Goal: Task Accomplishment & Management: Complete application form

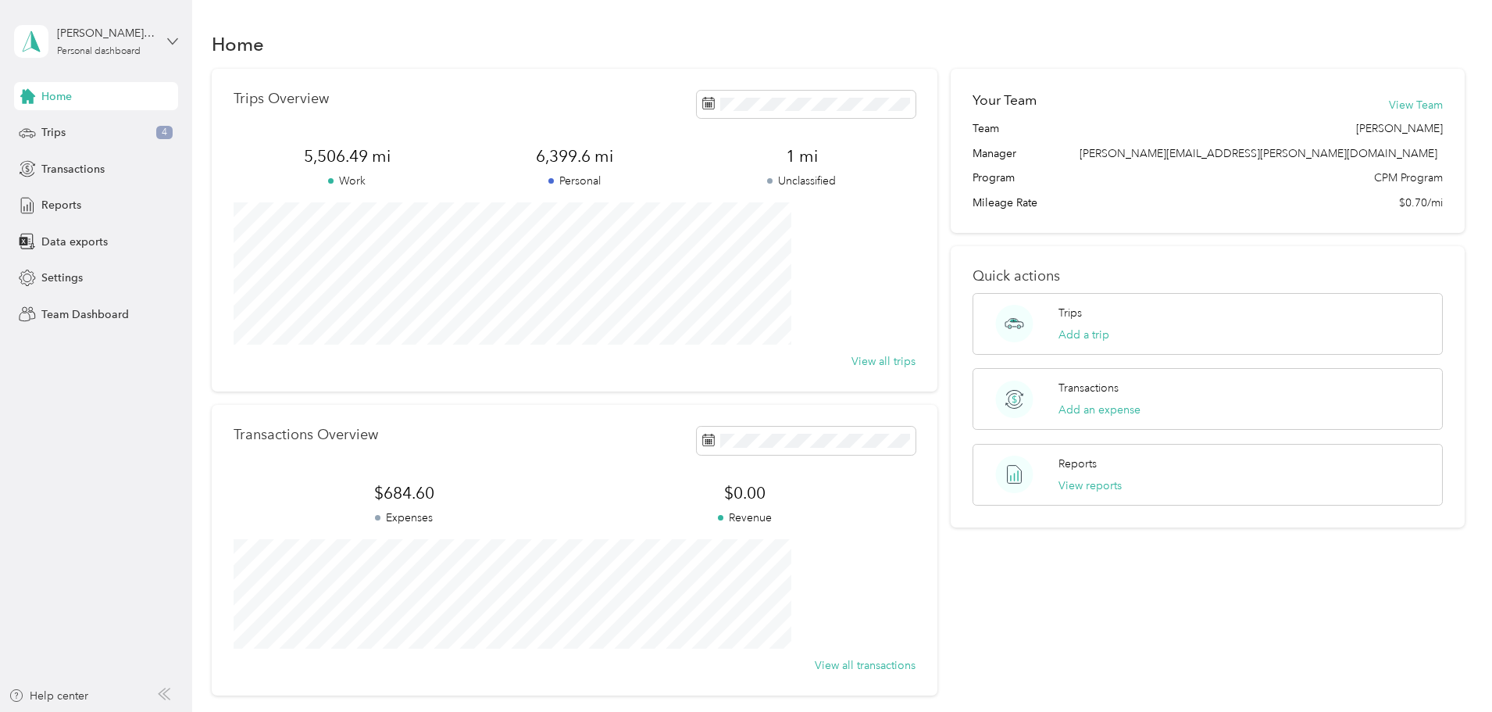
click at [170, 44] on icon at bounding box center [172, 41] width 11 height 11
click at [102, 161] on div "Personal dashboard" at bounding box center [79, 161] width 102 height 16
click at [62, 138] on span "Trips" at bounding box center [53, 132] width 24 height 16
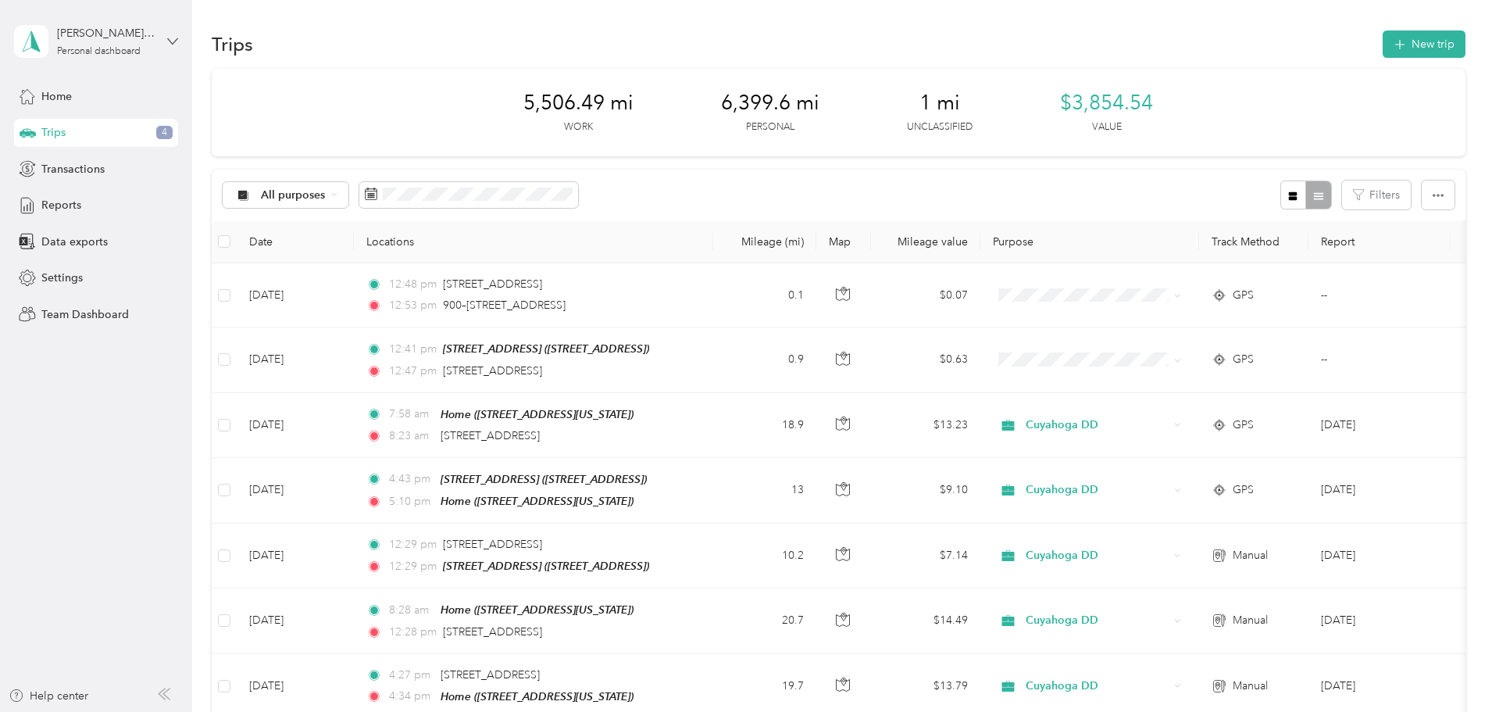
click at [172, 37] on icon at bounding box center [172, 41] width 11 height 11
click at [85, 127] on div "Team dashboard" at bounding box center [70, 128] width 84 height 16
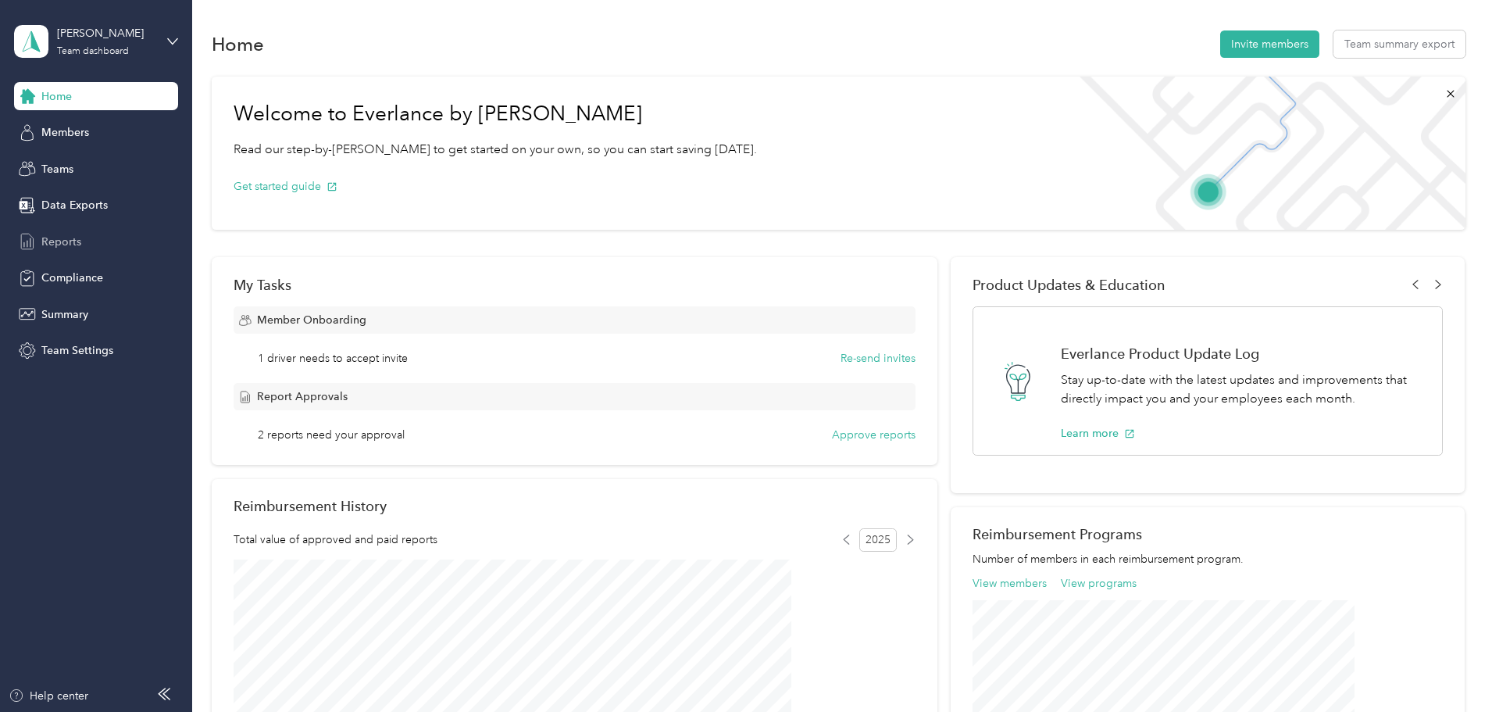
click at [54, 234] on span "Reports" at bounding box center [61, 242] width 40 height 16
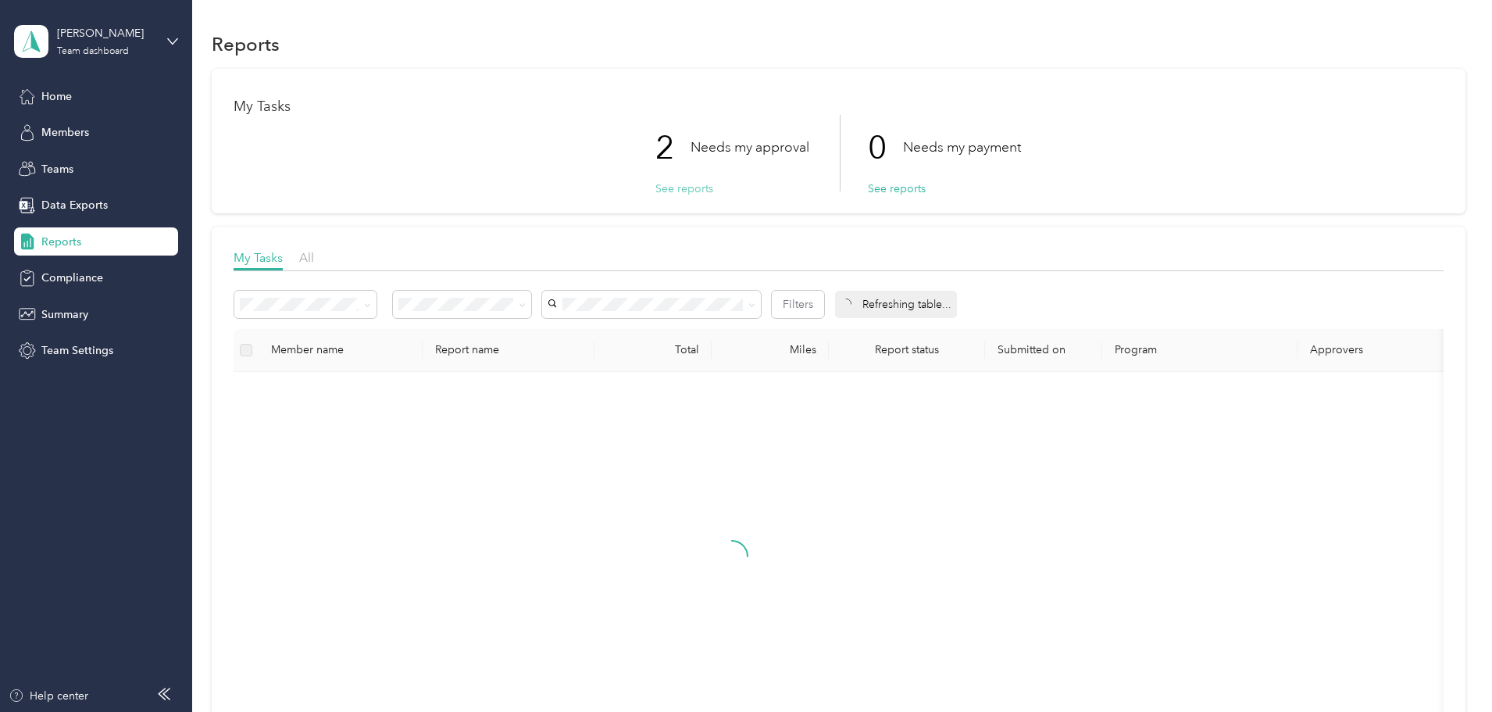
click at [694, 184] on button "See reports" at bounding box center [685, 188] width 58 height 16
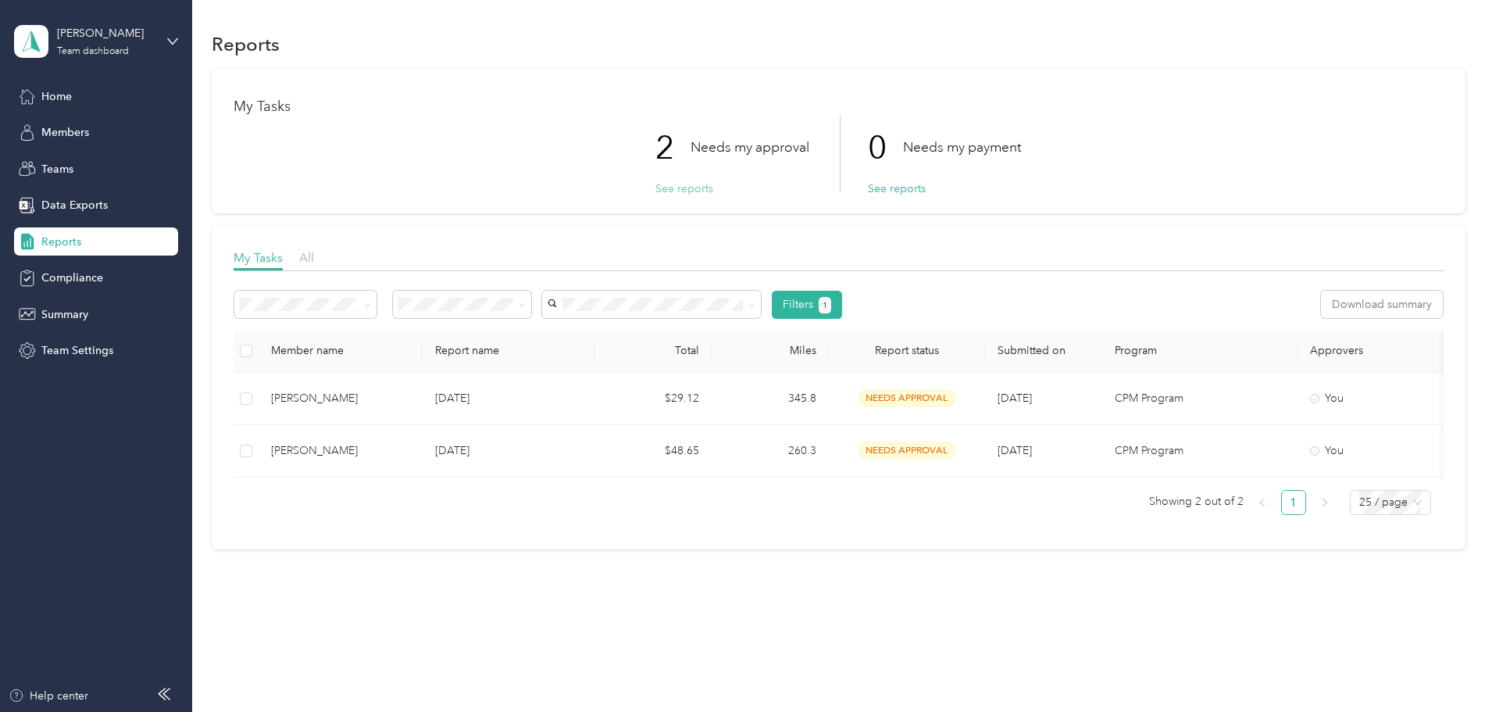
click at [681, 188] on button "See reports" at bounding box center [685, 188] width 58 height 16
click at [54, 93] on span "Home" at bounding box center [56, 96] width 30 height 16
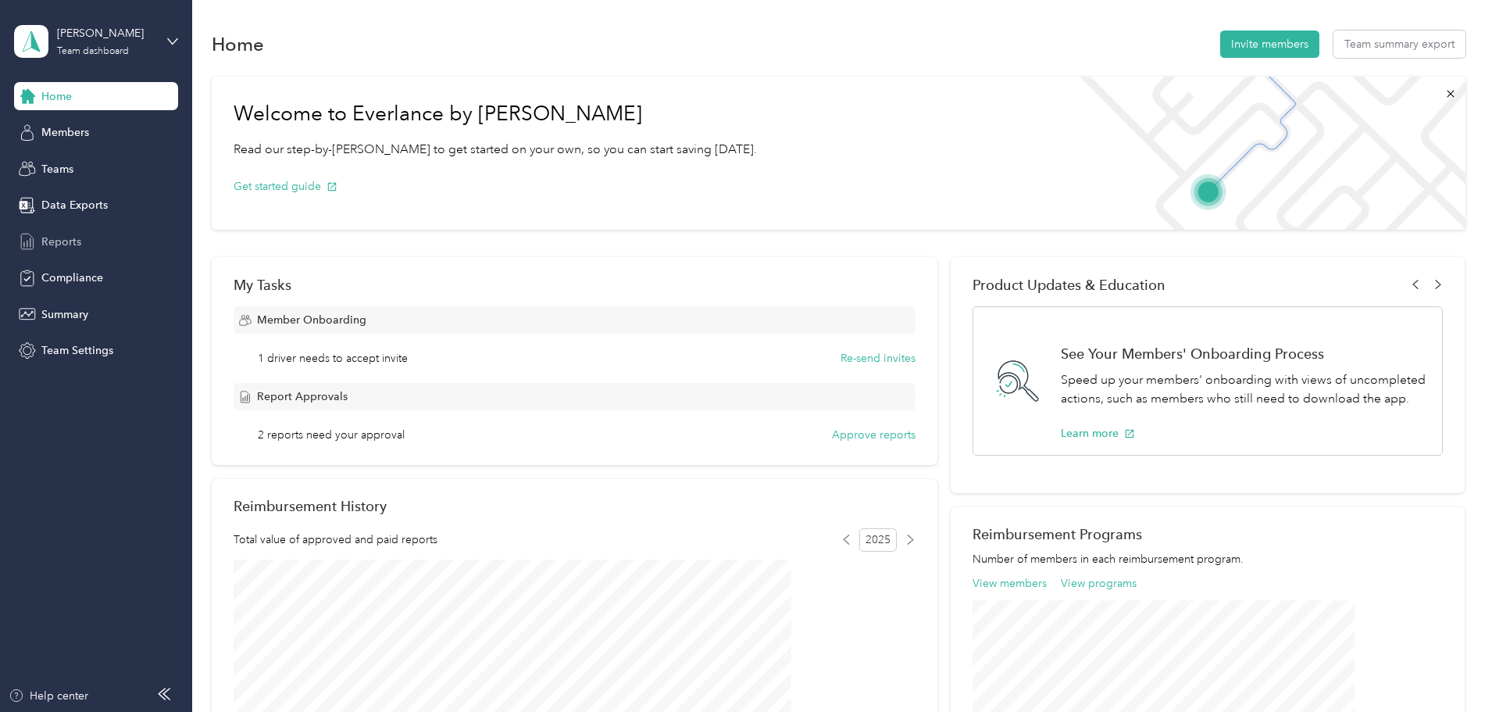
click at [55, 245] on span "Reports" at bounding box center [61, 242] width 40 height 16
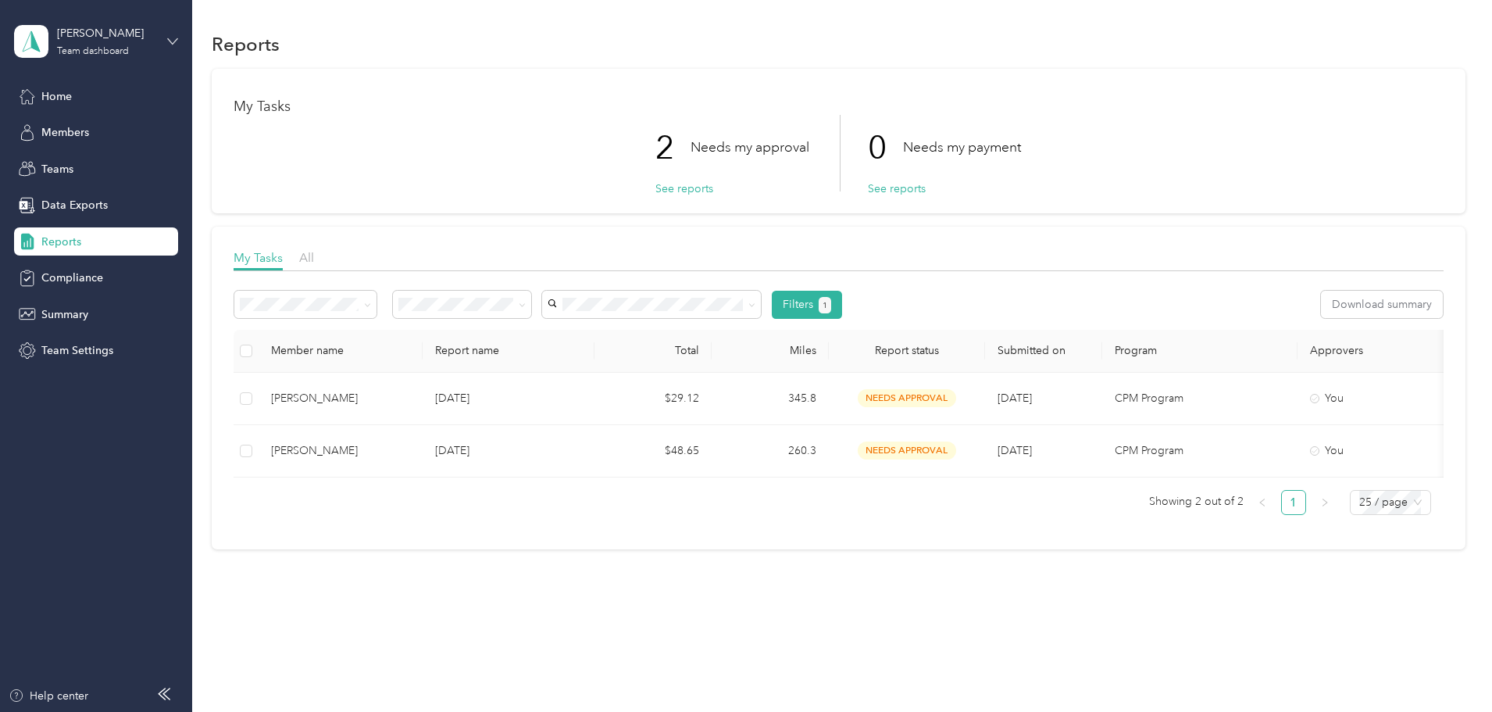
click at [172, 38] on icon at bounding box center [172, 41] width 11 height 11
click at [94, 165] on div "Personal dashboard" at bounding box center [77, 163] width 98 height 16
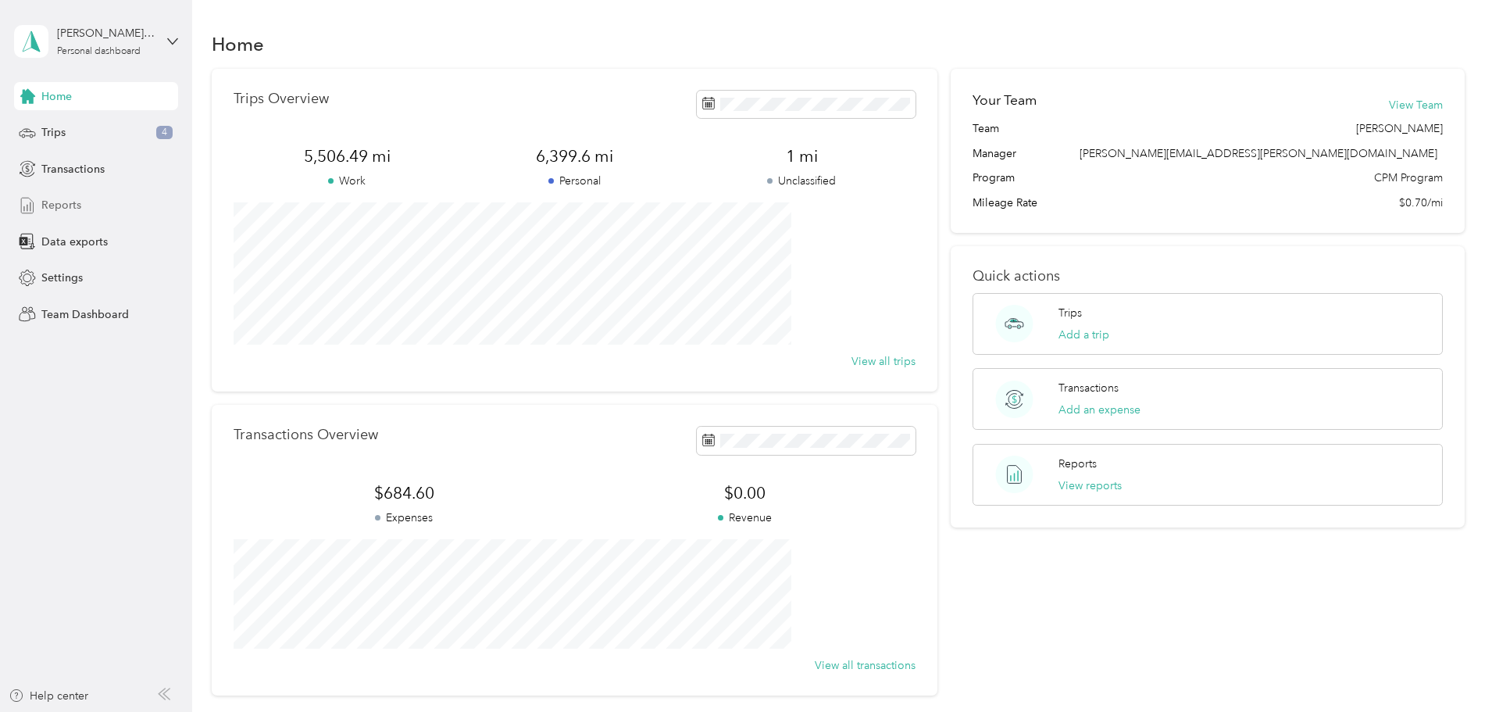
click at [45, 202] on span "Reports" at bounding box center [61, 205] width 40 height 16
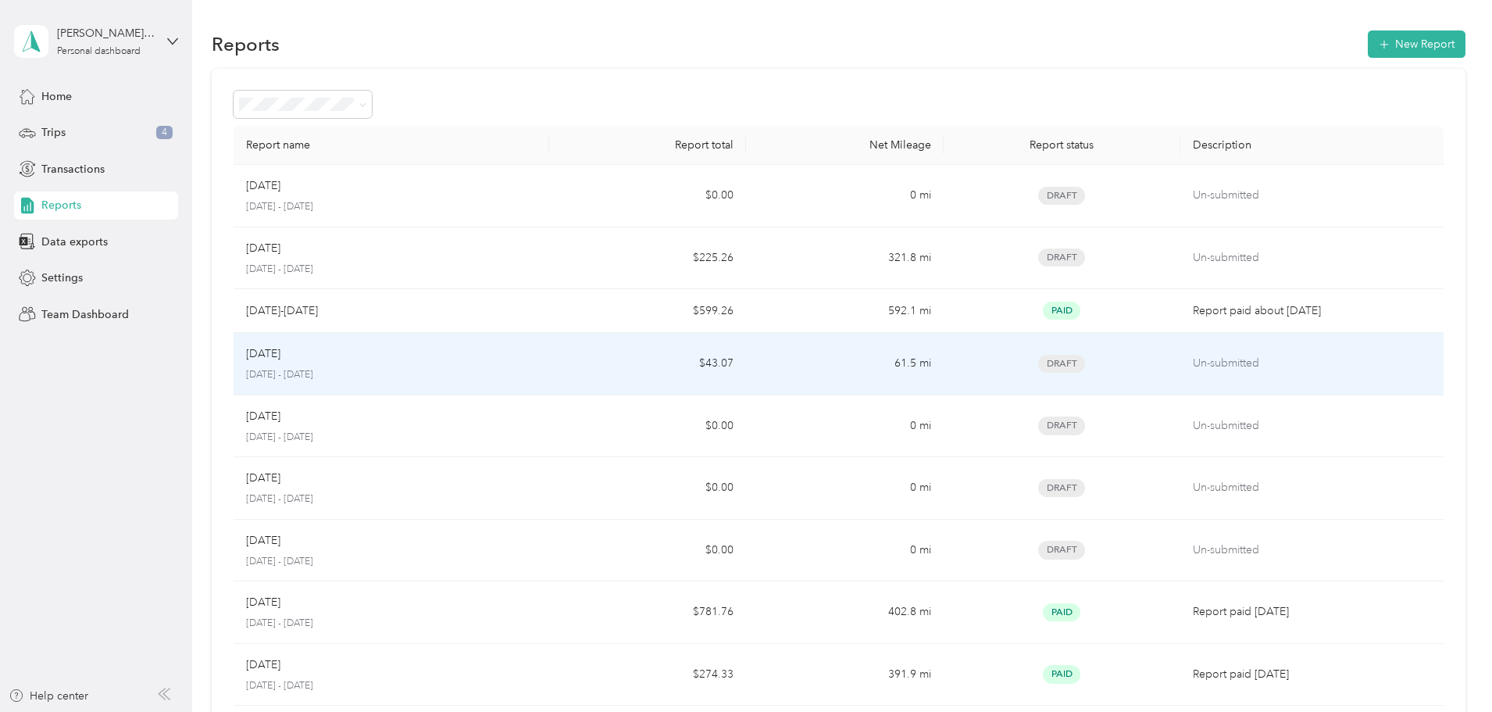
click at [1252, 368] on p "Un-submitted" at bounding box center [1312, 363] width 238 height 17
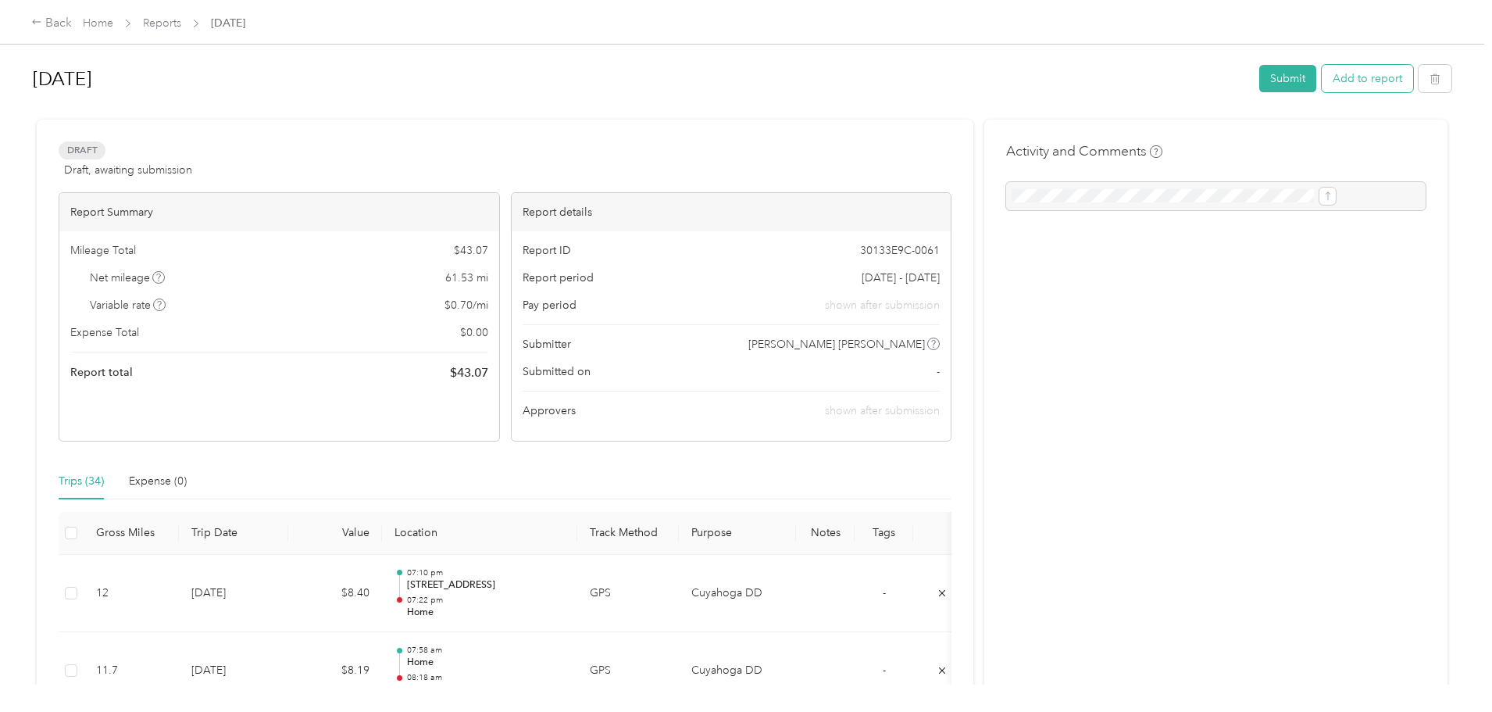
click at [1322, 81] on button "Add to report" at bounding box center [1367, 78] width 91 height 27
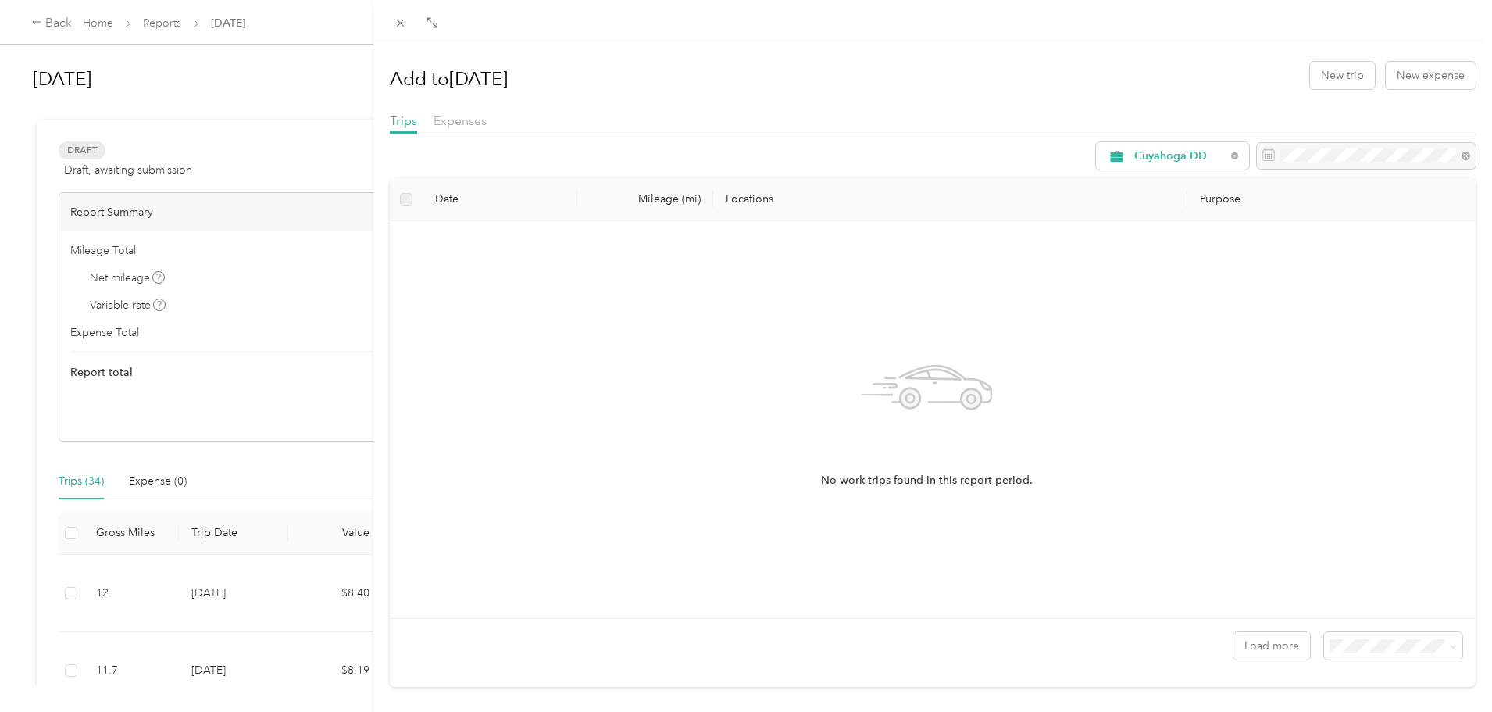
click at [1312, 157] on div at bounding box center [1366, 156] width 219 height 27
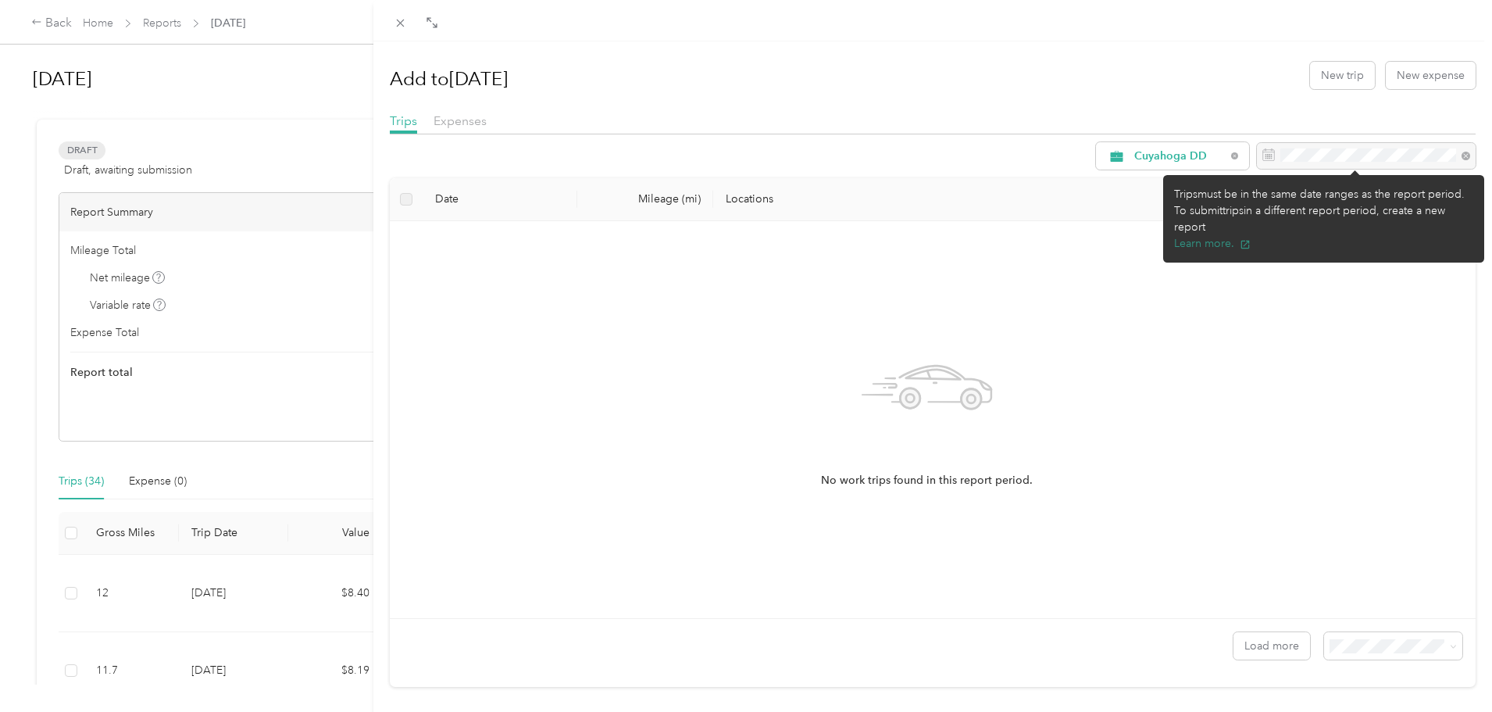
click at [1193, 235] on button "Learn more." at bounding box center [1212, 243] width 77 height 16
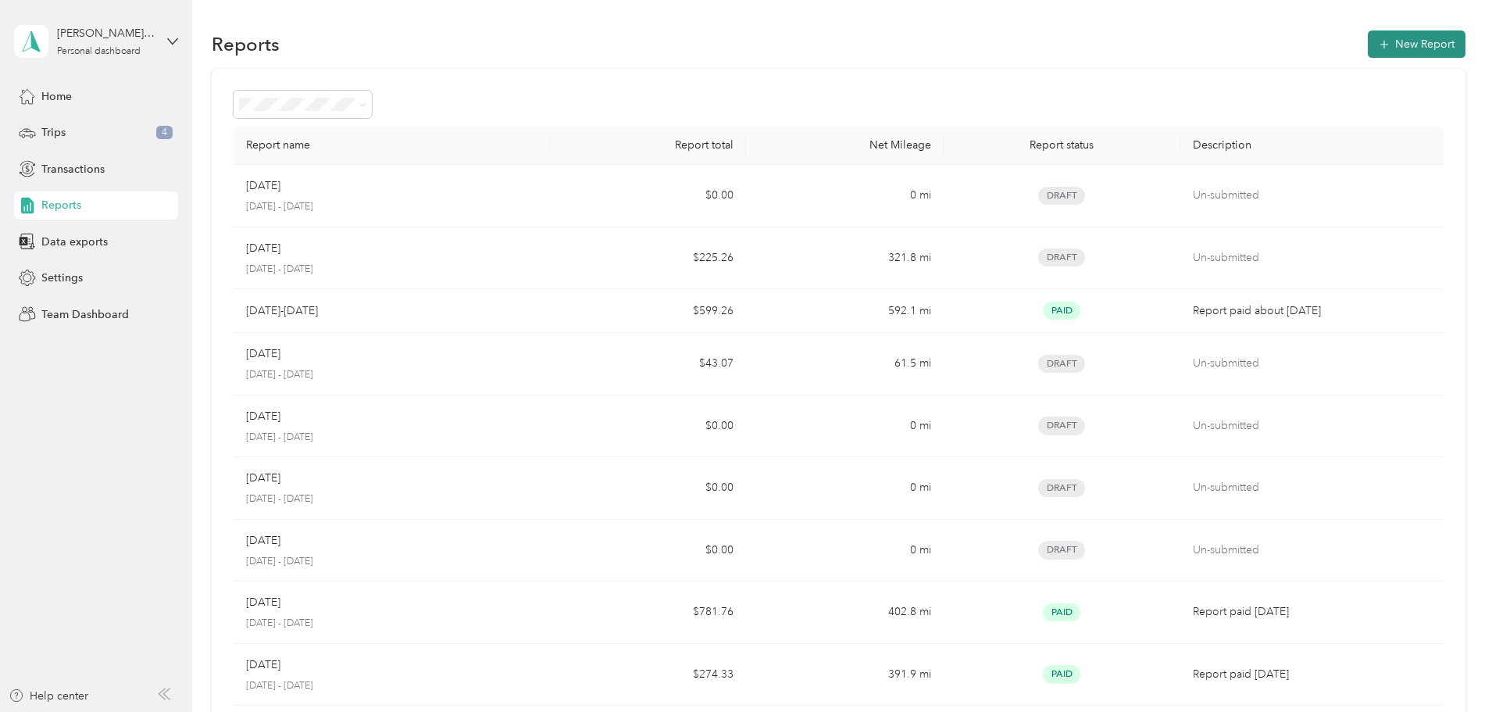
click at [1377, 42] on icon "button" at bounding box center [1385, 45] width 16 height 16
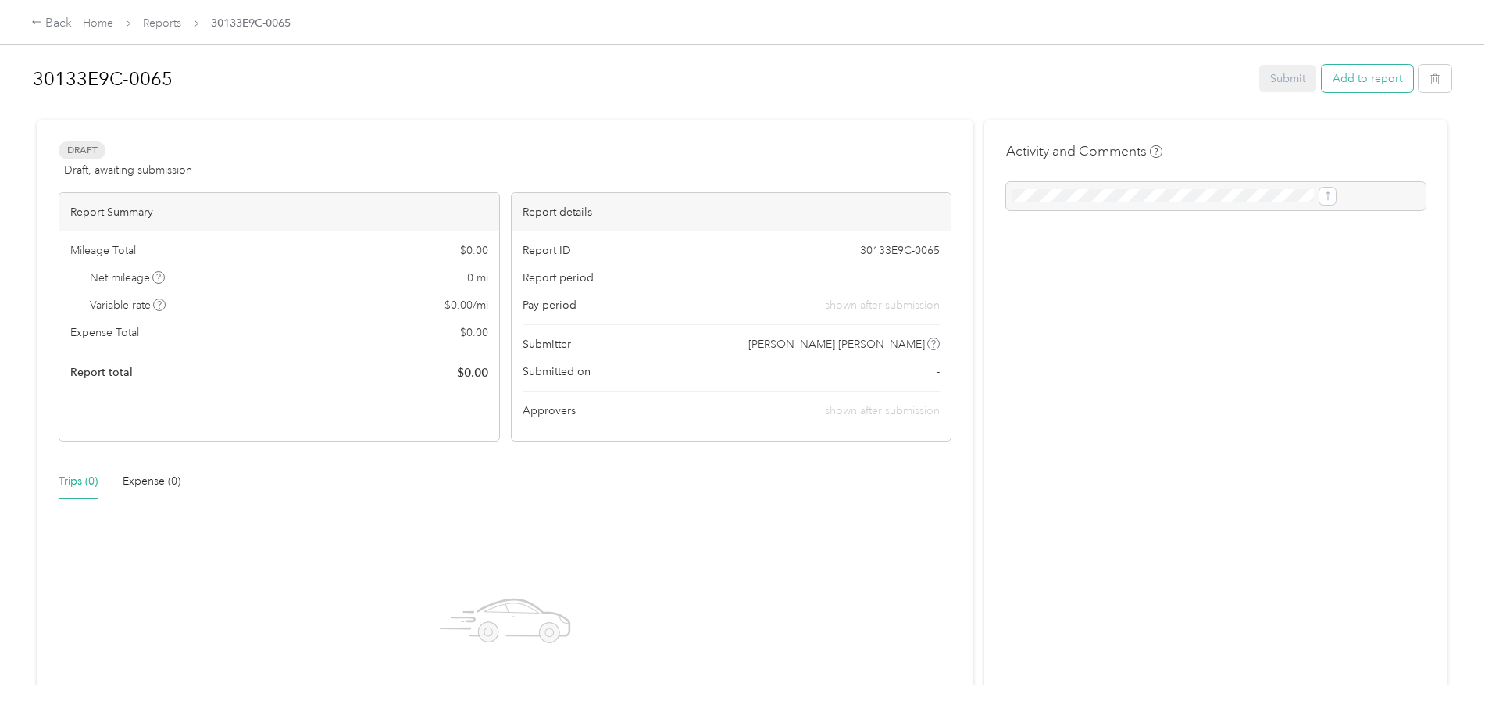
click at [1322, 82] on button "Add to report" at bounding box center [1367, 78] width 91 height 27
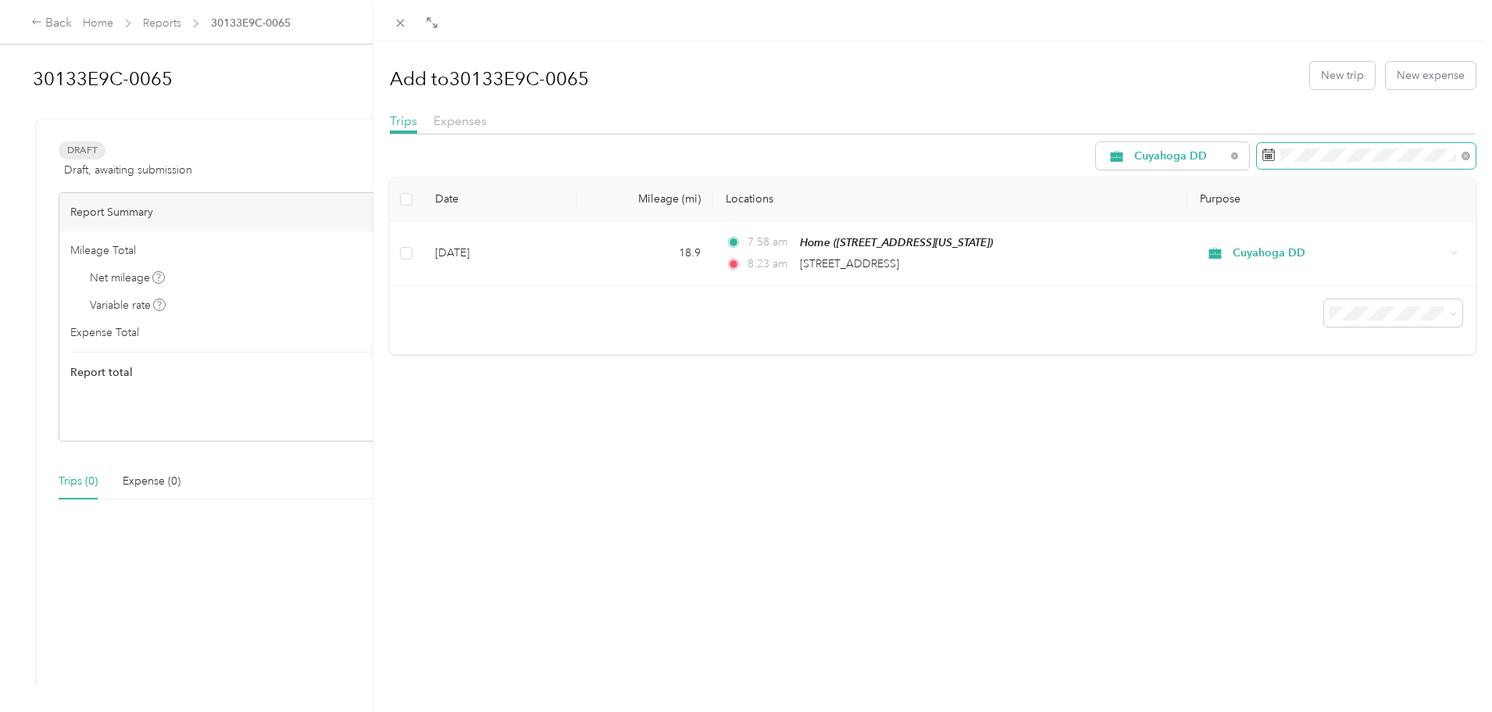
click at [1267, 156] on rect at bounding box center [1268, 156] width 2 height 2
click at [1462, 153] on icon at bounding box center [1466, 156] width 9 height 9
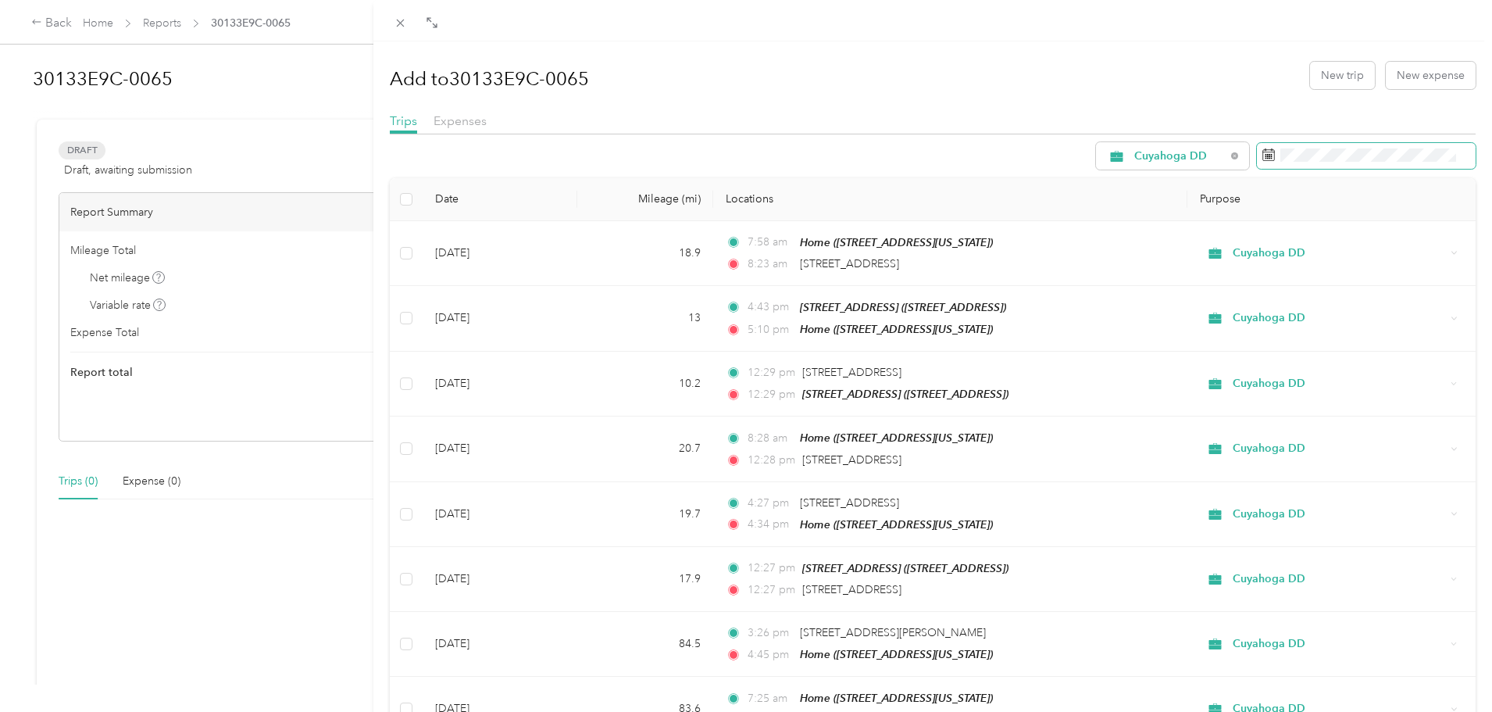
click at [1263, 155] on icon at bounding box center [1269, 154] width 13 height 13
click at [1206, 248] on icon at bounding box center [1207, 245] width 8 height 14
click at [1299, 297] on div "1" at bounding box center [1301, 300] width 20 height 20
click at [1225, 237] on div "[DATE]" at bounding box center [1261, 245] width 163 height 16
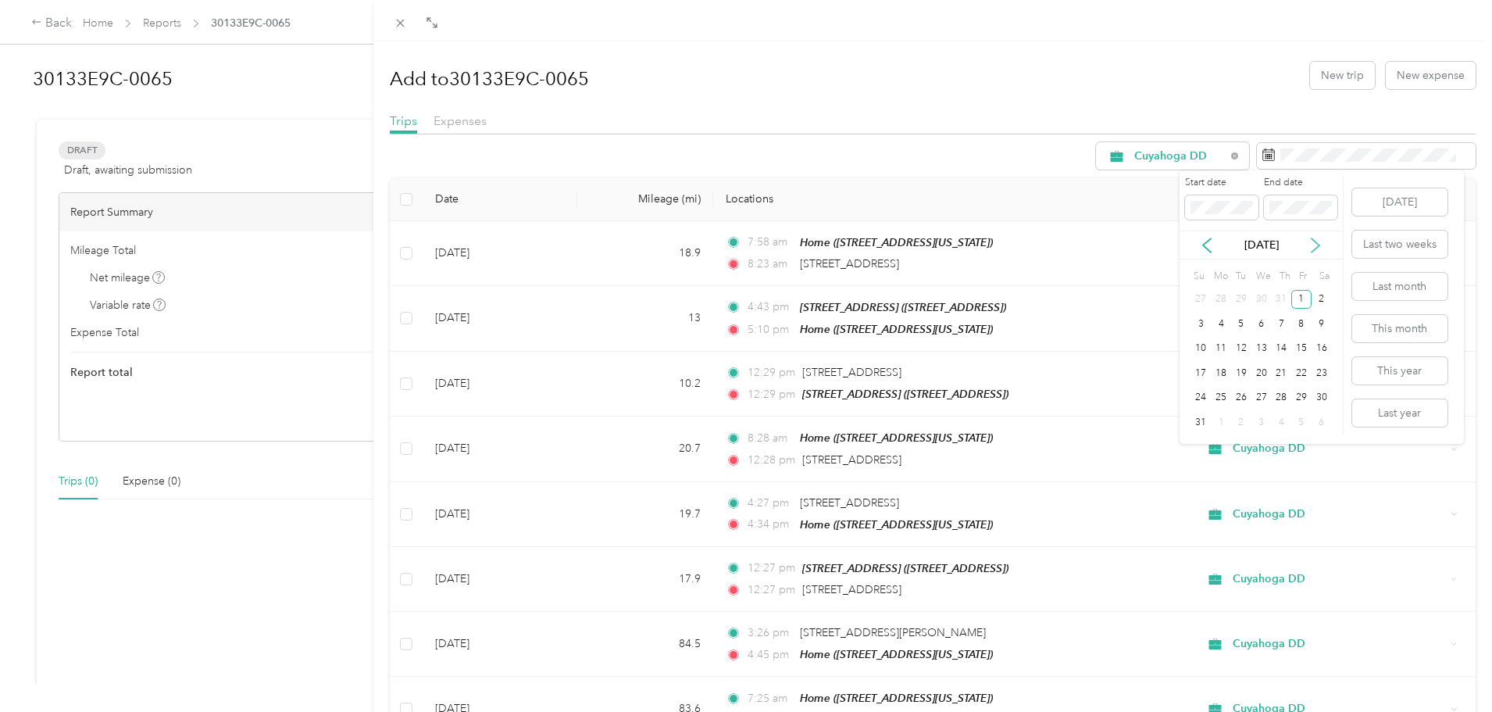
click at [1316, 245] on icon at bounding box center [1316, 246] width 16 height 16
click at [1245, 399] on div "30" at bounding box center [1241, 398] width 20 height 20
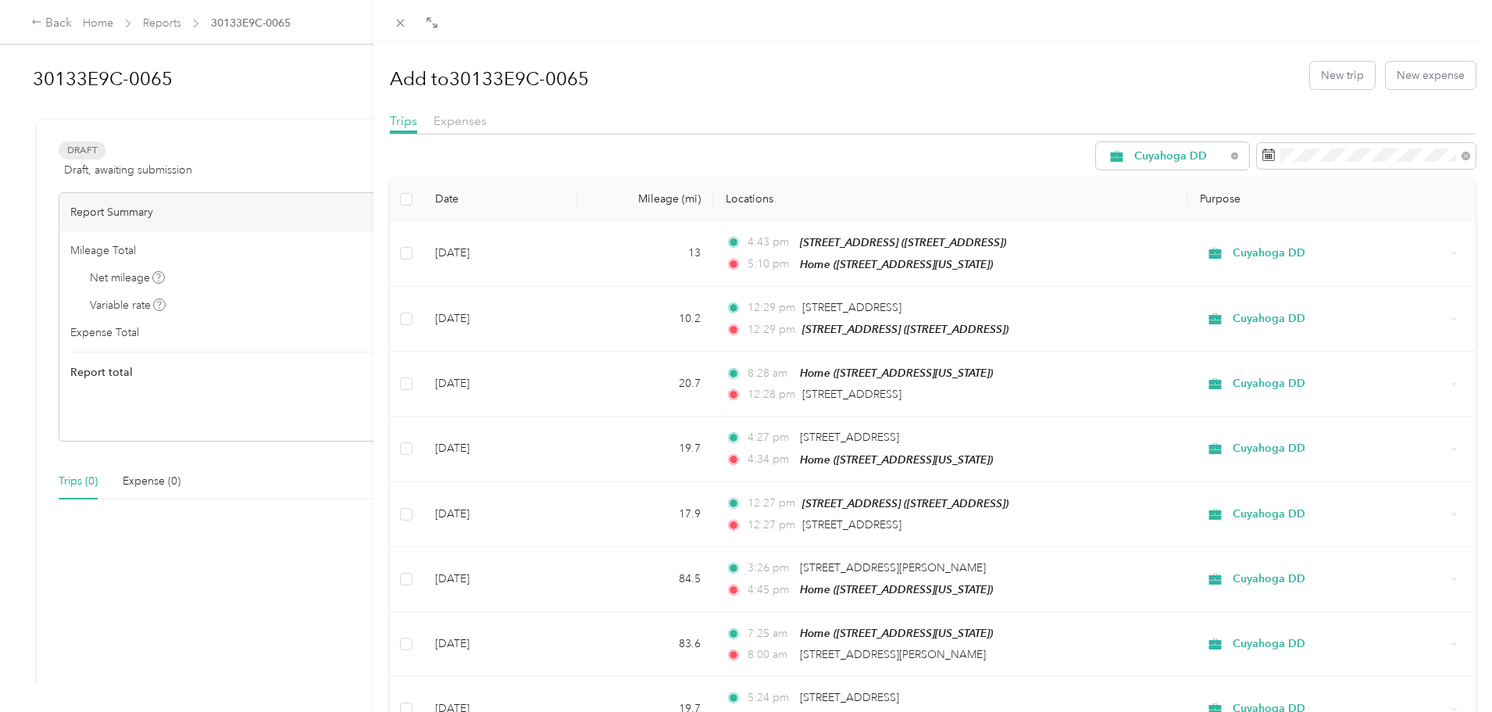
click at [541, 86] on h1 "Add to 30133E9C-0065" at bounding box center [489, 79] width 199 height 38
click at [263, 80] on div "Add to 30133E9C-0065 New trip New expense Trips Expenses Cuyahoga DD Date Milea…" at bounding box center [746, 356] width 1492 height 712
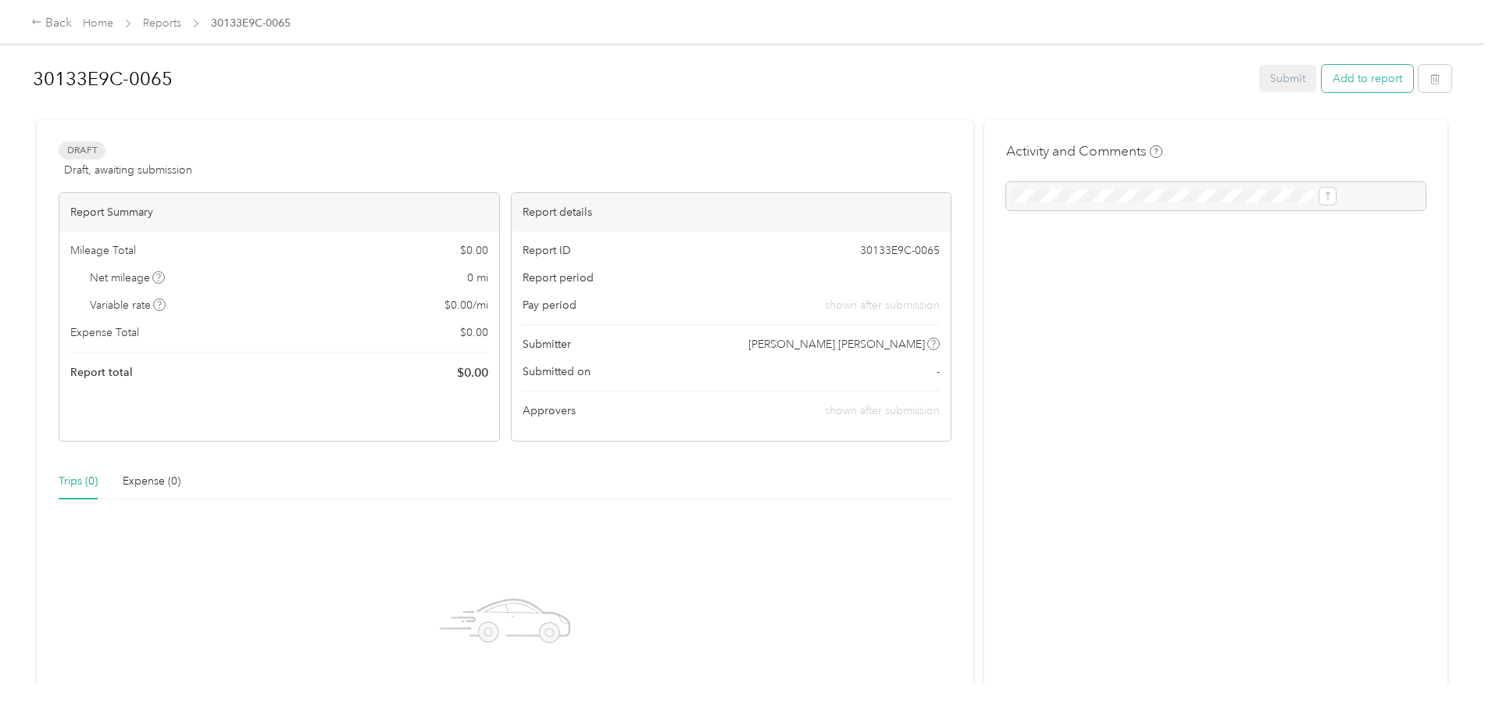
click at [1322, 80] on button "Add to report" at bounding box center [1367, 78] width 91 height 27
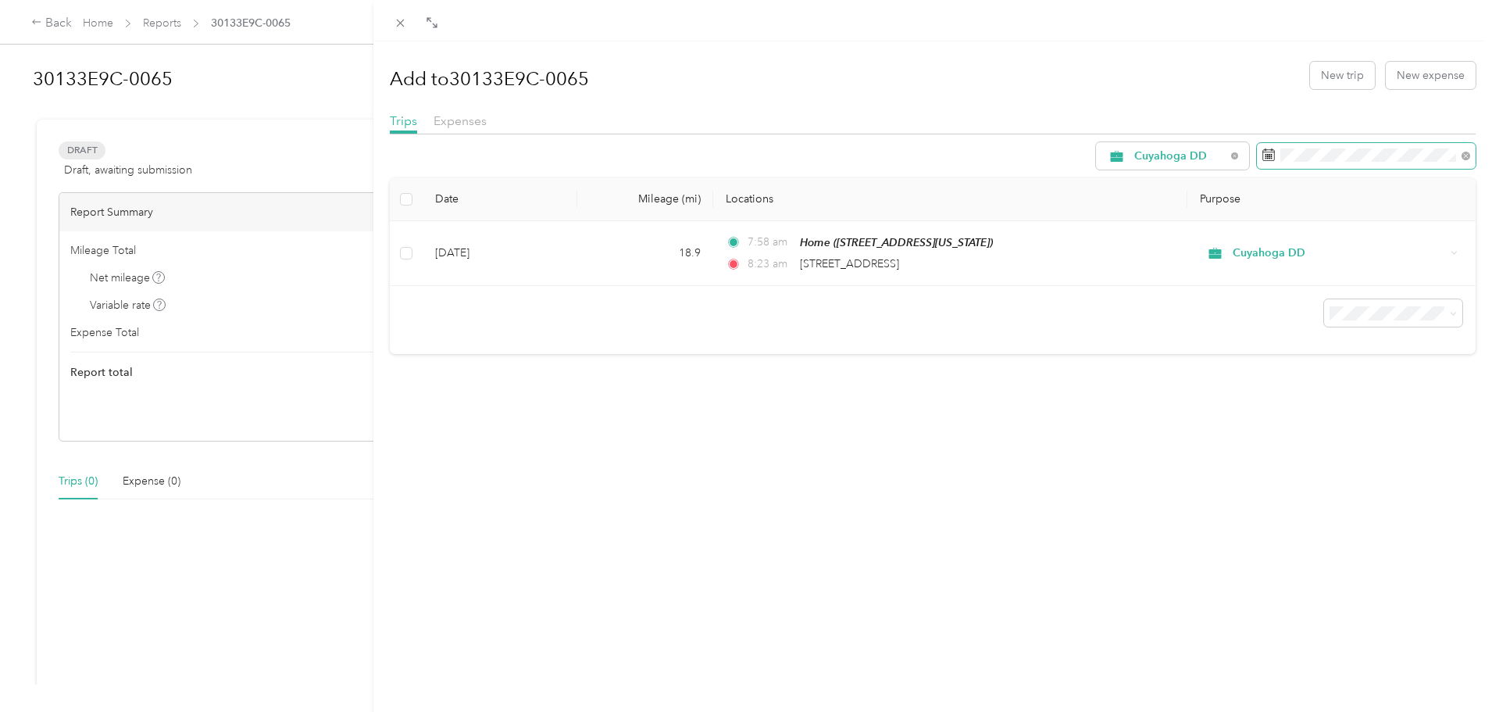
click at [1263, 155] on span at bounding box center [1366, 156] width 219 height 27
click at [1266, 159] on rect at bounding box center [1267, 158] width 2 height 2
click at [1462, 155] on icon at bounding box center [1466, 156] width 9 height 9
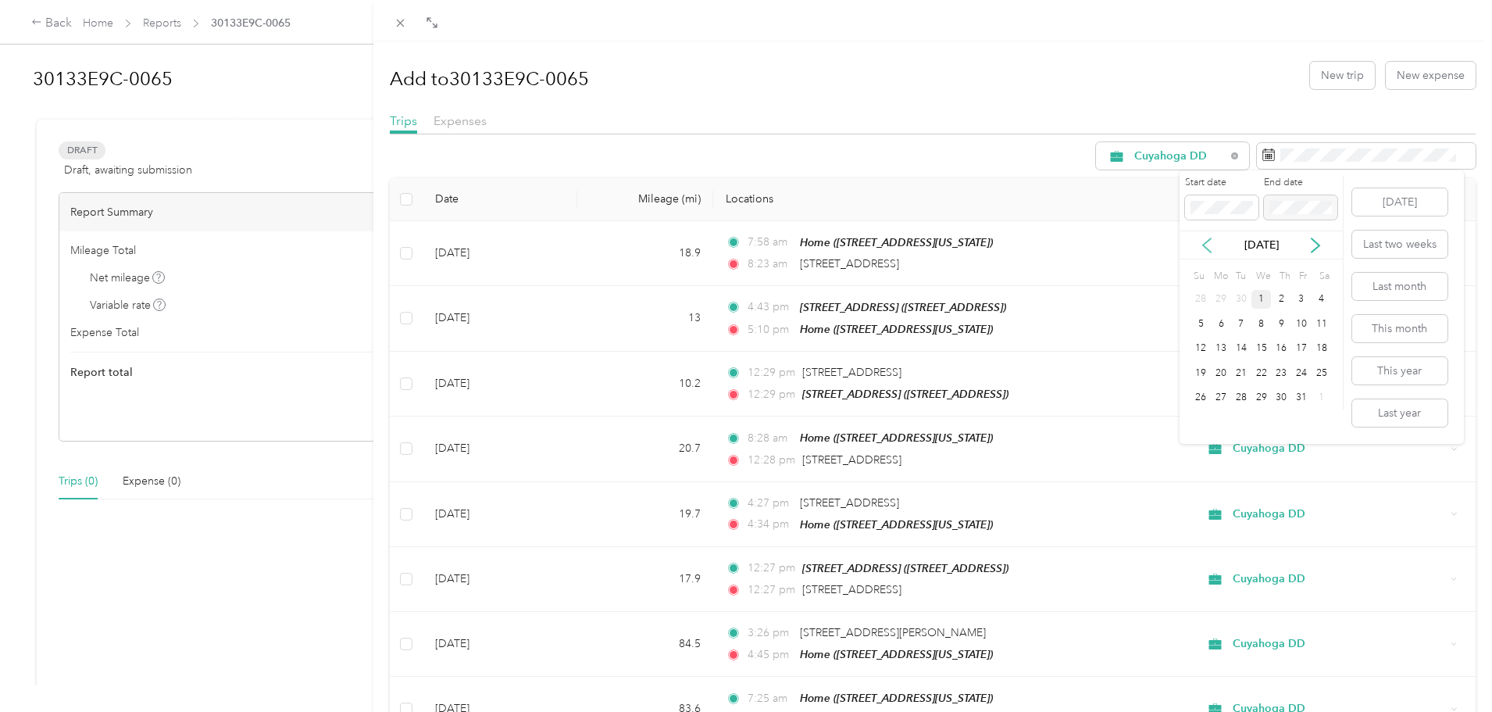
click at [1206, 248] on icon at bounding box center [1207, 245] width 8 height 14
click at [1301, 302] on div "1" at bounding box center [1301, 300] width 20 height 20
click at [1229, 236] on div "[DATE]" at bounding box center [1261, 244] width 163 height 29
click at [1313, 234] on div "[DATE]" at bounding box center [1261, 244] width 163 height 29
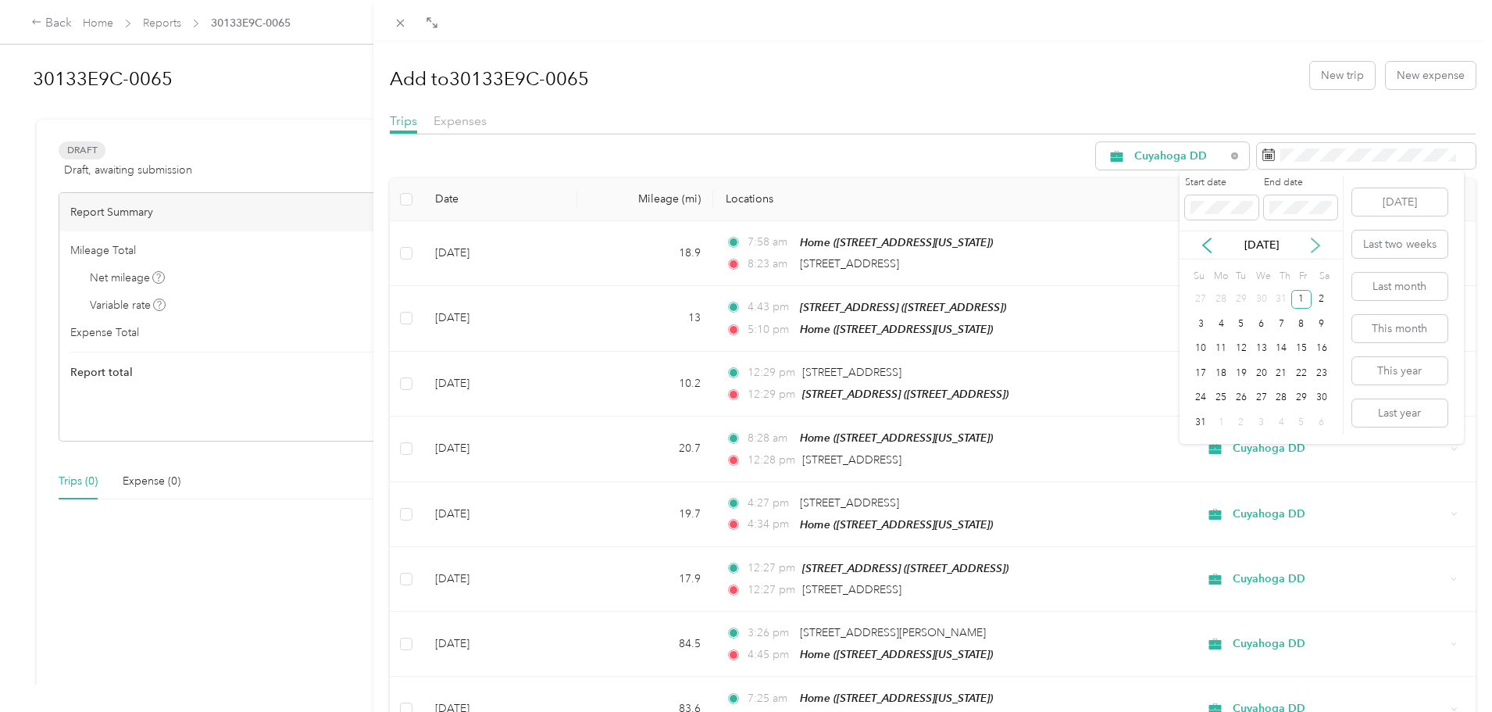
click at [1313, 242] on icon at bounding box center [1316, 246] width 16 height 16
click at [1244, 395] on div "30" at bounding box center [1241, 398] width 20 height 20
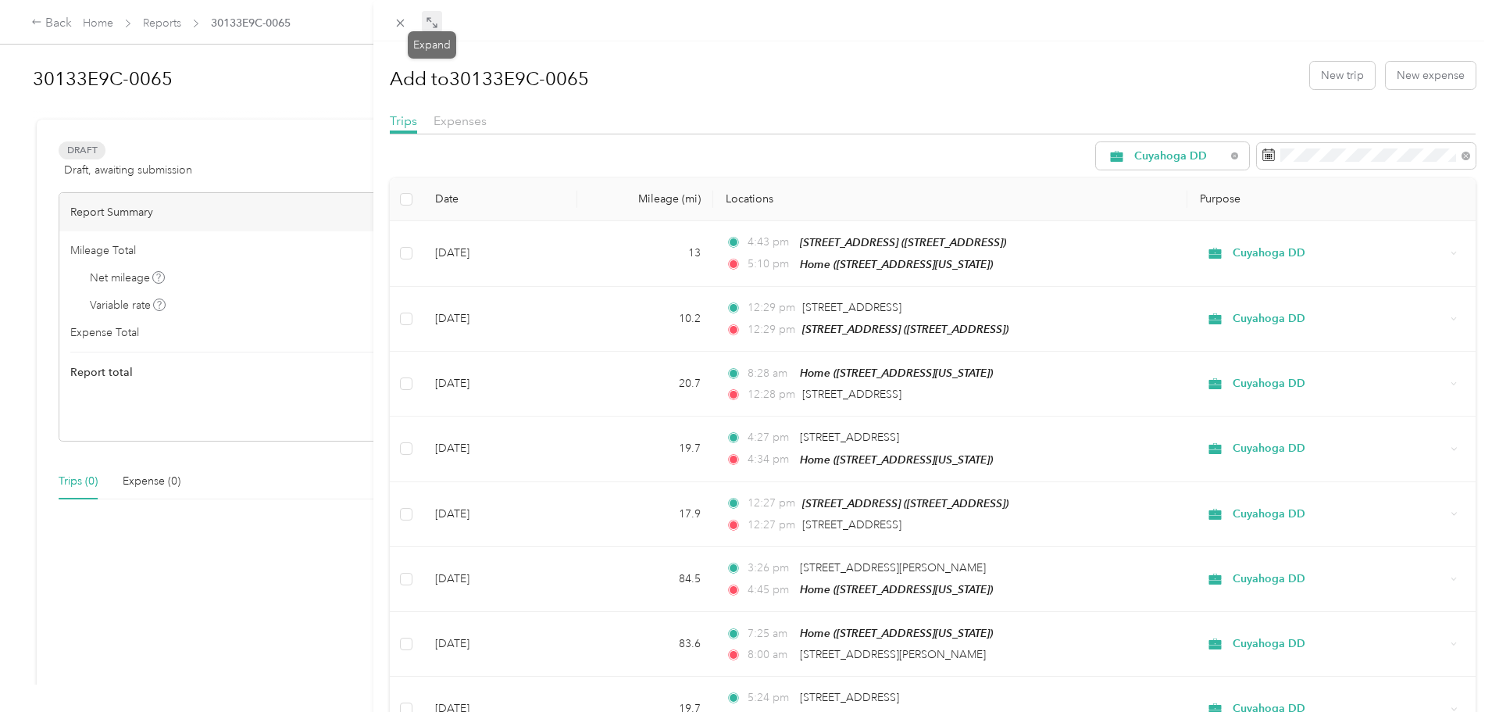
click at [426, 16] on icon at bounding box center [432, 22] width 13 height 13
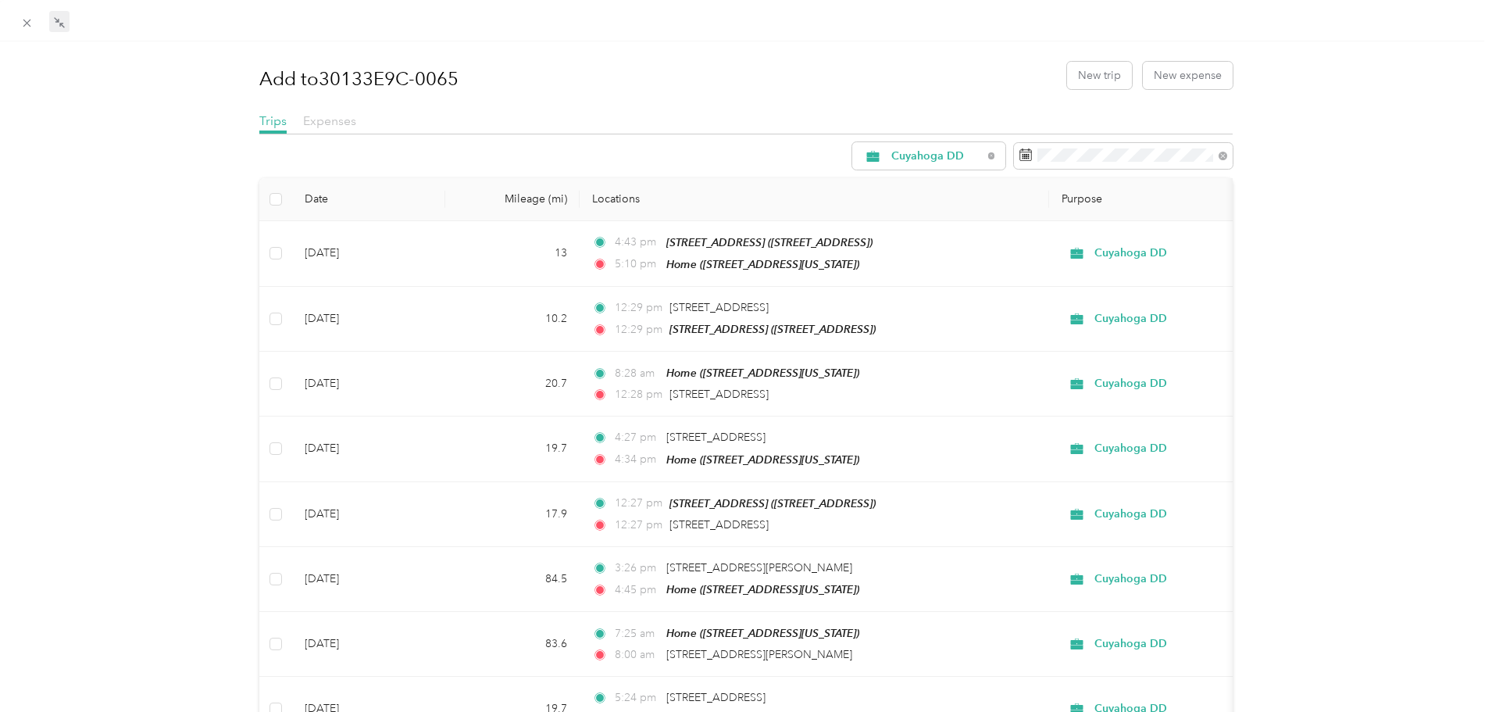
click at [321, 125] on span "Expenses" at bounding box center [329, 120] width 53 height 15
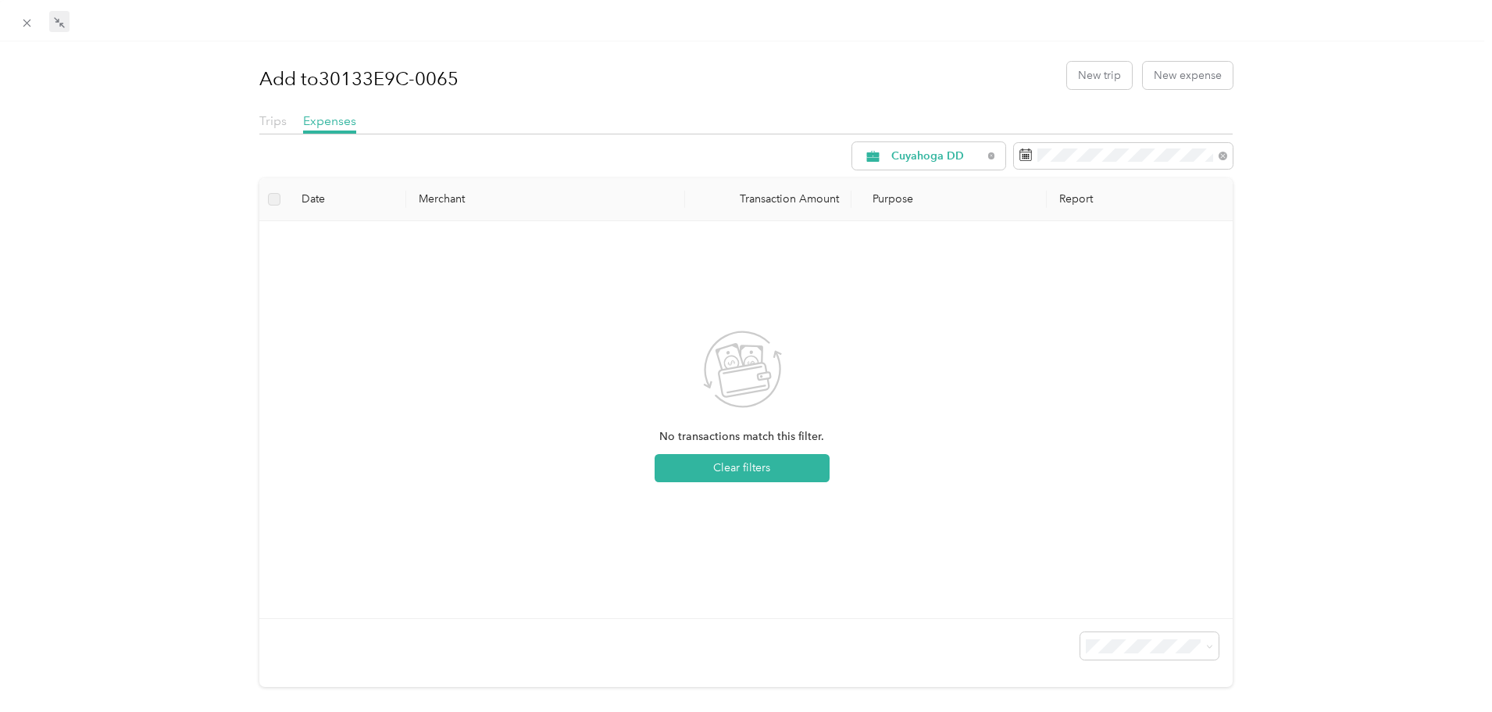
click at [277, 127] on span "Trips" at bounding box center [272, 120] width 27 height 15
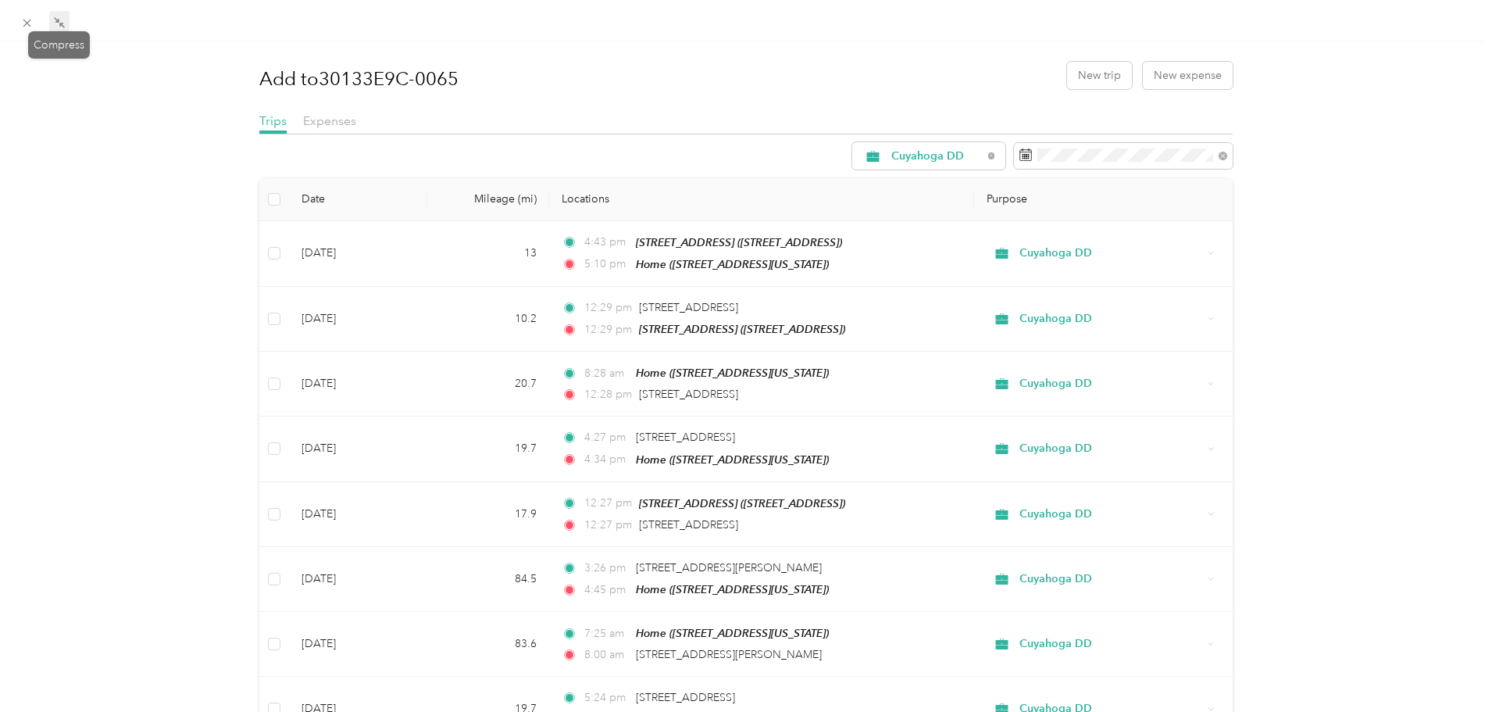
click at [54, 24] on icon at bounding box center [59, 22] width 13 height 13
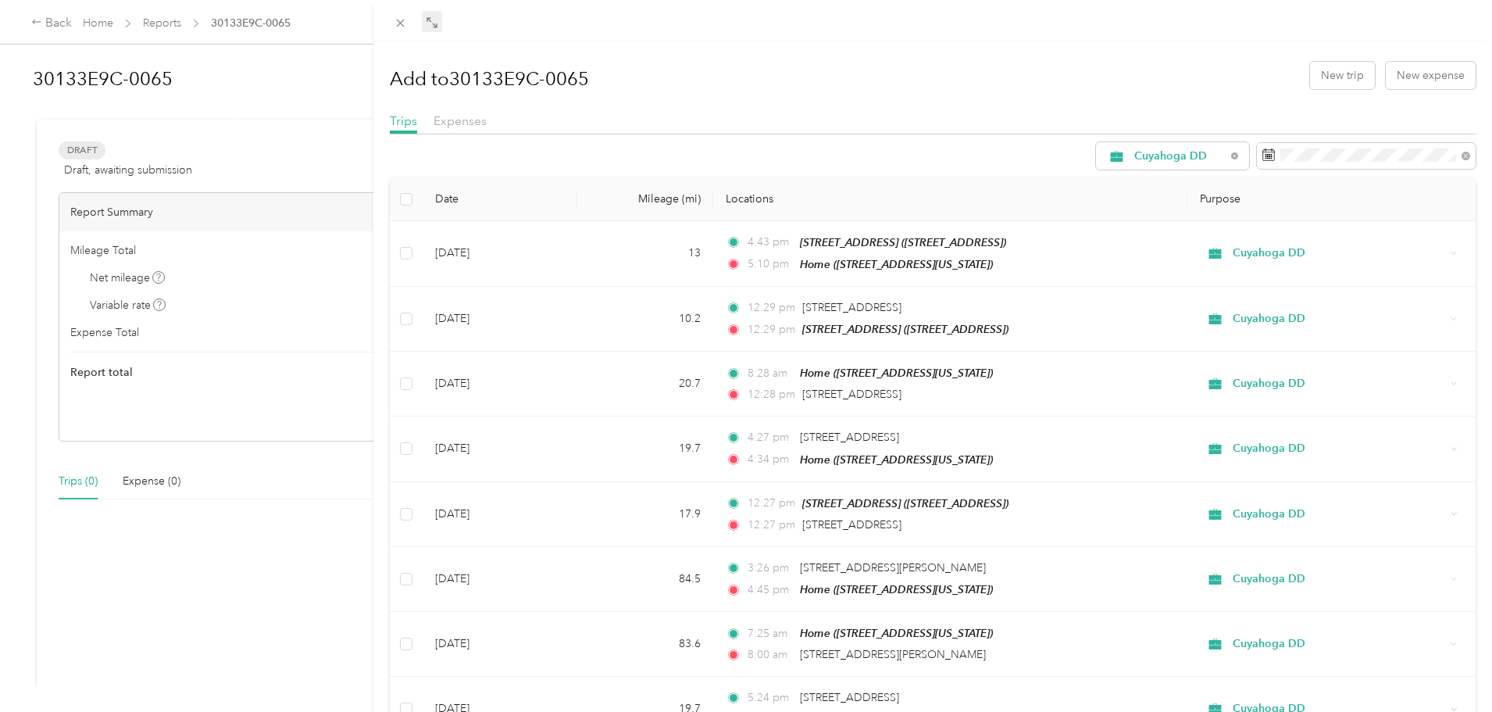
drag, startPoint x: 380, startPoint y: 7, endPoint x: 488, endPoint y: 38, distance: 113.0
click at [488, 38] on div at bounding box center [933, 20] width 1120 height 41
drag, startPoint x: 504, startPoint y: 44, endPoint x: 637, endPoint y: 45, distance: 132.8
click at [637, 45] on div "Add to 30133E9C-0065 New trip New expense Trips Expenses Cuyahoga DD Date Milea…" at bounding box center [933, 376] width 1120 height 753
click at [642, 38] on div at bounding box center [933, 20] width 1120 height 41
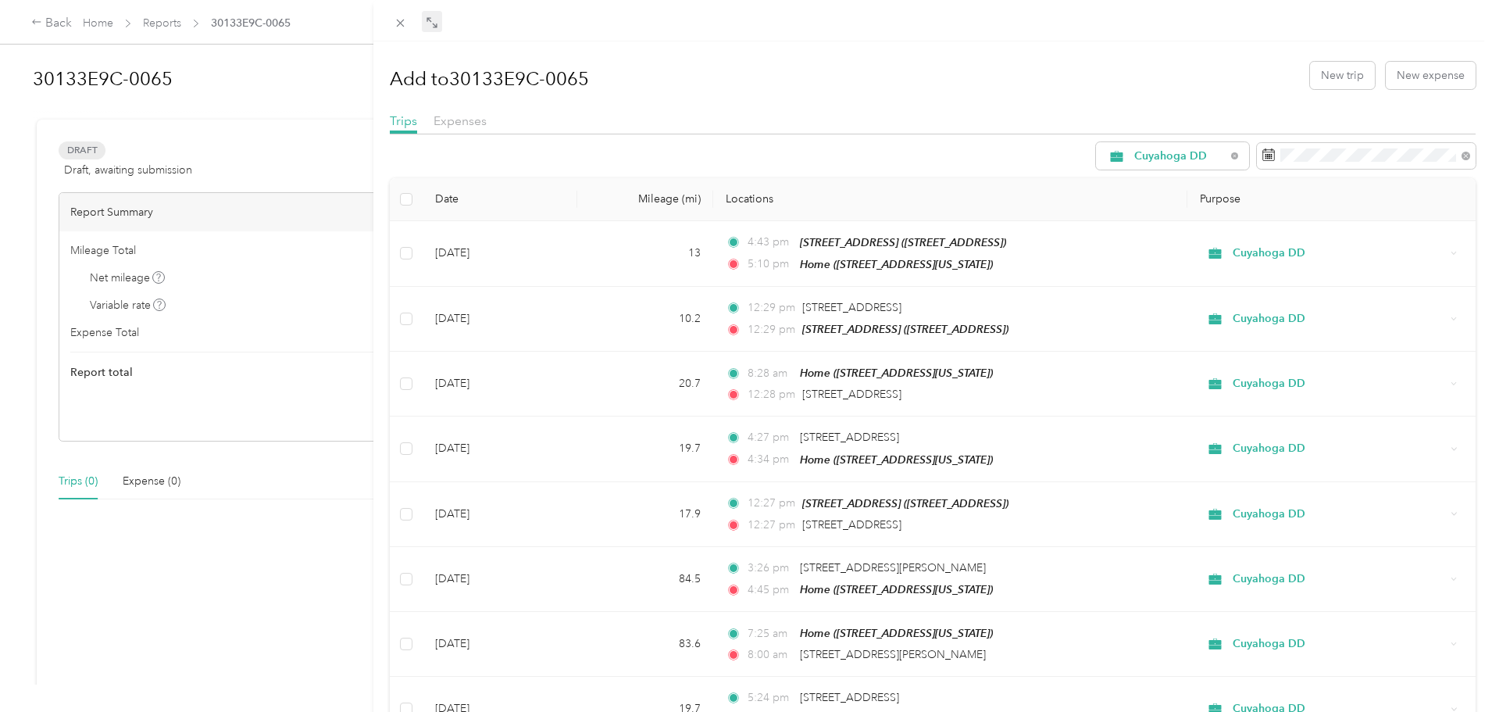
click at [565, 80] on h1 "Add to 30133E9C-0065" at bounding box center [489, 79] width 199 height 38
click at [350, 23] on div "Add to 30133E9C-0065 New trip New expense Trips Expenses Cuyahoga DD Date Milea…" at bounding box center [746, 356] width 1492 height 712
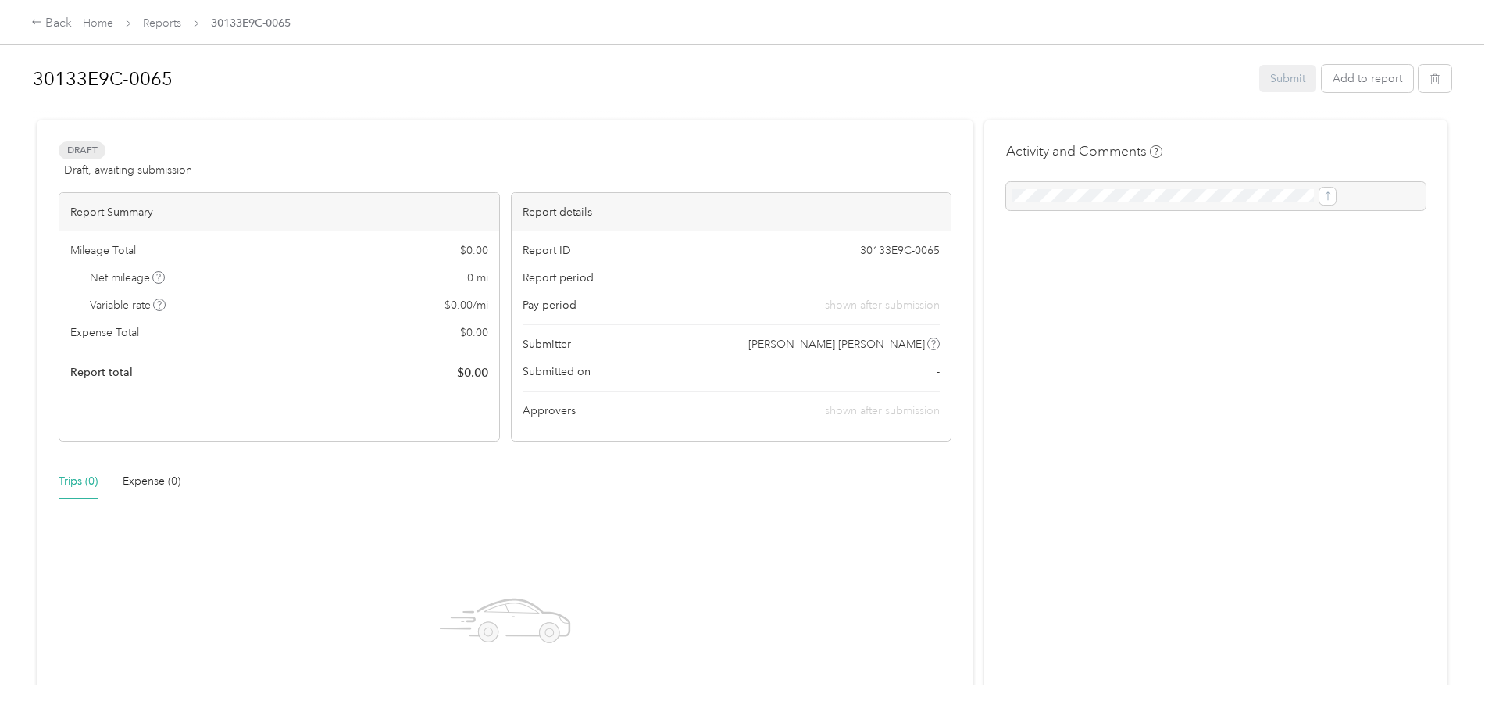
click at [988, 506] on div "Activity and Comments" at bounding box center [1215, 474] width 463 height 709
click at [98, 478] on div "Trips (0)" at bounding box center [78, 481] width 39 height 17
click at [180, 477] on div "Expense (0)" at bounding box center [152, 481] width 58 height 17
click at [98, 479] on div "Trips (0)" at bounding box center [78, 481] width 39 height 17
click at [291, 27] on span "30133E9C-0065" at bounding box center [251, 23] width 80 height 16
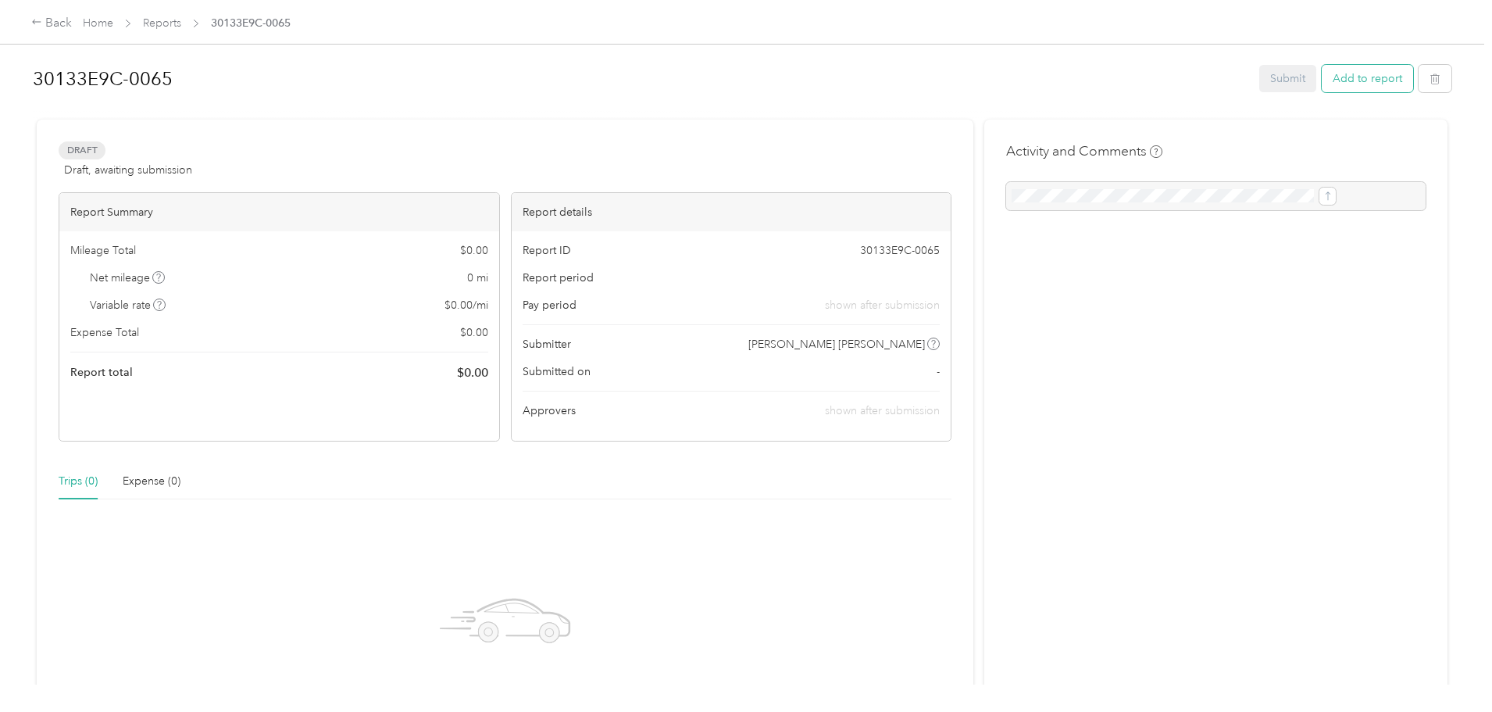
click at [1322, 88] on button "Add to report" at bounding box center [1367, 78] width 91 height 27
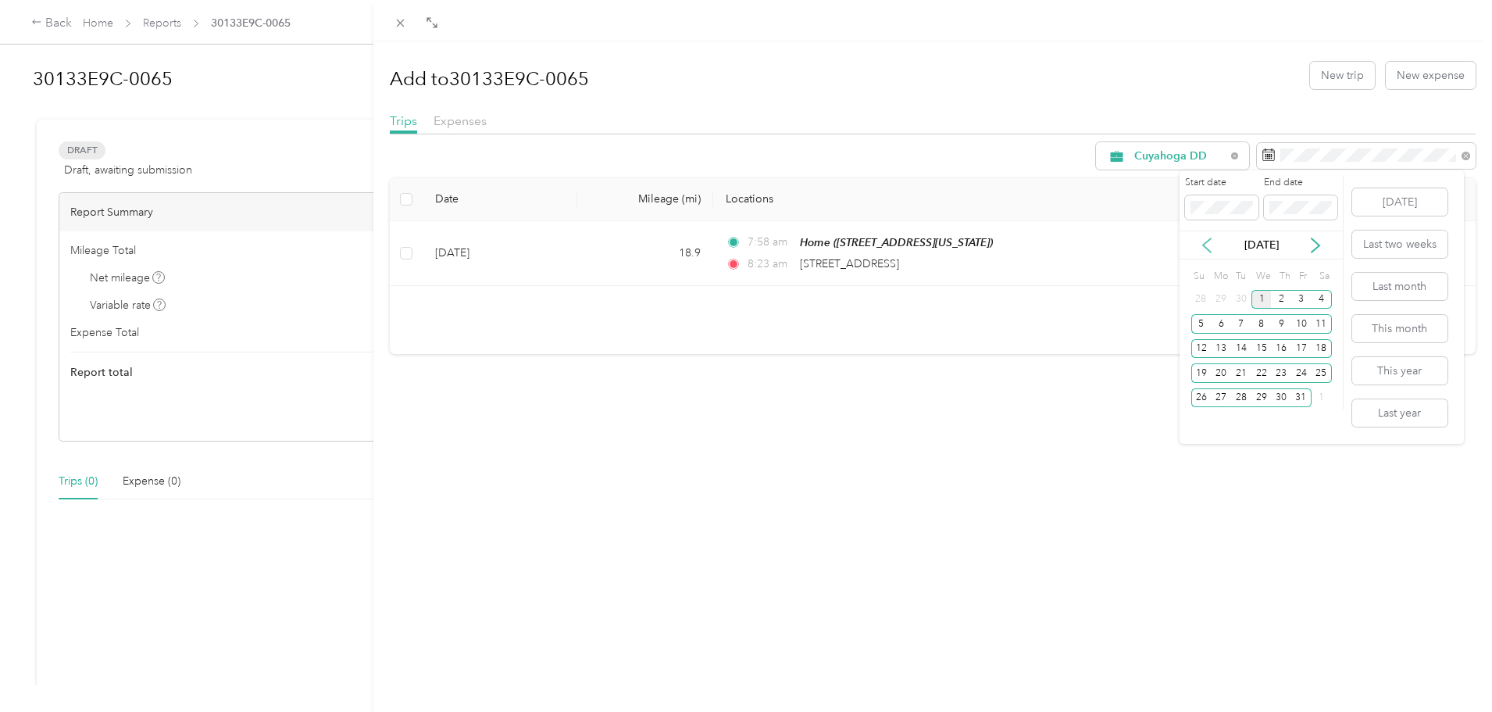
click at [1213, 250] on icon at bounding box center [1207, 246] width 16 height 16
click at [1300, 305] on div "1" at bounding box center [1301, 300] width 20 height 20
click at [1313, 248] on icon at bounding box center [1316, 246] width 16 height 16
click at [1244, 396] on div "30" at bounding box center [1241, 398] width 20 height 20
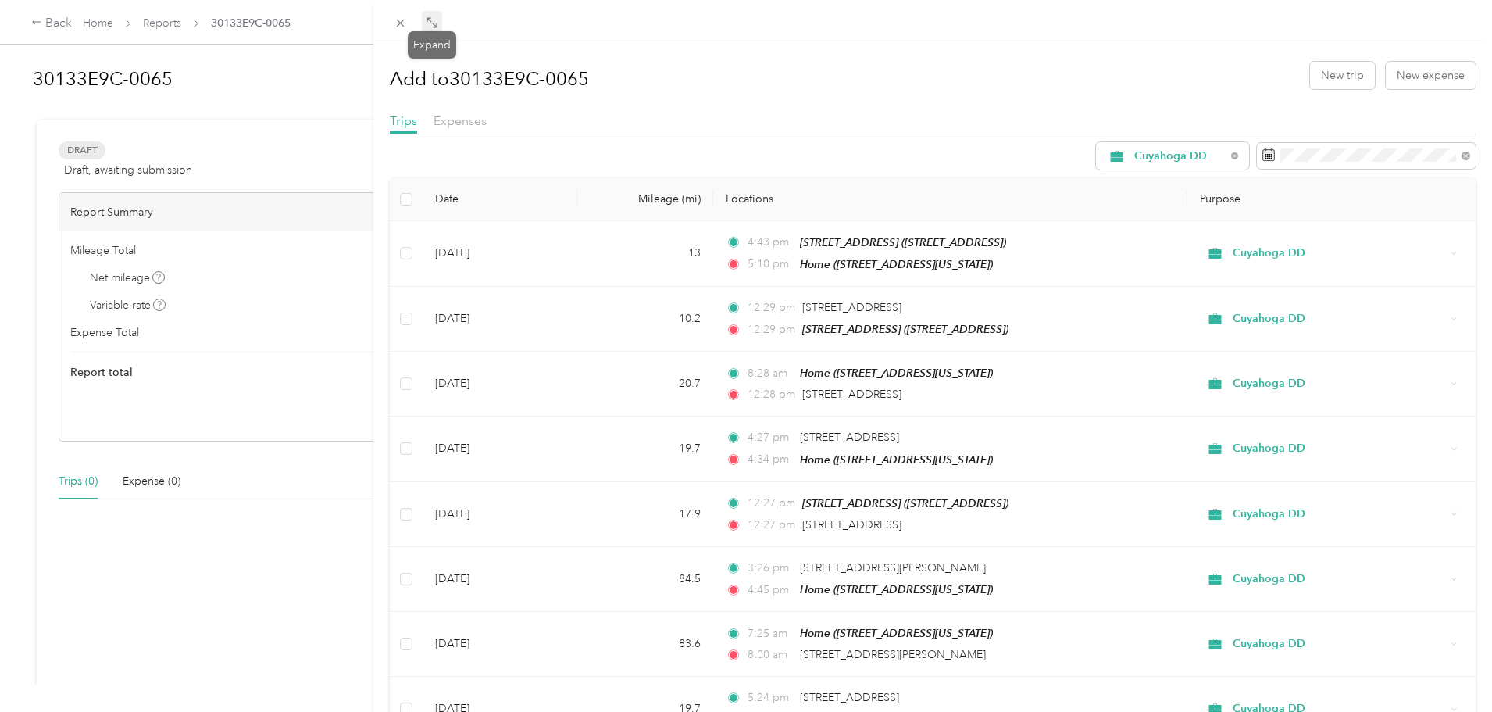
click at [434, 21] on icon at bounding box center [432, 22] width 13 height 13
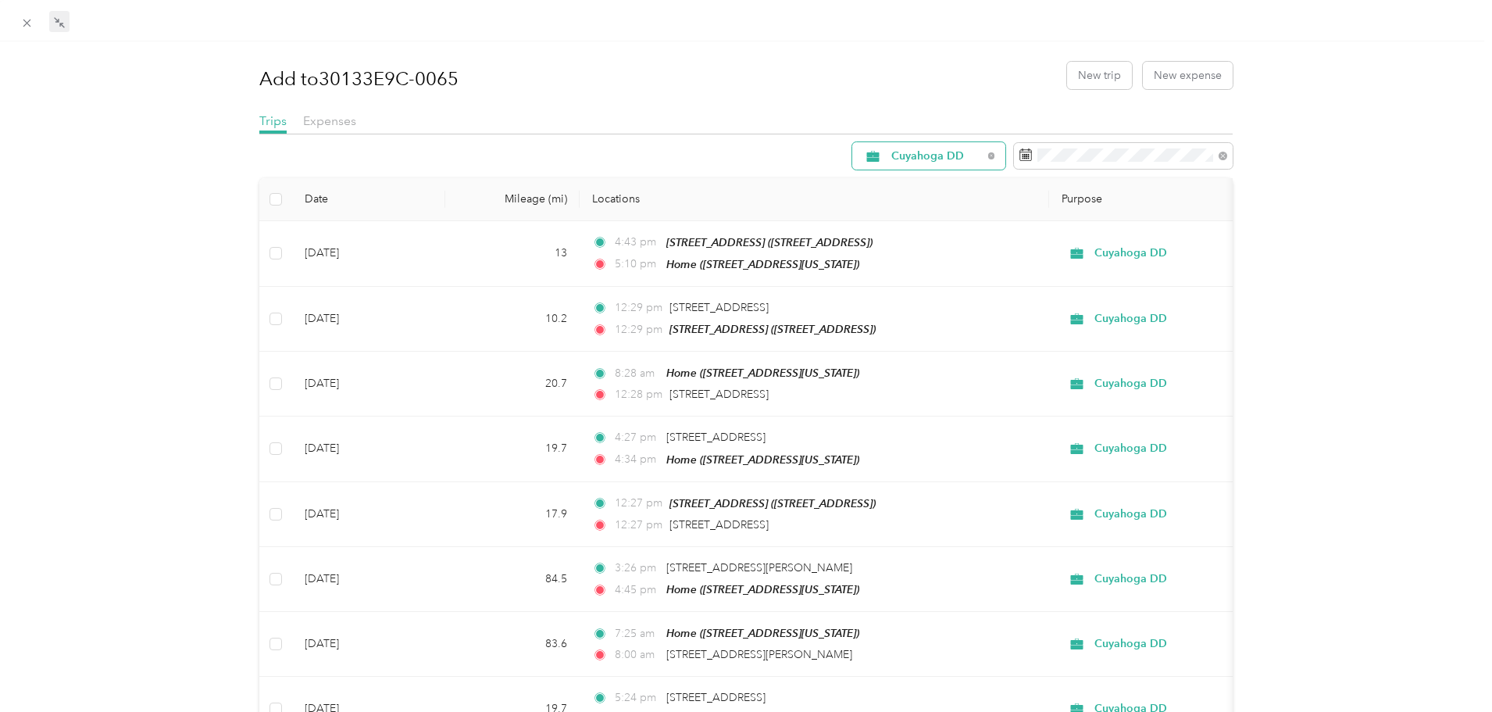
click at [913, 156] on span "Cuyahoga DD" at bounding box center [936, 156] width 91 height 11
click at [910, 160] on span "Cuyahoga DD" at bounding box center [936, 156] width 91 height 11
click at [909, 182] on span "All Purposes" at bounding box center [933, 185] width 104 height 16
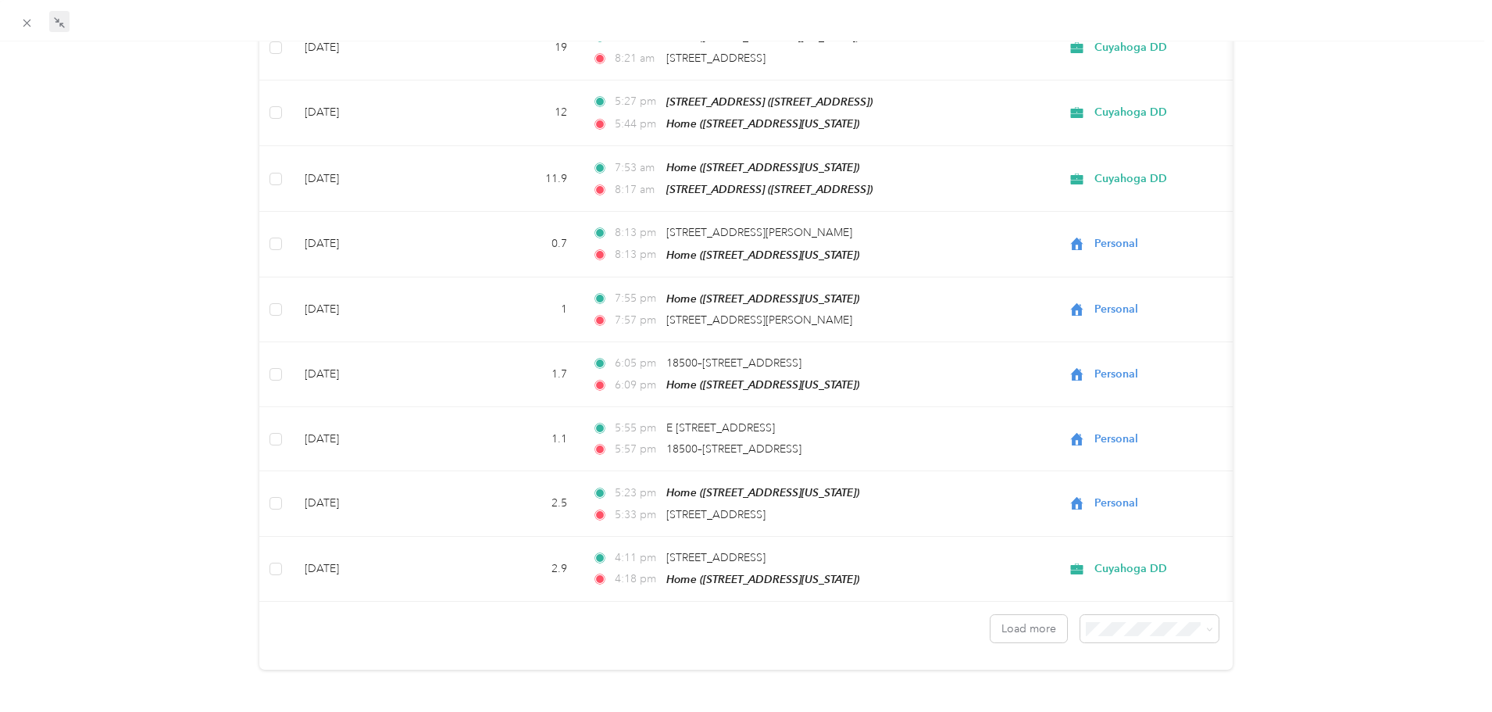
scroll to position [1253, 0]
click at [1032, 623] on button "Load more" at bounding box center [1029, 625] width 77 height 27
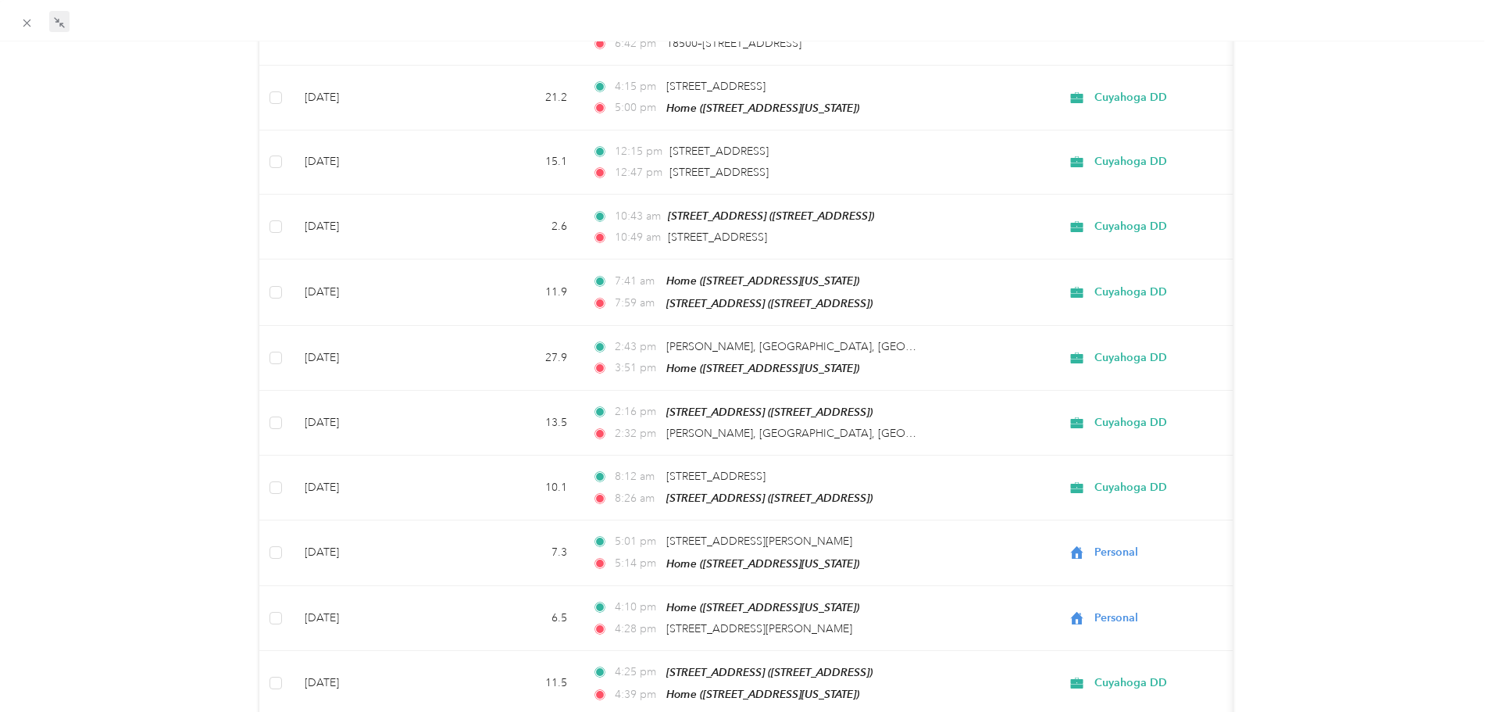
scroll to position [2860, 0]
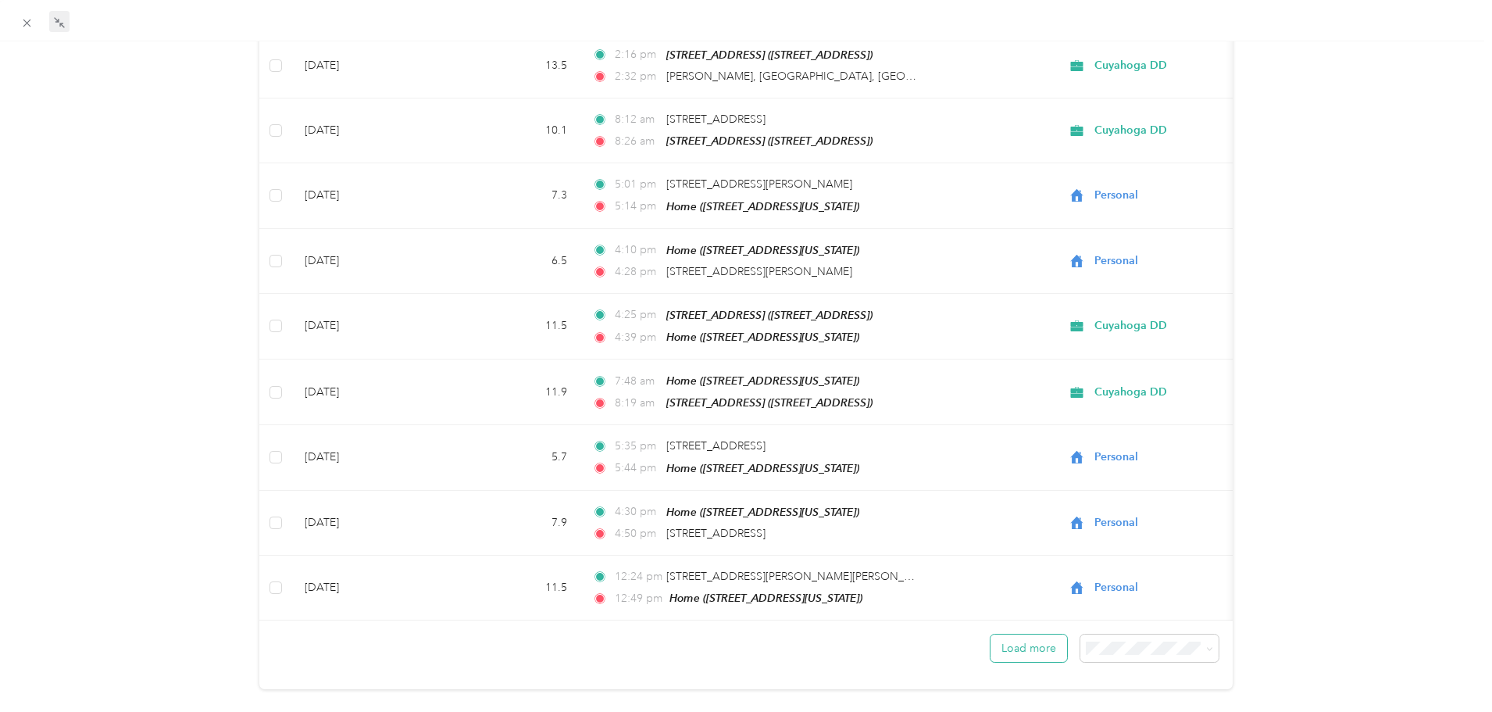
click at [1028, 634] on button "Load more" at bounding box center [1029, 647] width 77 height 27
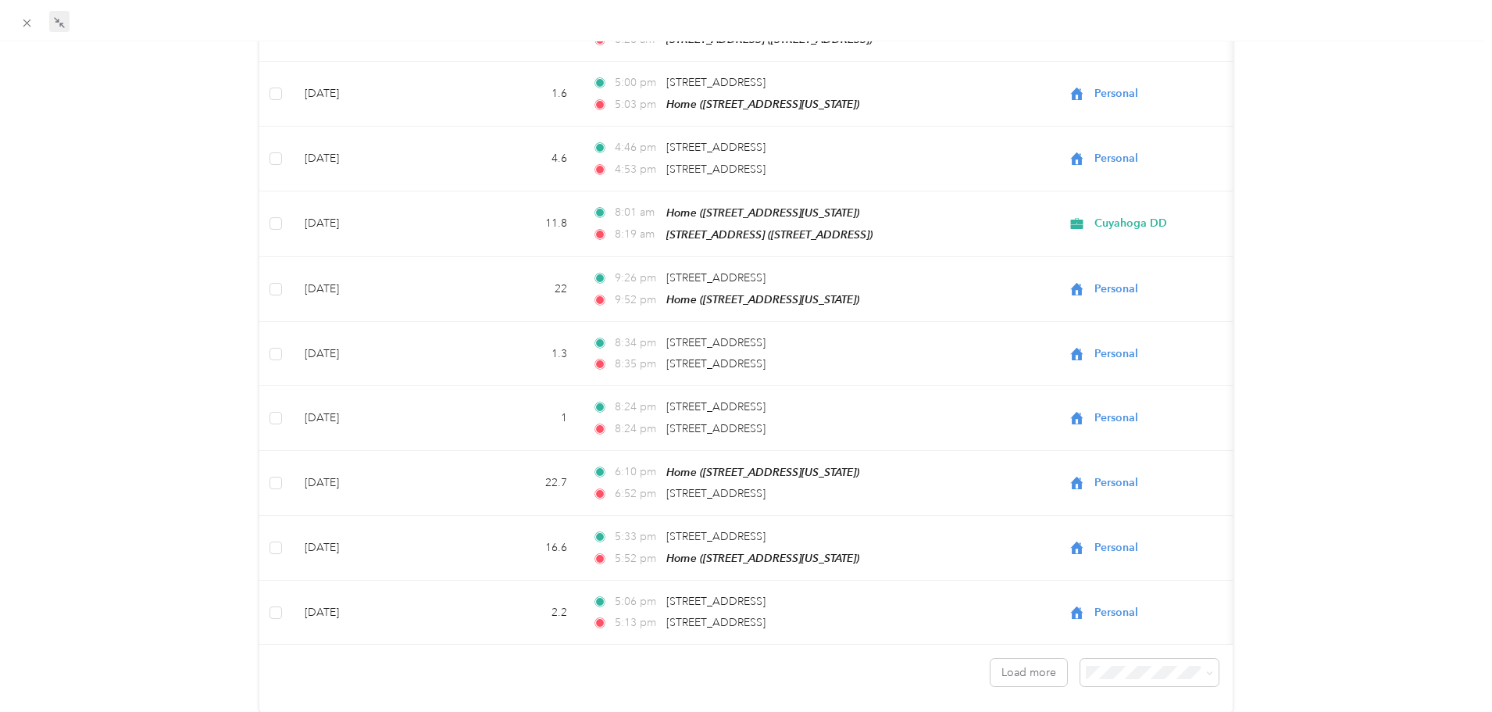
scroll to position [4467, 0]
click at [1010, 658] on button "Load more" at bounding box center [1029, 671] width 77 height 27
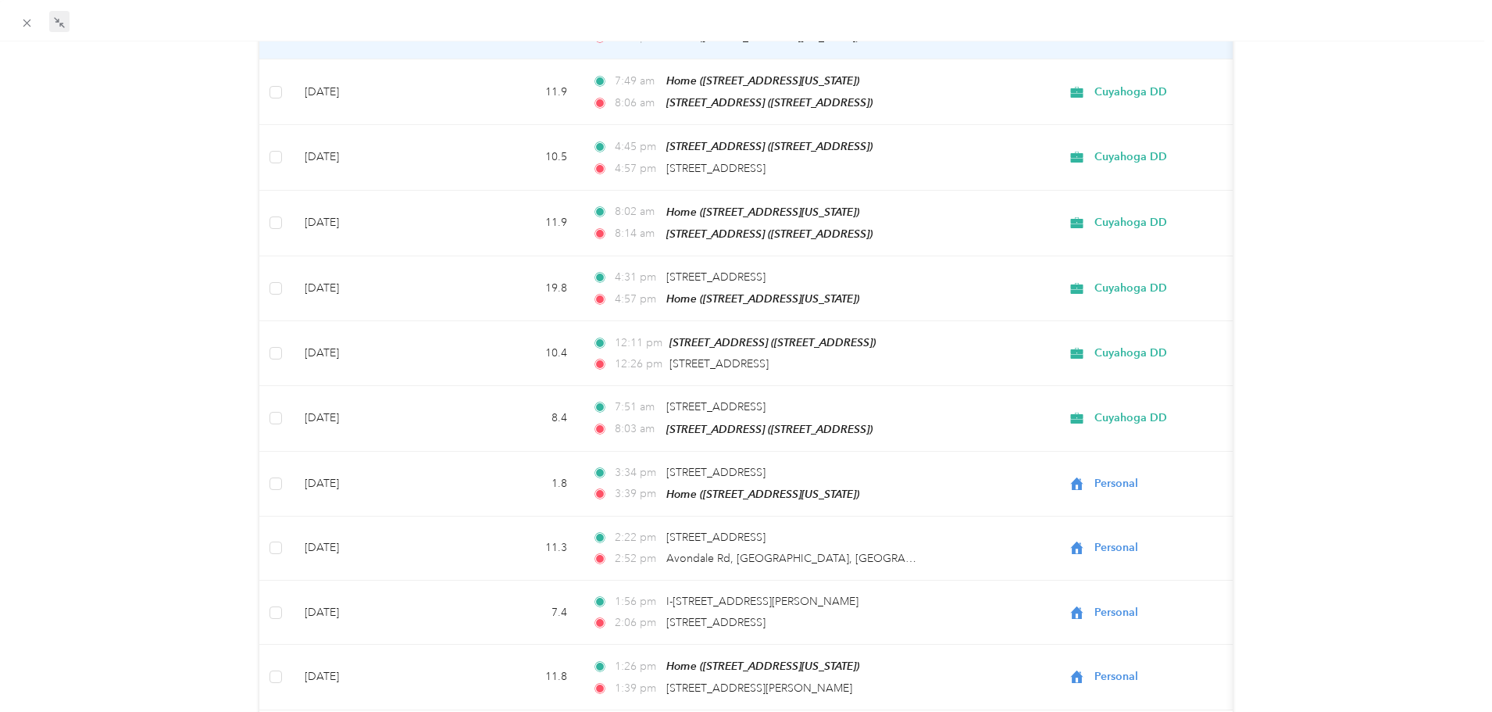
scroll to position [6073, 0]
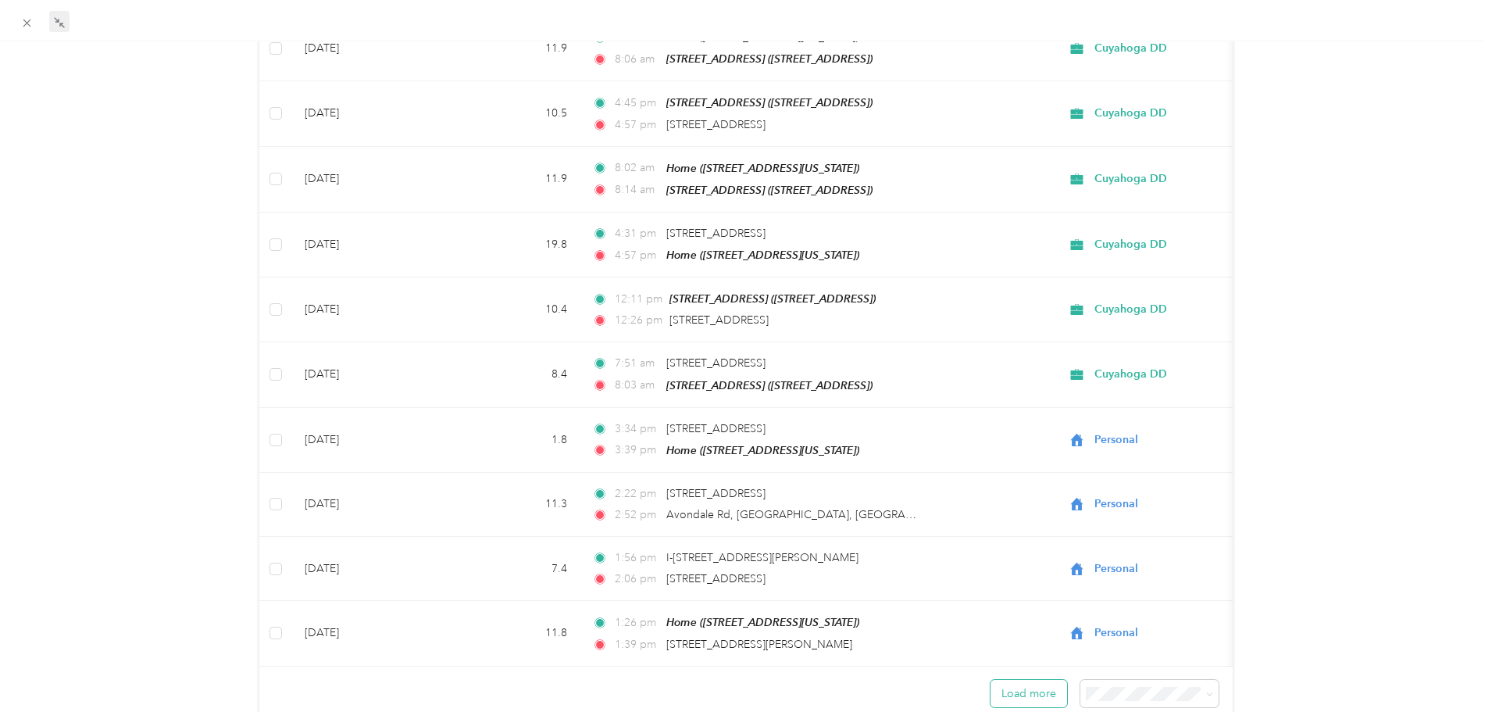
click at [1041, 680] on button "Load more" at bounding box center [1029, 693] width 77 height 27
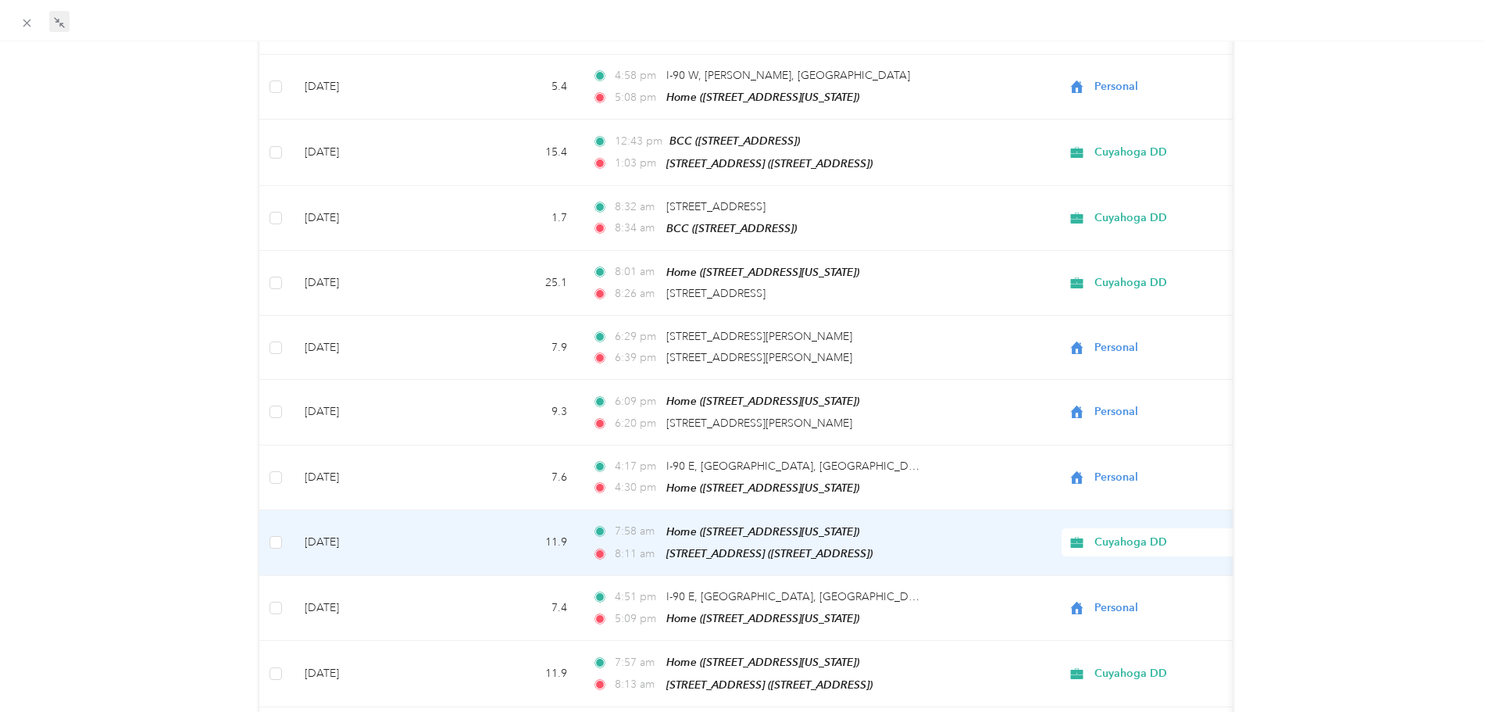
scroll to position [7551, 0]
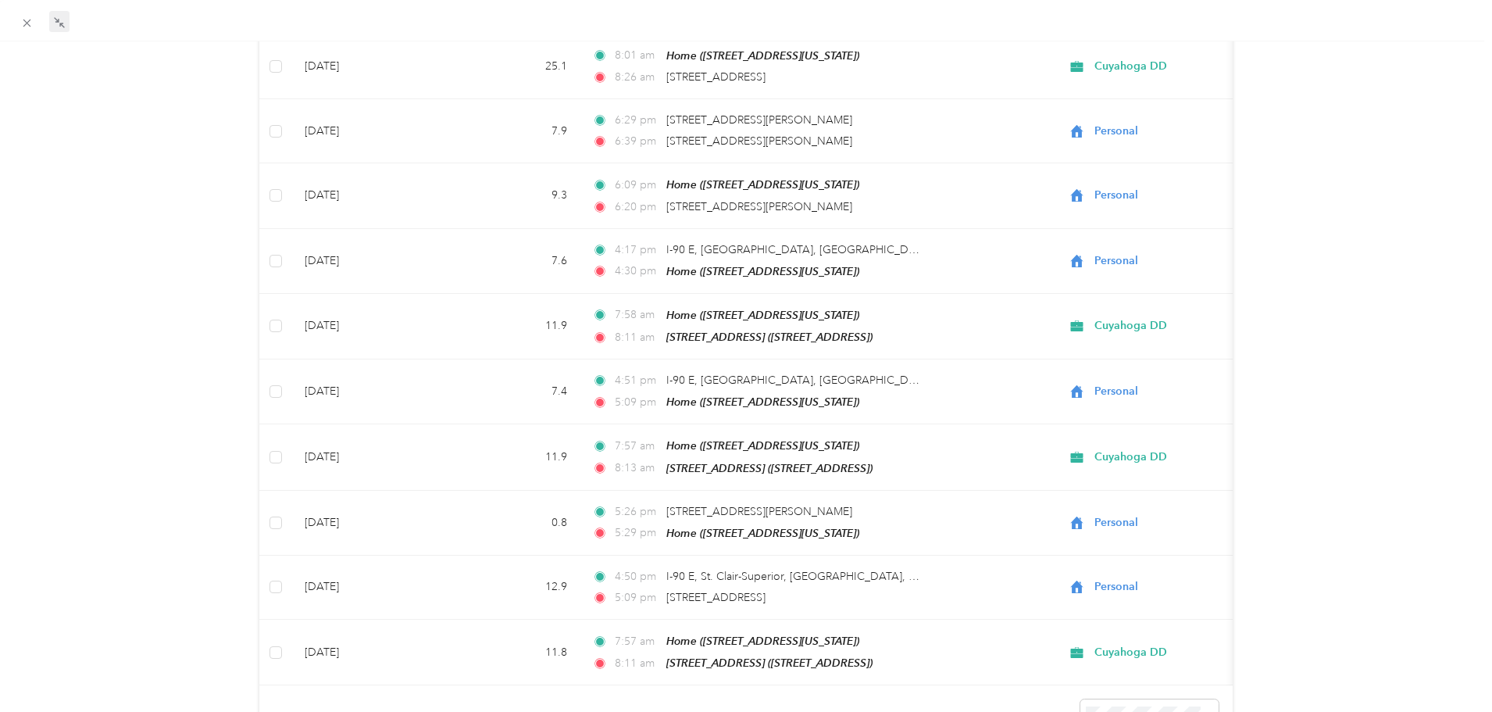
click at [1138, 684] on li "100 per load" at bounding box center [1140, 694] width 138 height 27
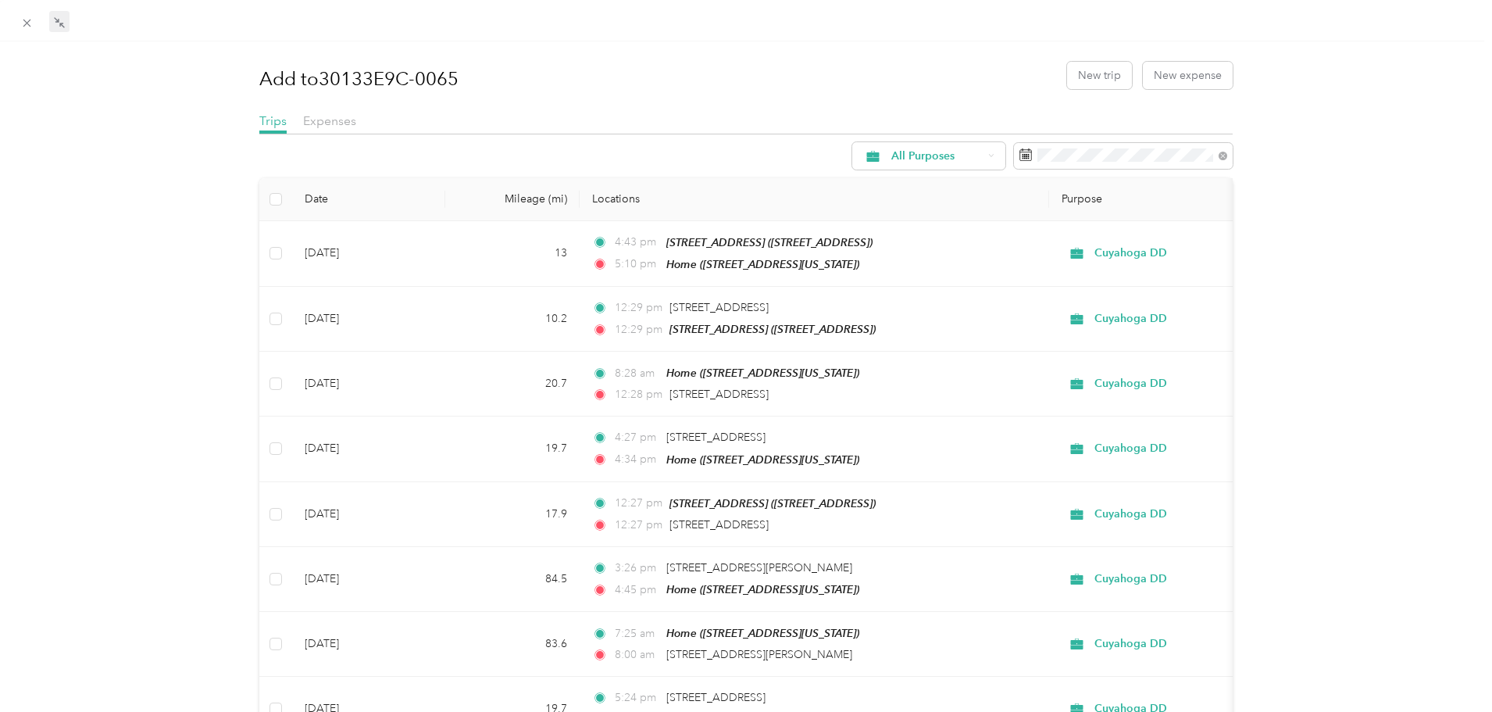
click at [53, 21] on icon at bounding box center [59, 22] width 13 height 13
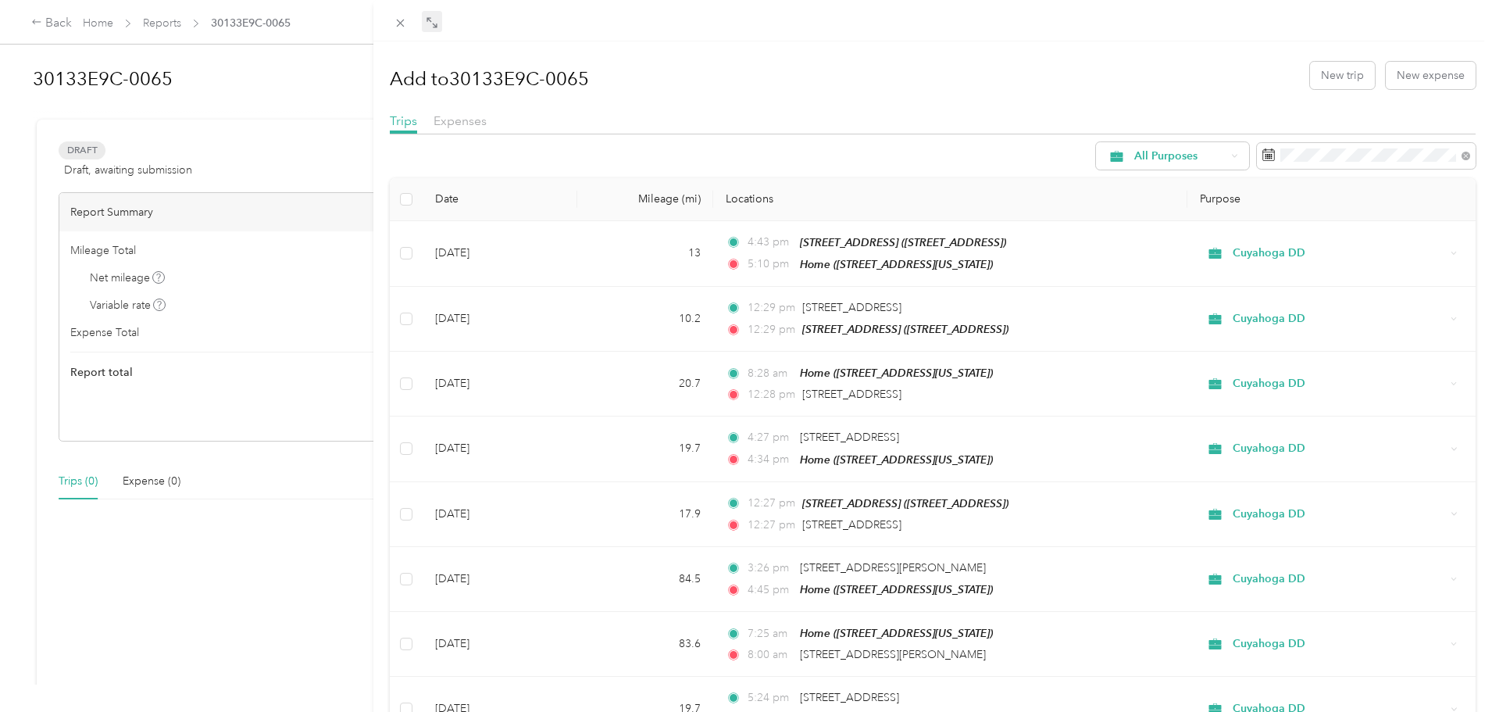
click at [209, 148] on div "Add to 30133E9C-0065 New trip New expense Trips Expenses All Purposes Date Mile…" at bounding box center [746, 356] width 1492 height 712
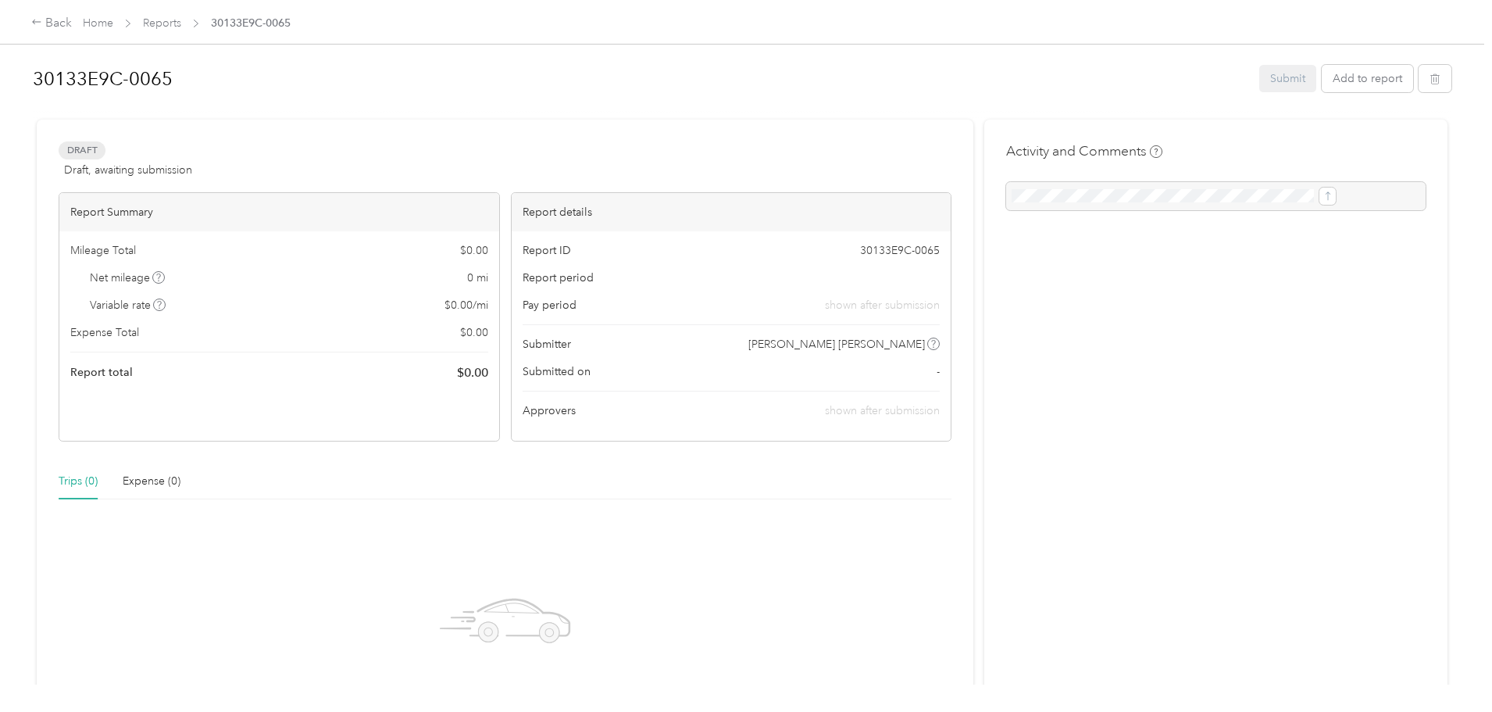
click at [105, 148] on span "Draft" at bounding box center [82, 150] width 47 height 18
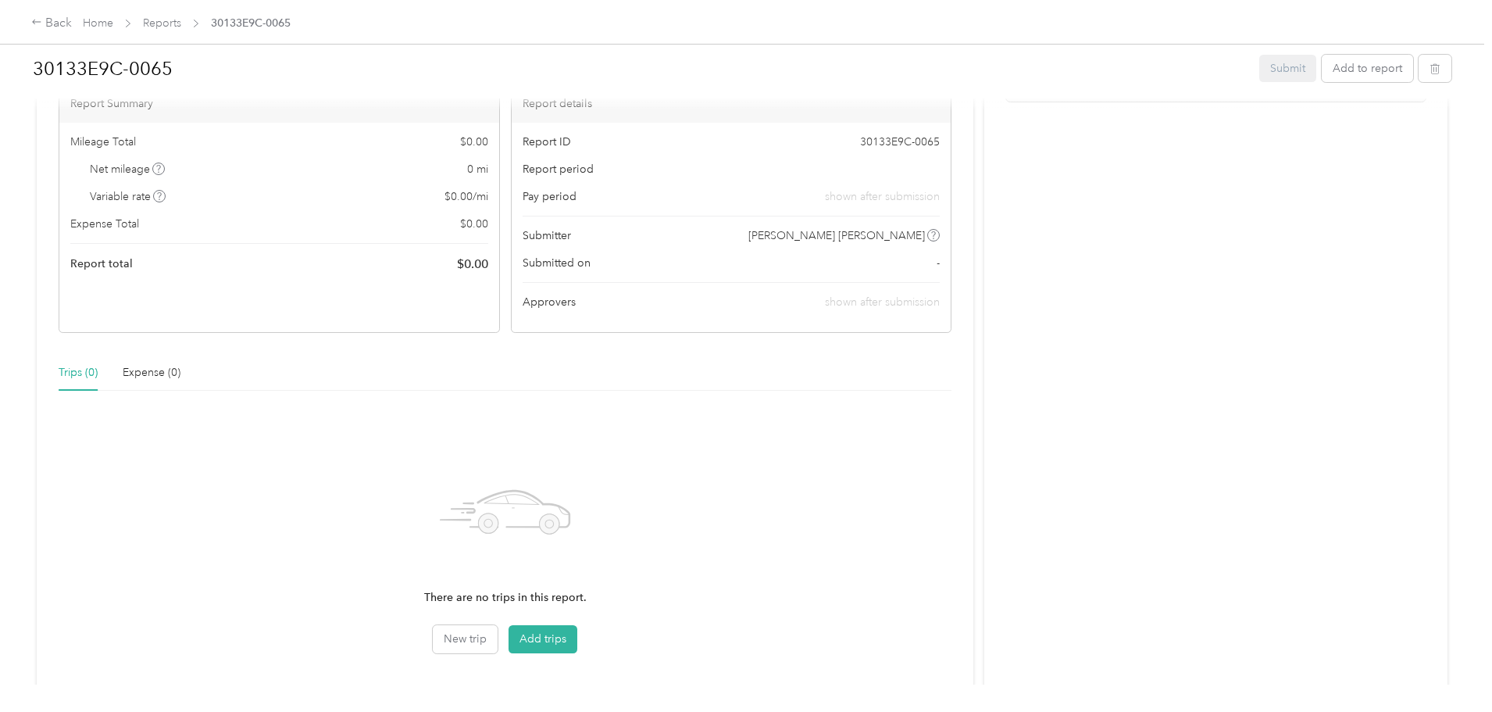
scroll to position [209, 0]
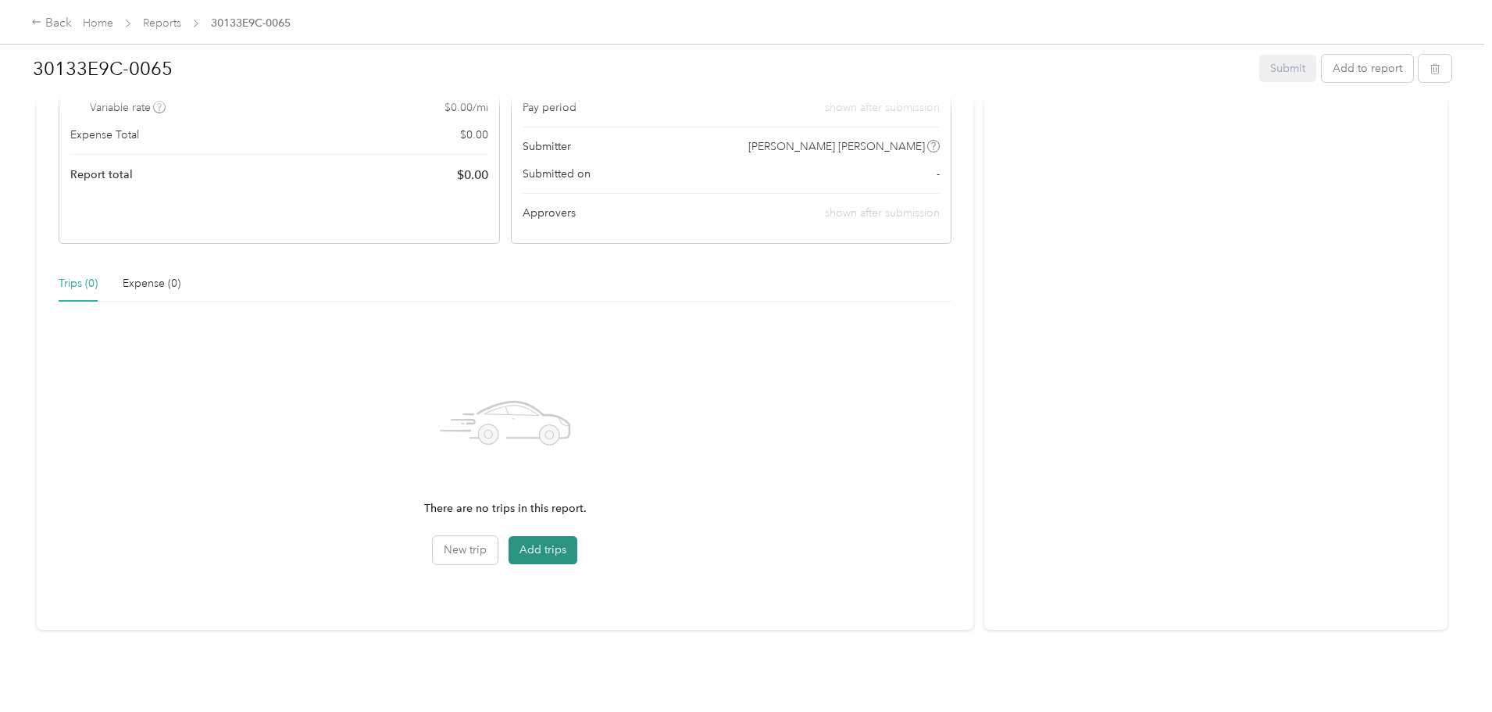
click at [577, 543] on button "Add trips" at bounding box center [543, 550] width 69 height 28
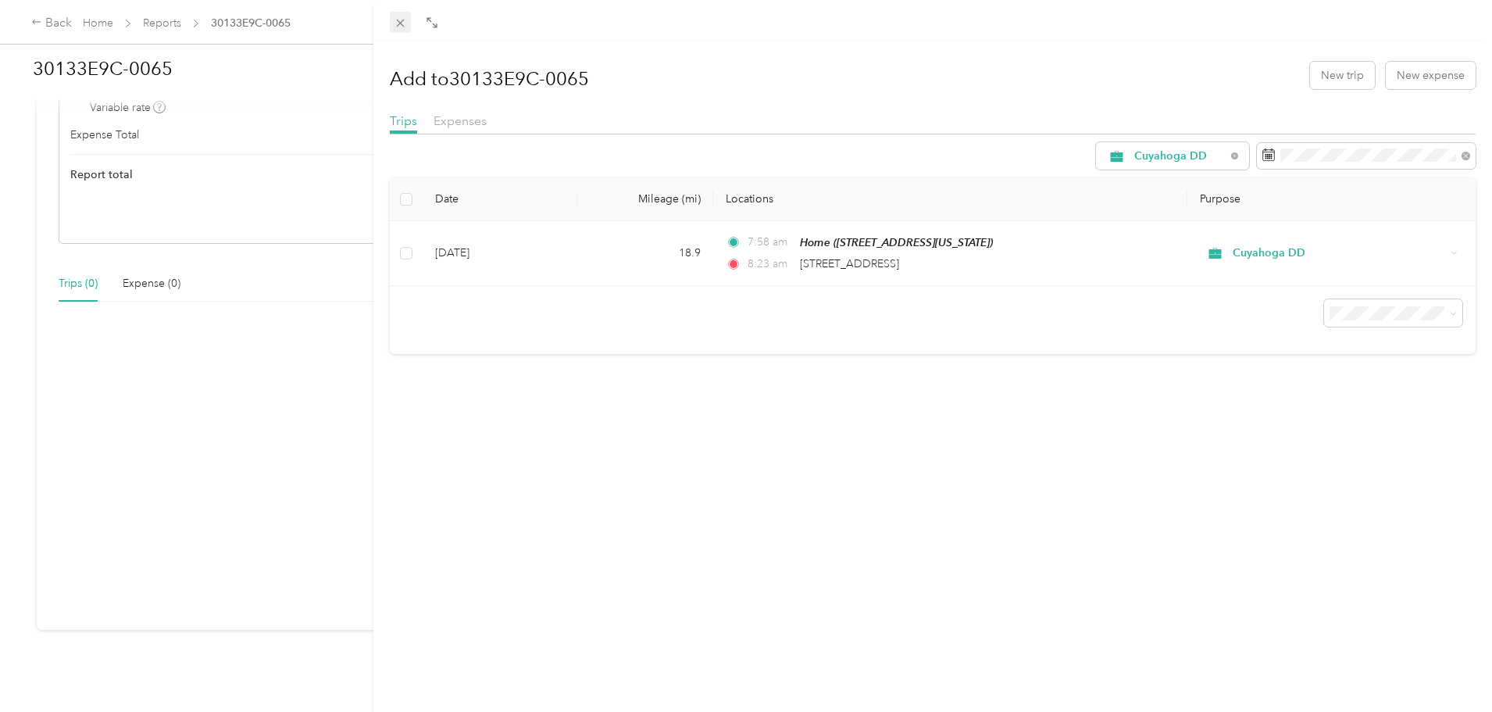
click at [399, 19] on icon at bounding box center [400, 22] width 13 height 13
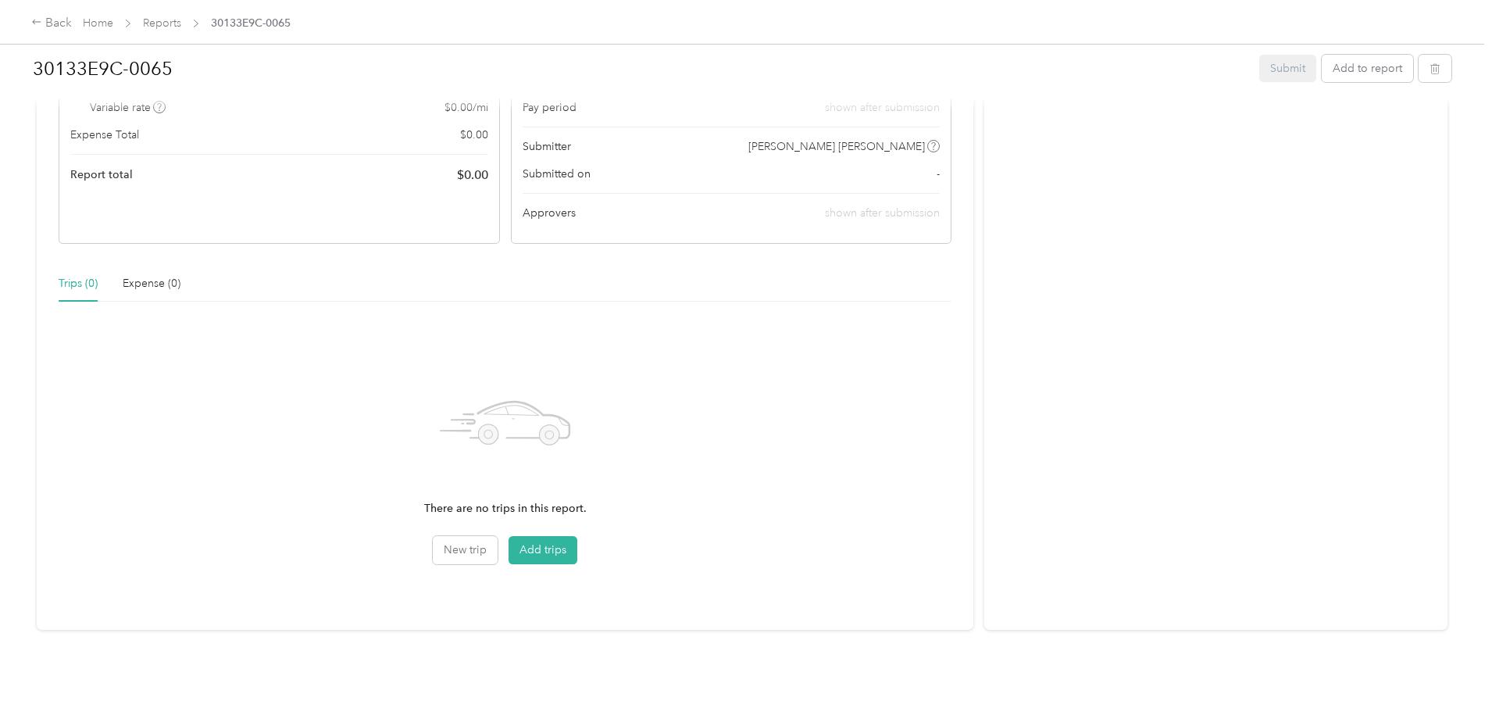
click at [291, 24] on span "30133E9C-0065" at bounding box center [251, 23] width 80 height 16
click at [72, 27] on div "Back" at bounding box center [51, 23] width 41 height 19
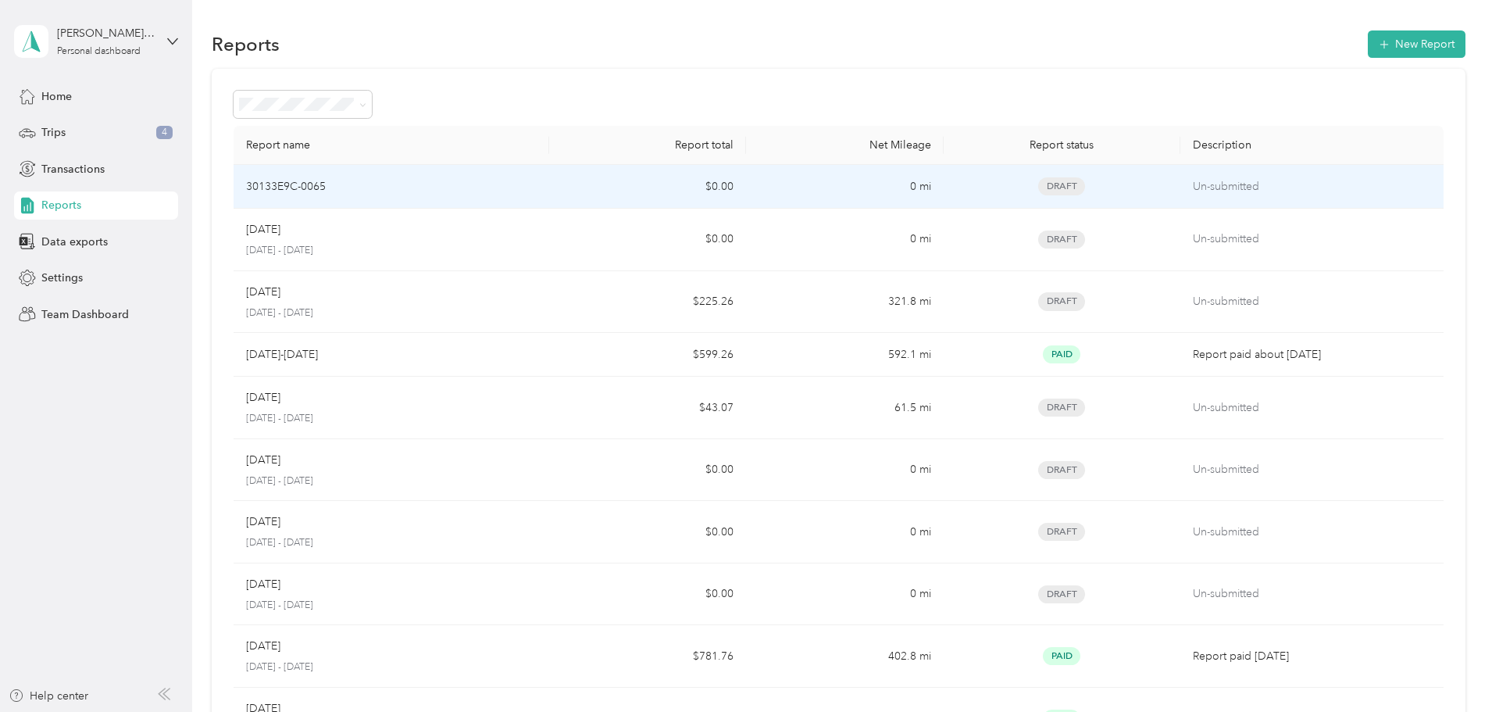
click at [537, 190] on div "30133E9C-0065" at bounding box center [391, 186] width 291 height 17
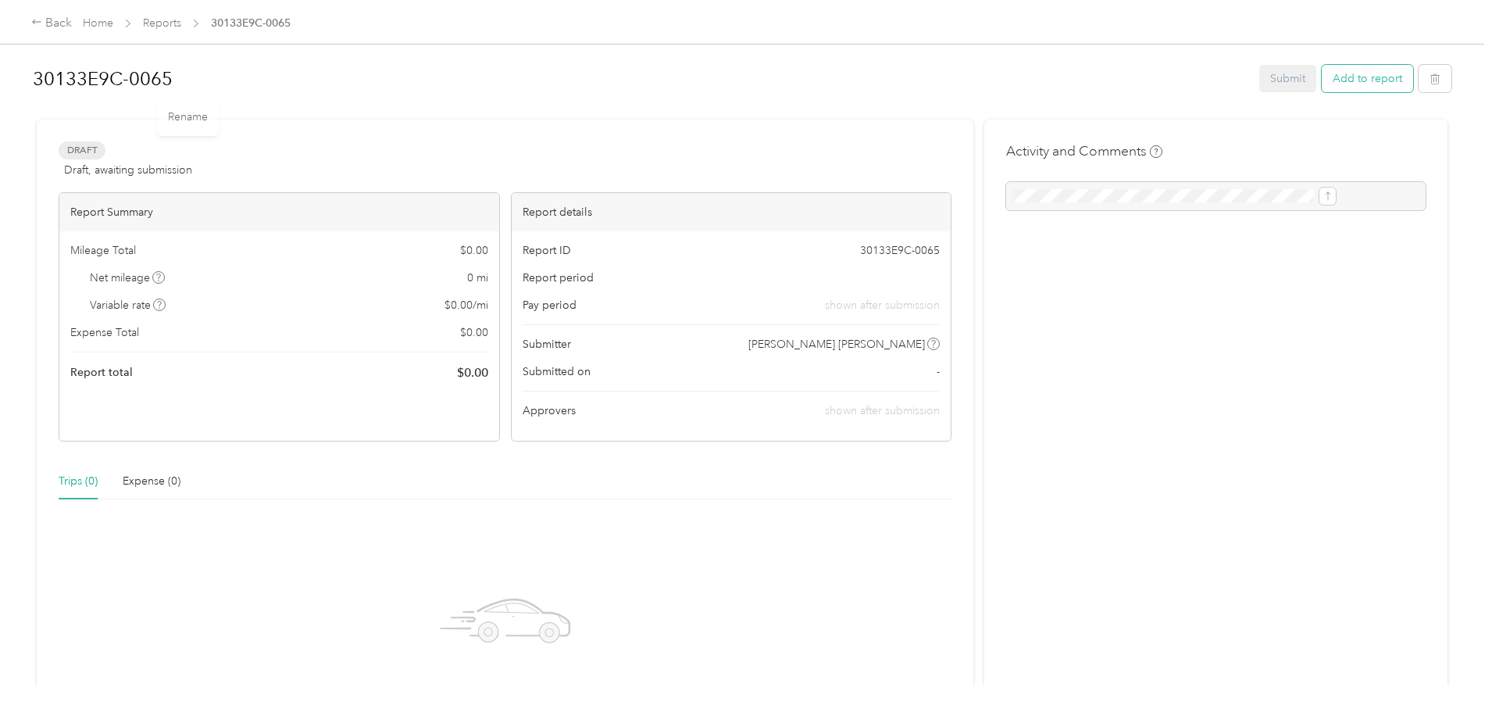
click at [1322, 78] on button "Add to report" at bounding box center [1367, 78] width 91 height 27
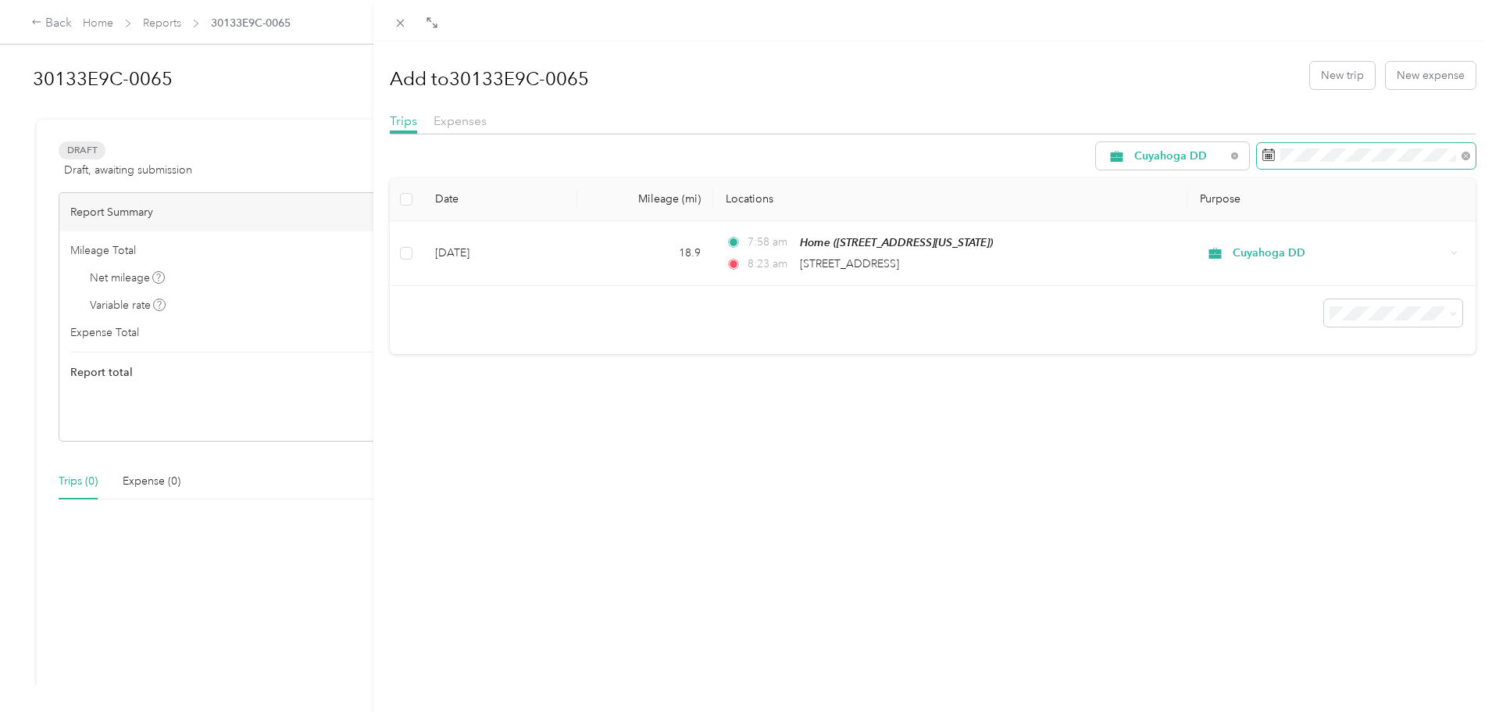
click at [1263, 153] on icon at bounding box center [1269, 154] width 13 height 13
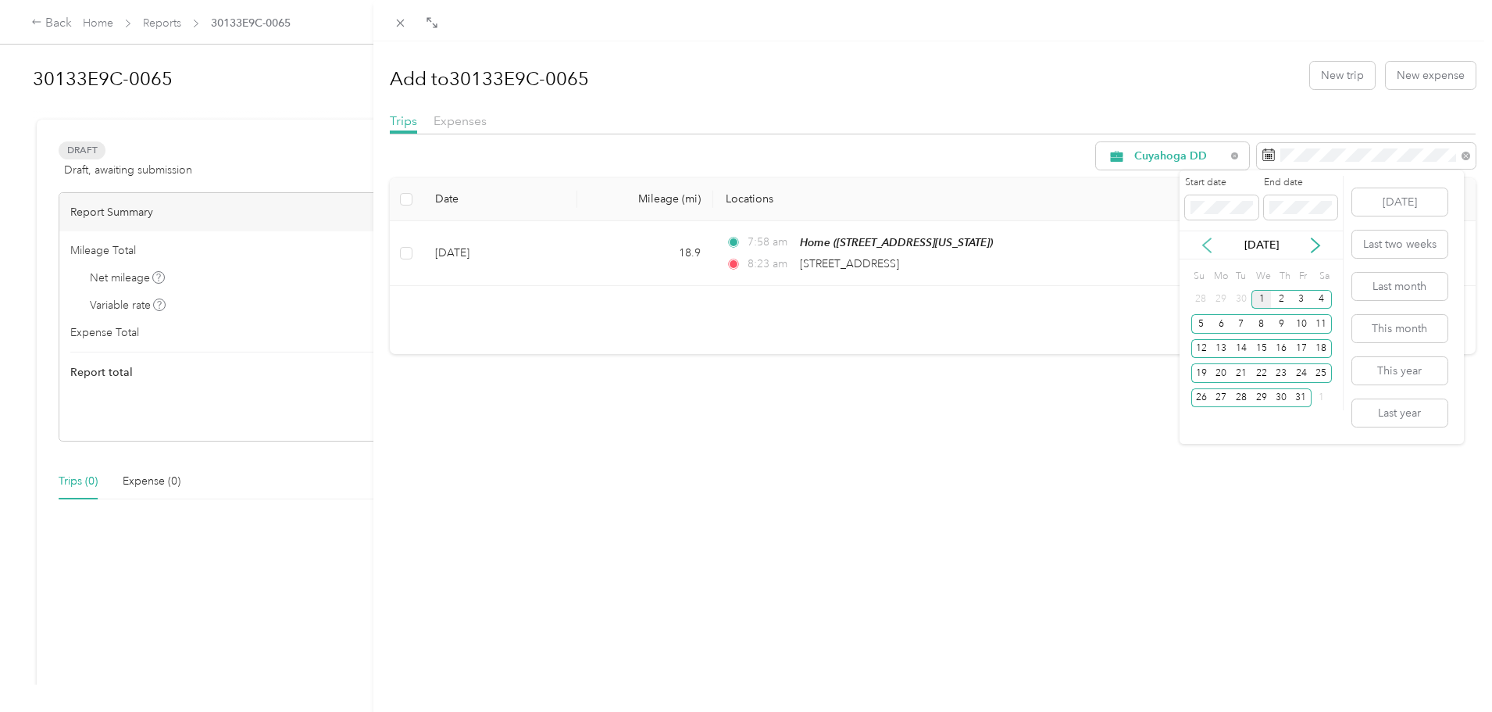
click at [1199, 245] on icon at bounding box center [1207, 246] width 16 height 16
click at [1298, 298] on div "1" at bounding box center [1301, 300] width 20 height 20
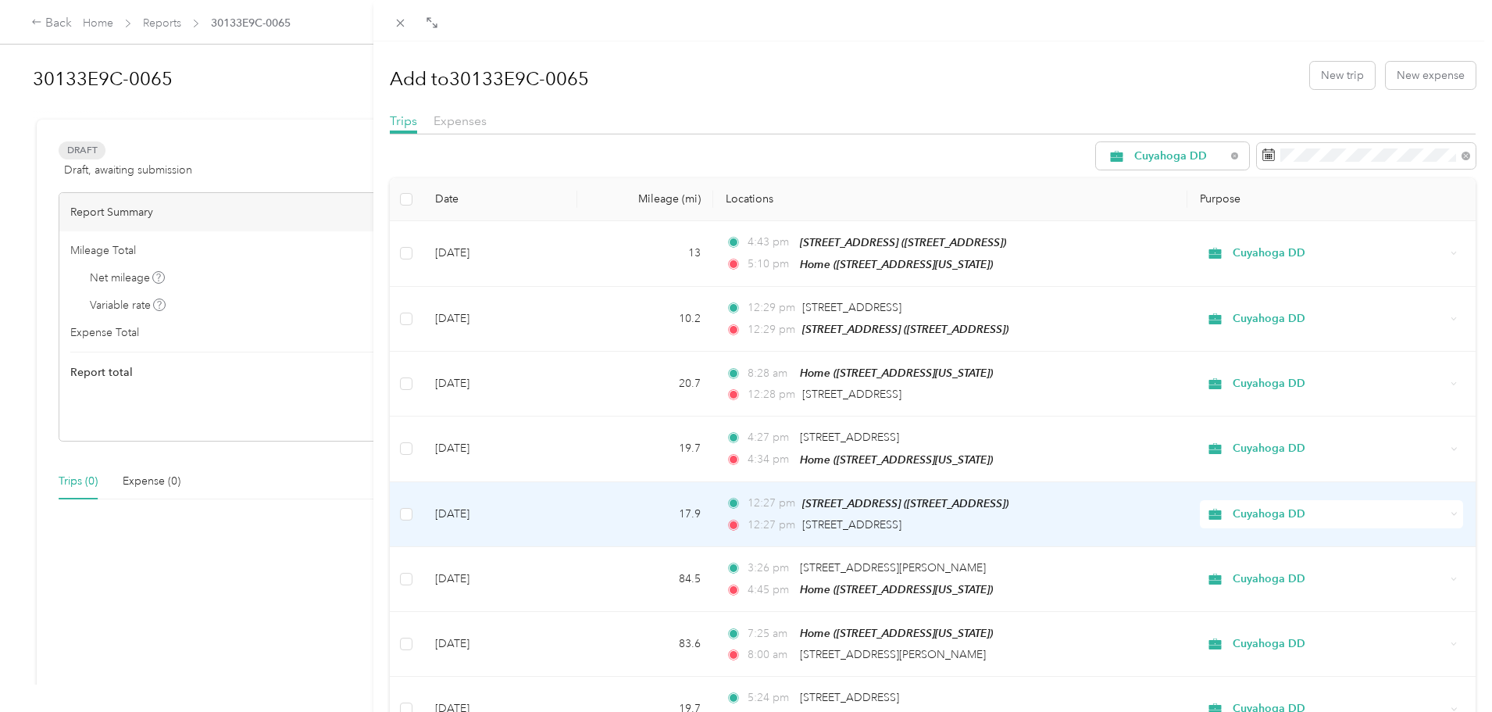
click at [1419, 539] on td "Cuyahoga DD" at bounding box center [1332, 514] width 288 height 65
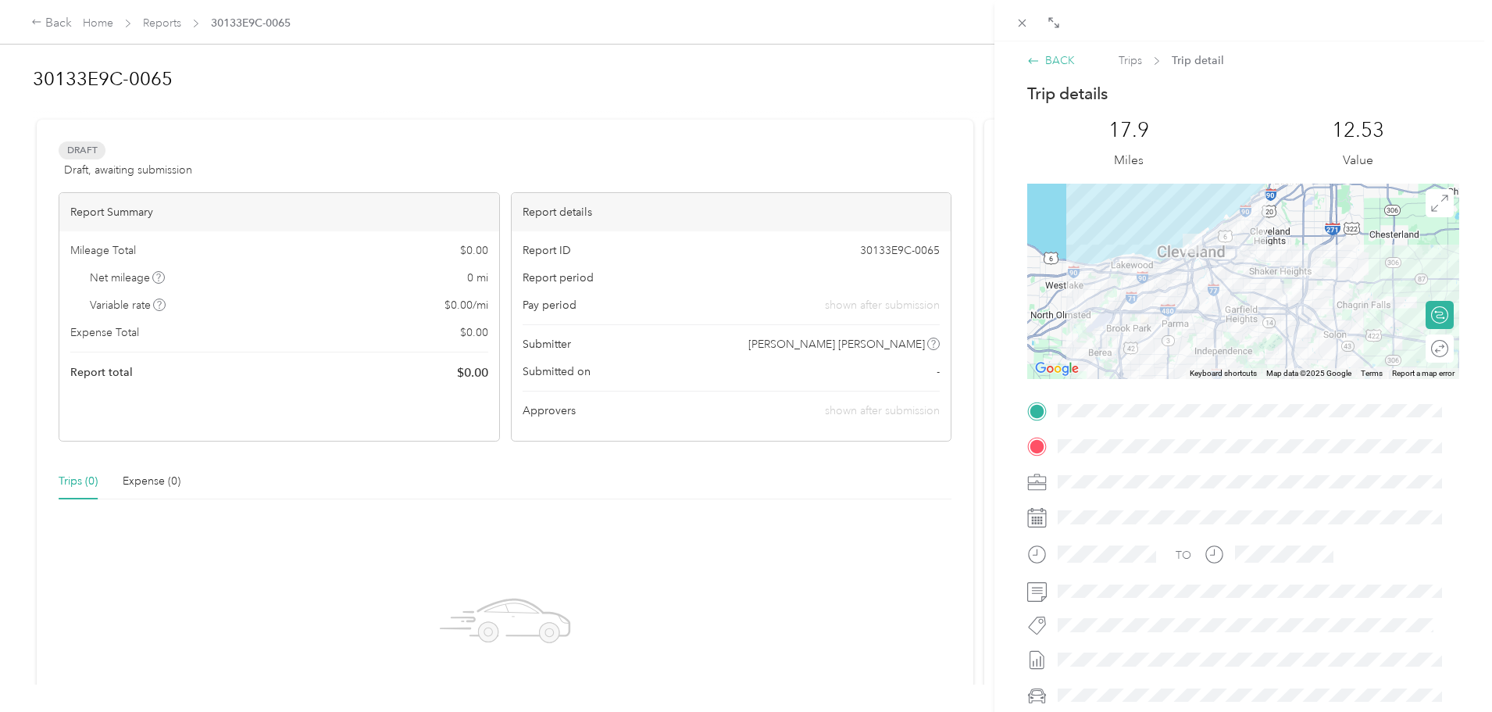
click at [1060, 59] on div "BACK" at bounding box center [1051, 60] width 48 height 16
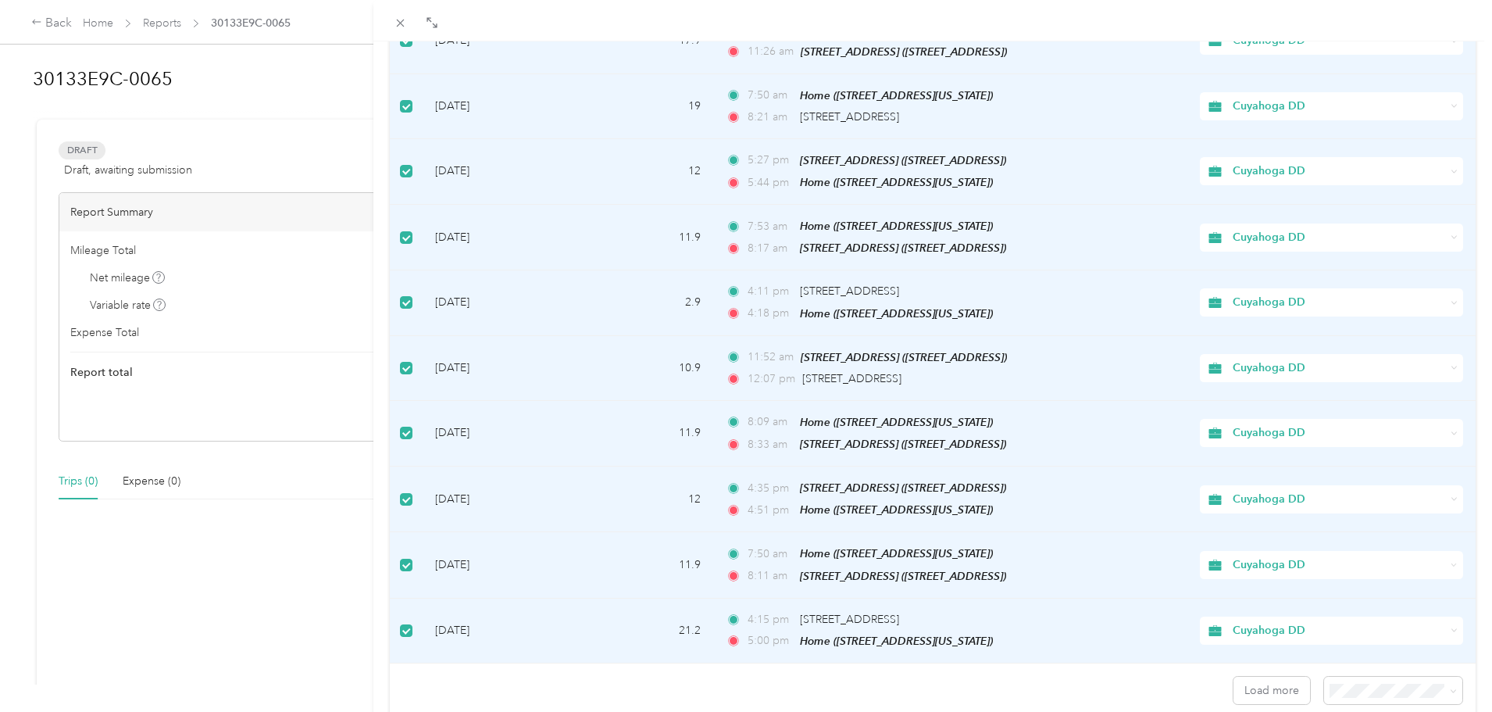
scroll to position [1236, 0]
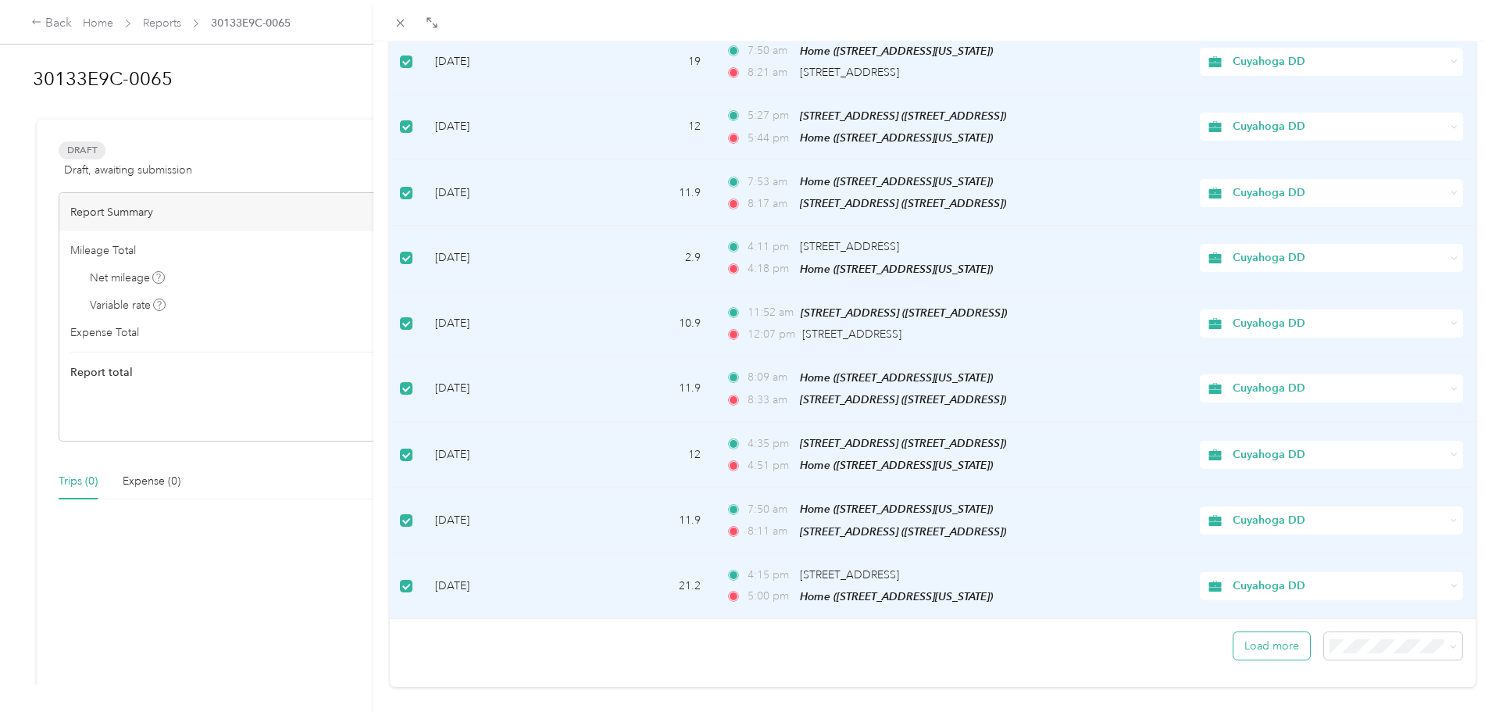
click at [1268, 632] on button "Load more" at bounding box center [1272, 645] width 77 height 27
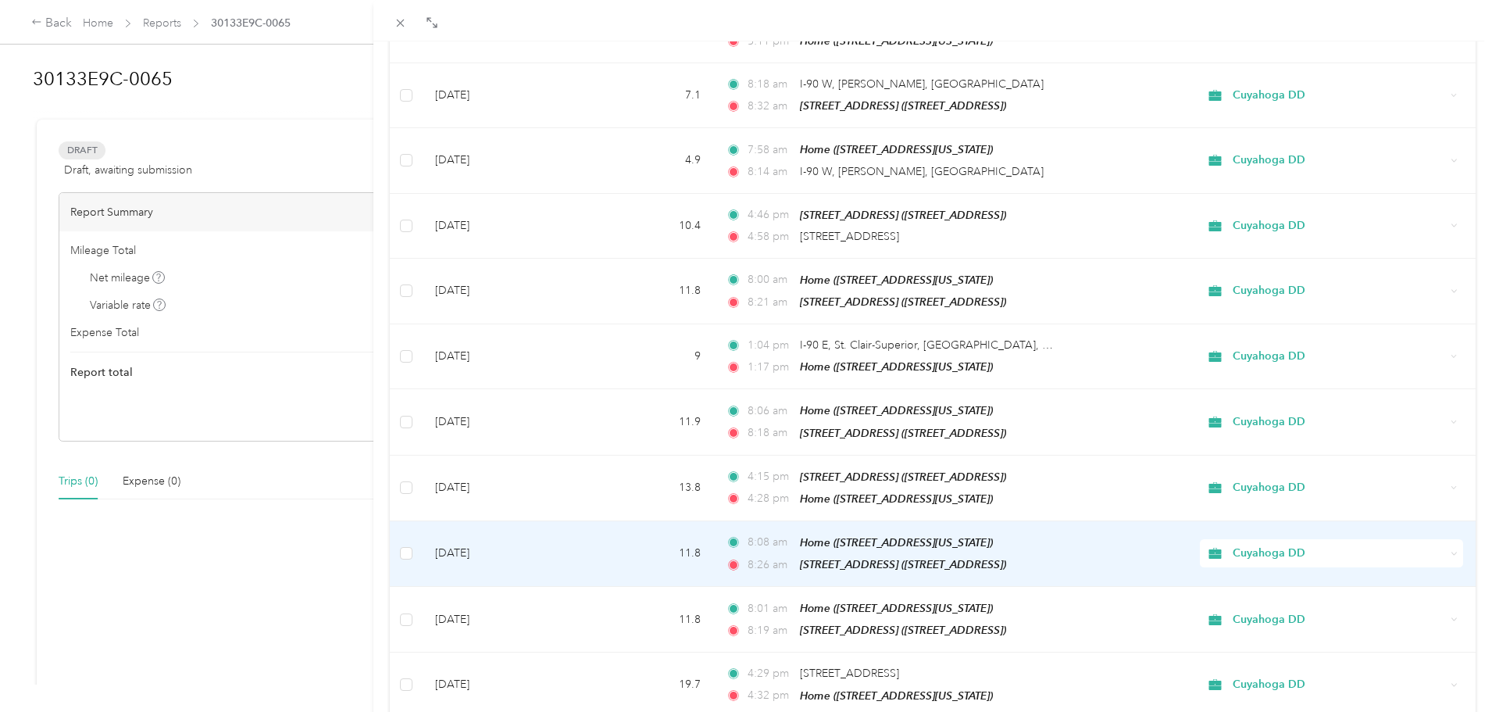
scroll to position [2843, 0]
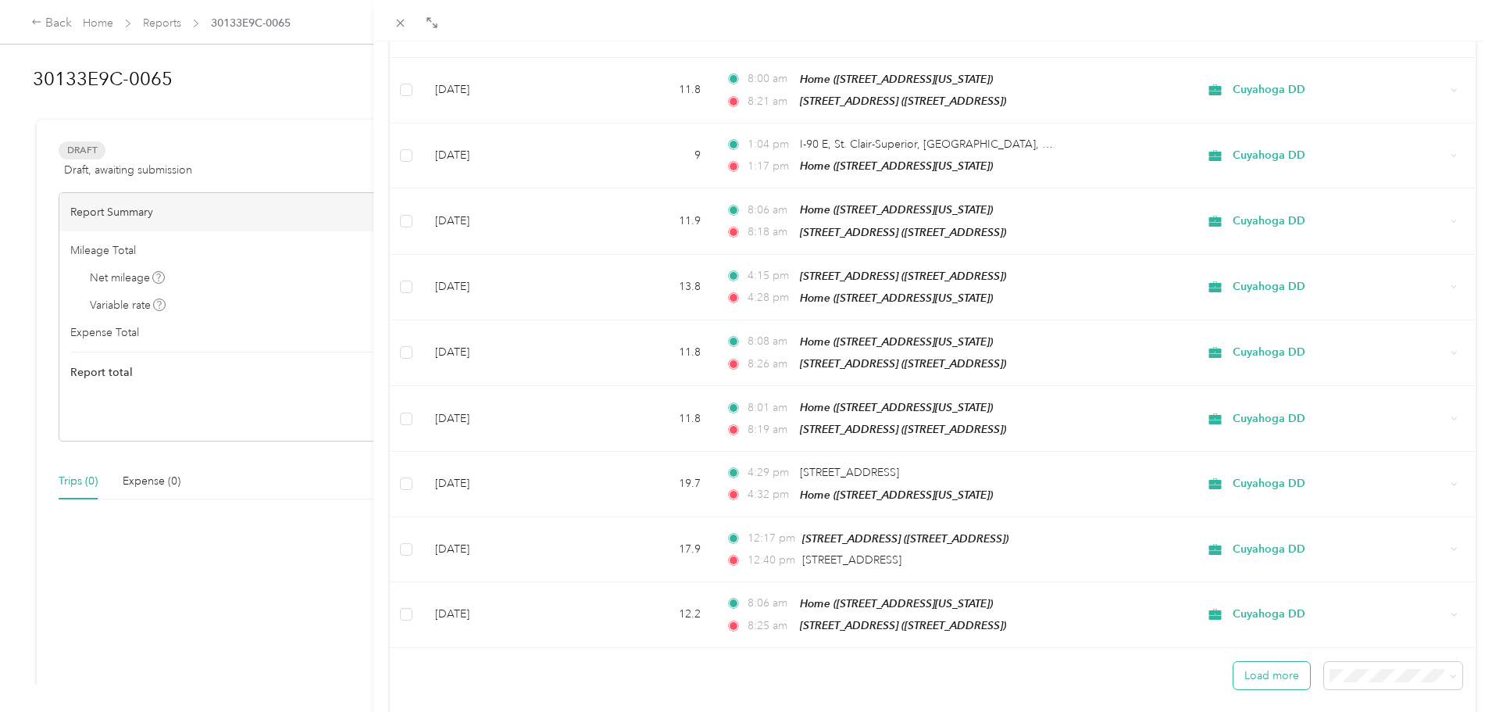
click at [1245, 662] on button "Load more" at bounding box center [1272, 675] width 77 height 27
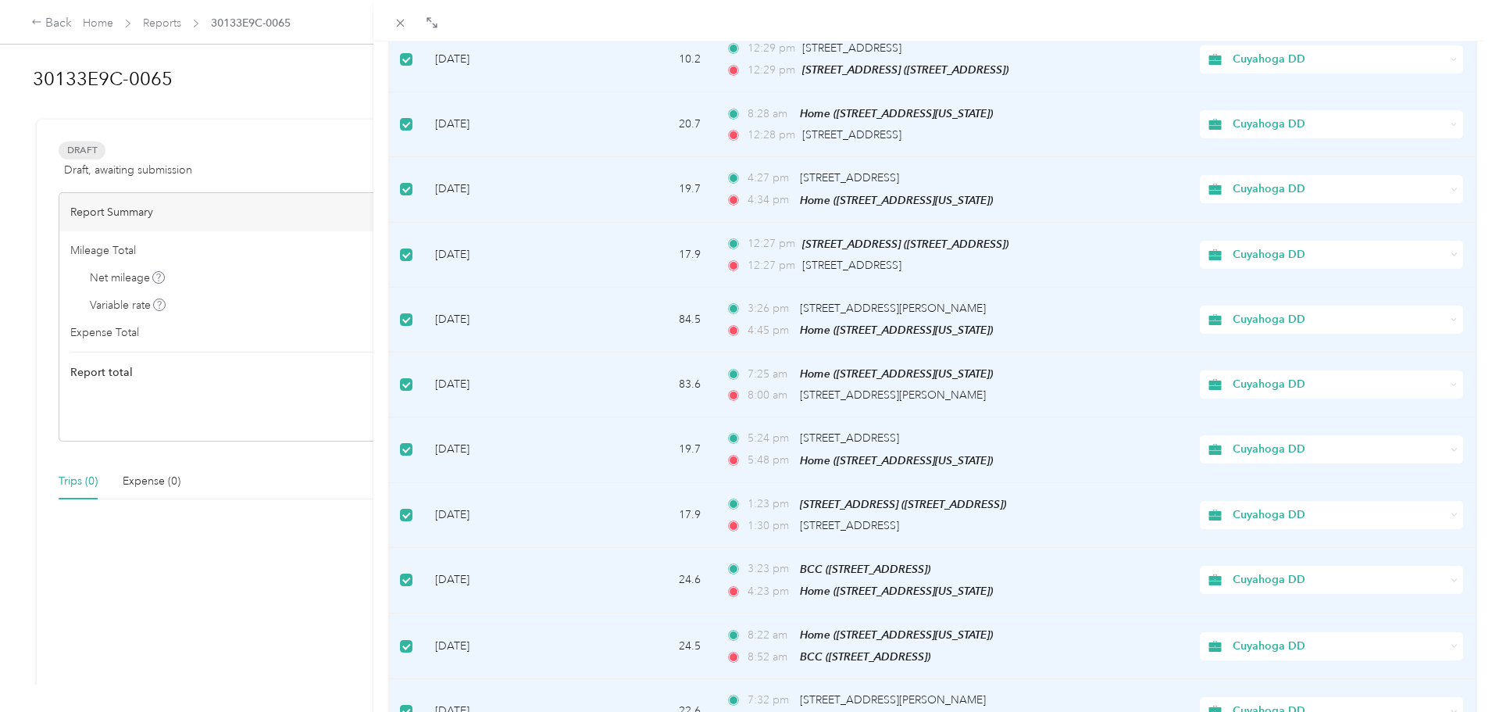
scroll to position [0, 0]
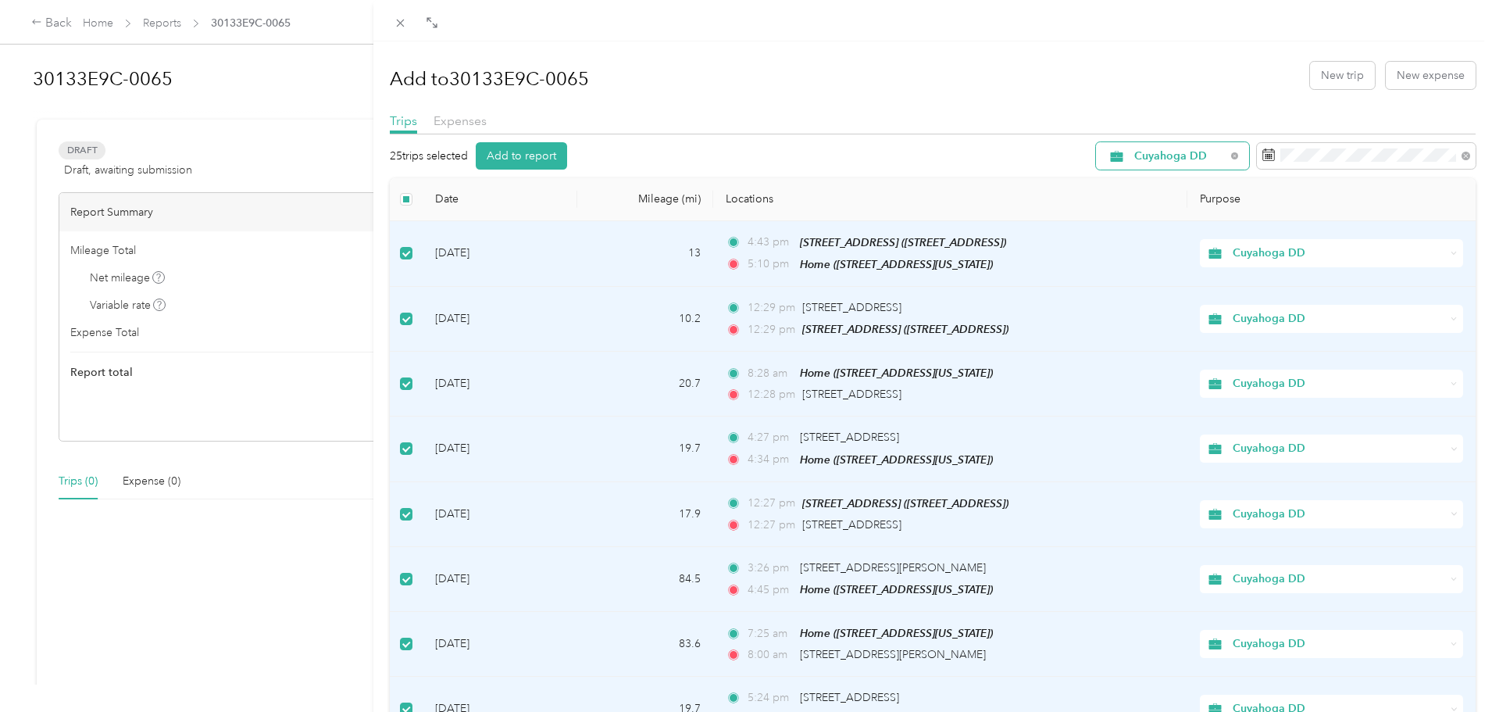
click at [1177, 158] on span "Cuyahoga DD" at bounding box center [1179, 156] width 91 height 11
click at [1149, 186] on span "All Purposes" at bounding box center [1175, 185] width 104 height 16
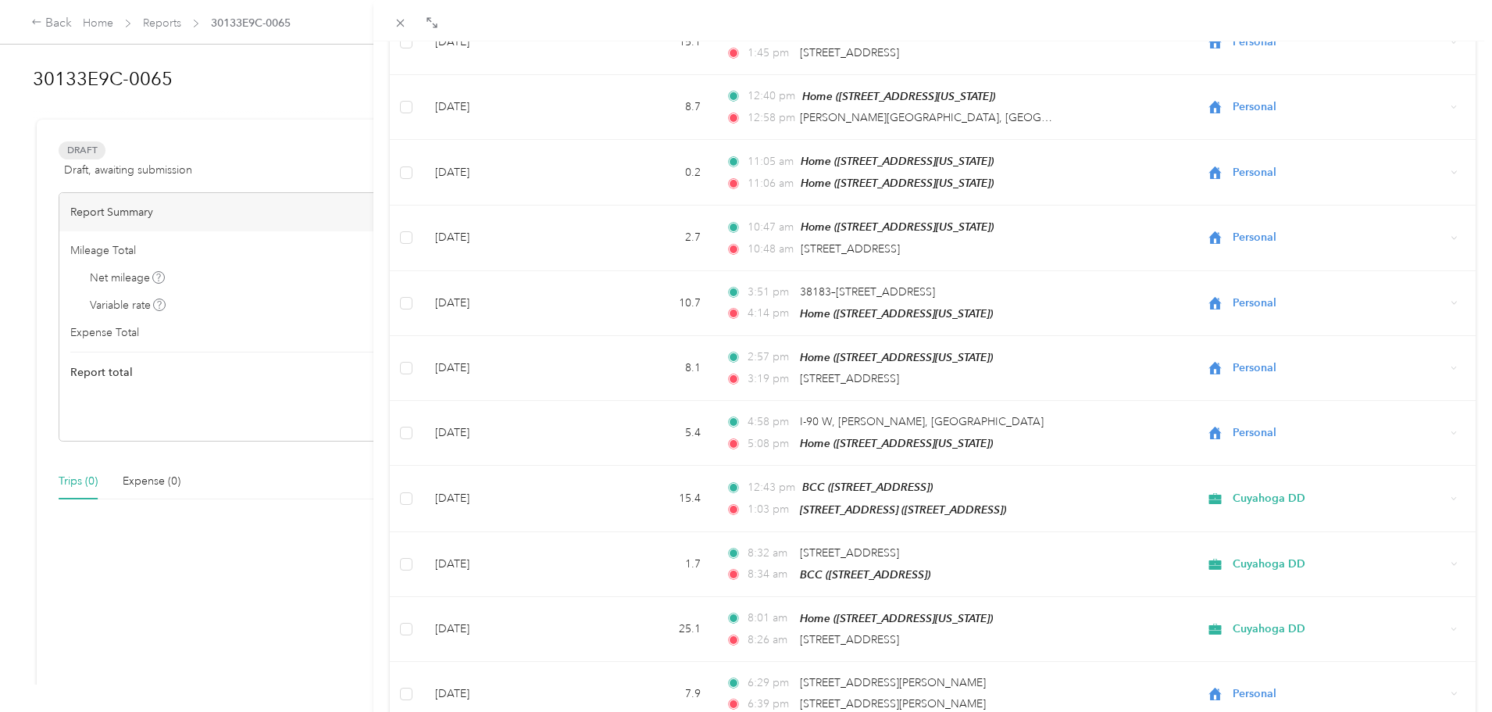
scroll to position [7534, 0]
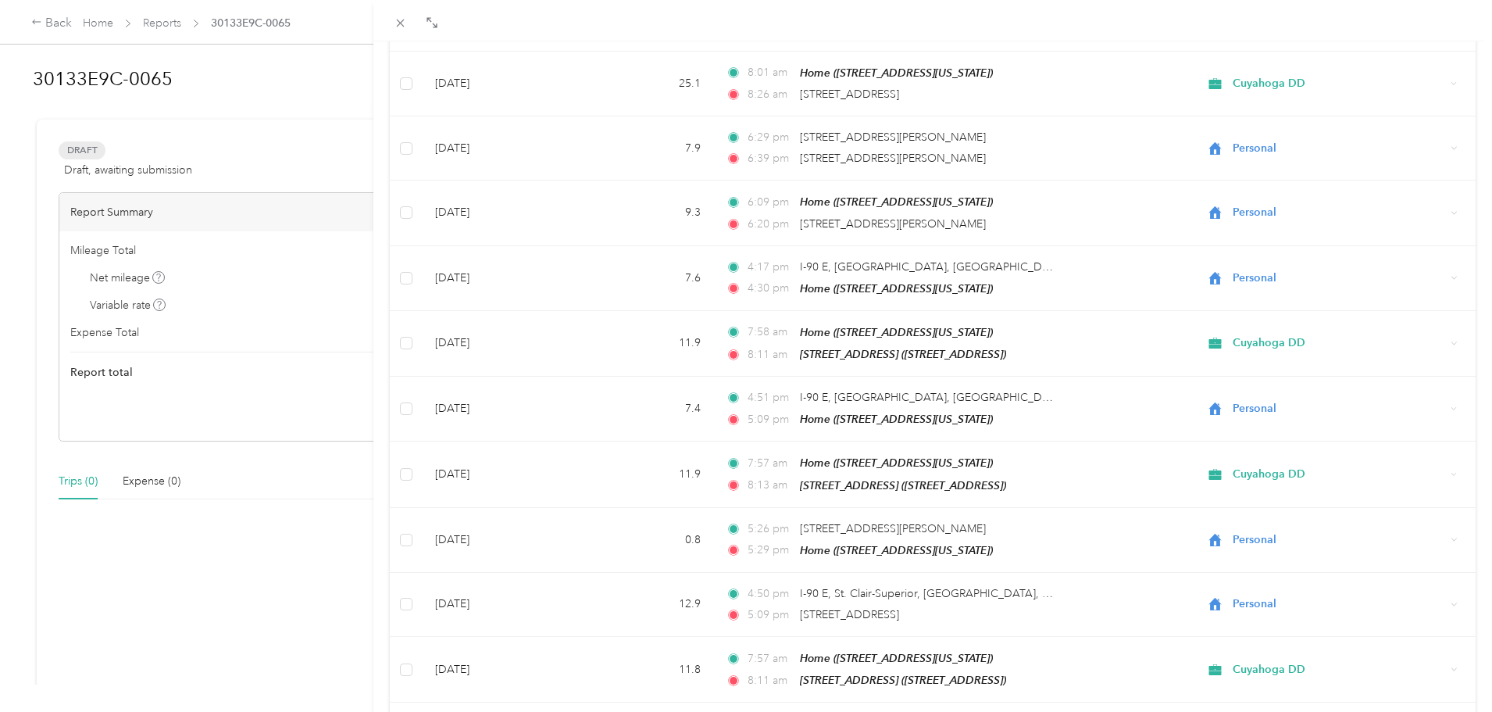
click at [1374, 595] on li "100 per load" at bounding box center [1382, 584] width 138 height 27
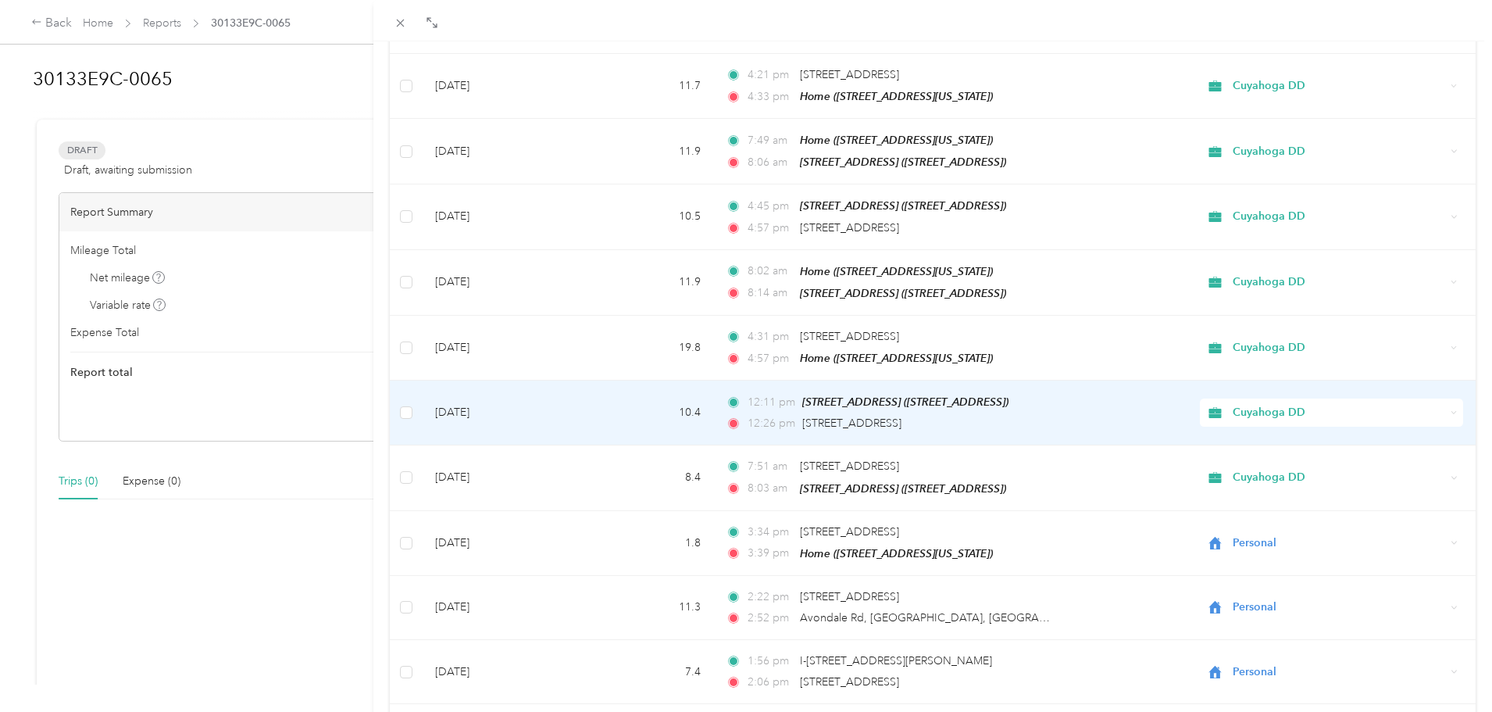
scroll to position [6056, 0]
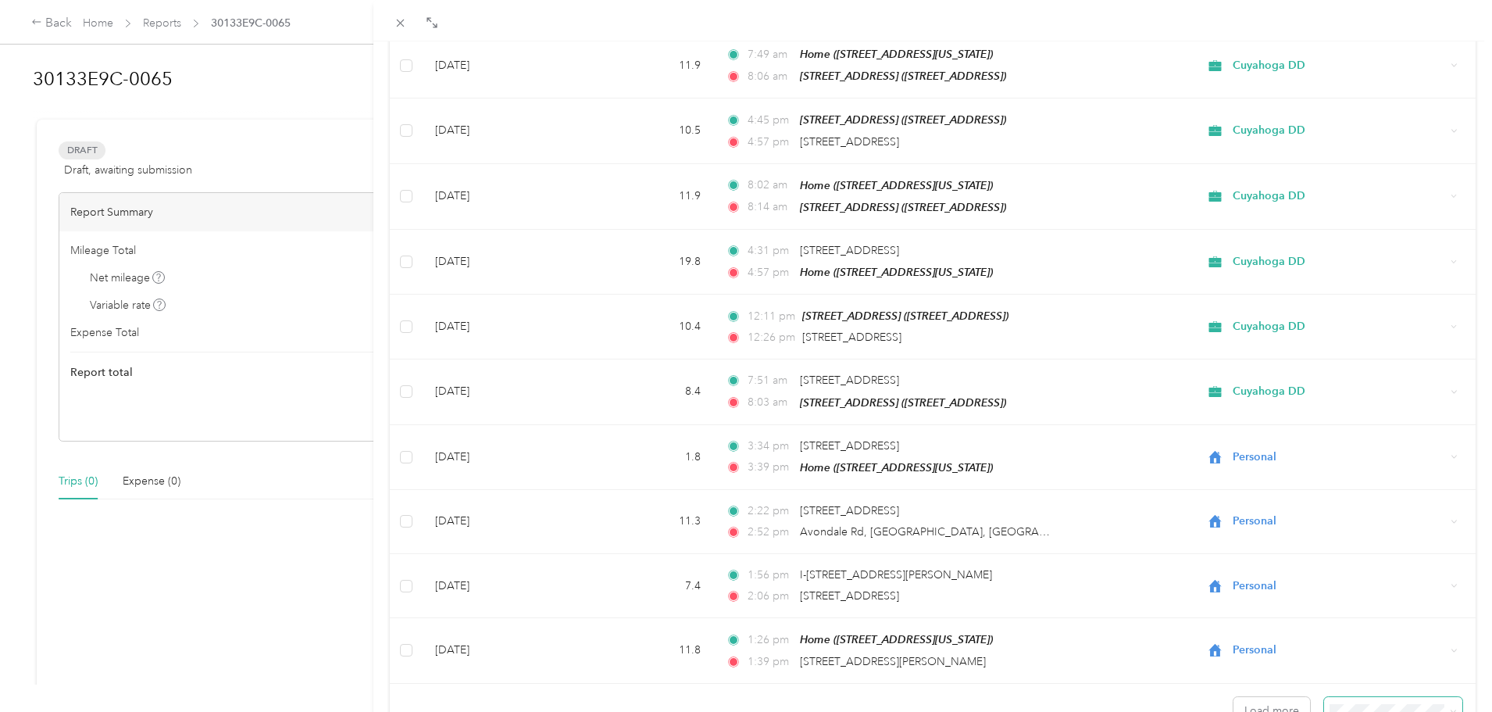
click at [1450, 708] on icon at bounding box center [1453, 711] width 7 height 7
click at [1378, 711] on div "Drag to resize Click to close Add to 30133E9C-0065 New trip New expense Trips E…" at bounding box center [742, 712] width 1484 height 0
click at [1263, 697] on button "Load more" at bounding box center [1272, 710] width 77 height 27
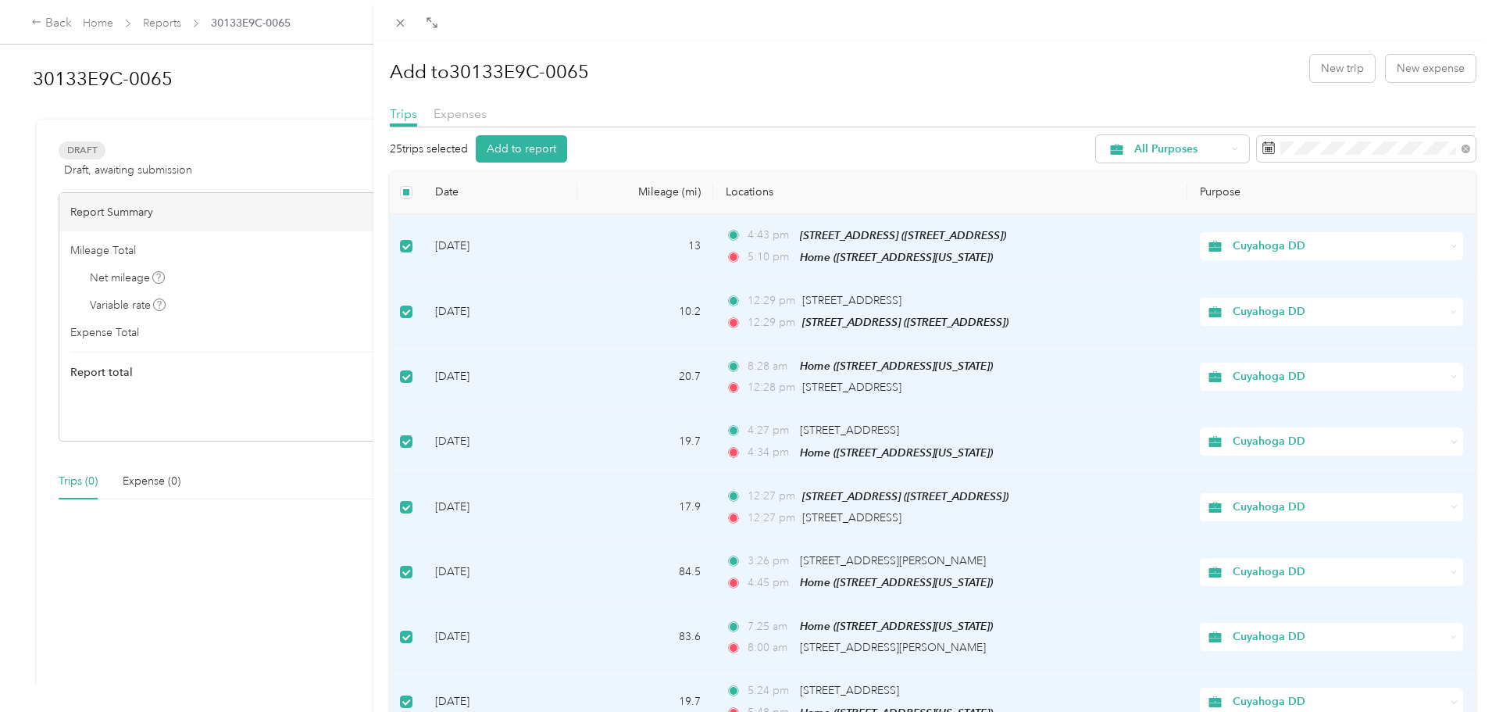
scroll to position [0, 0]
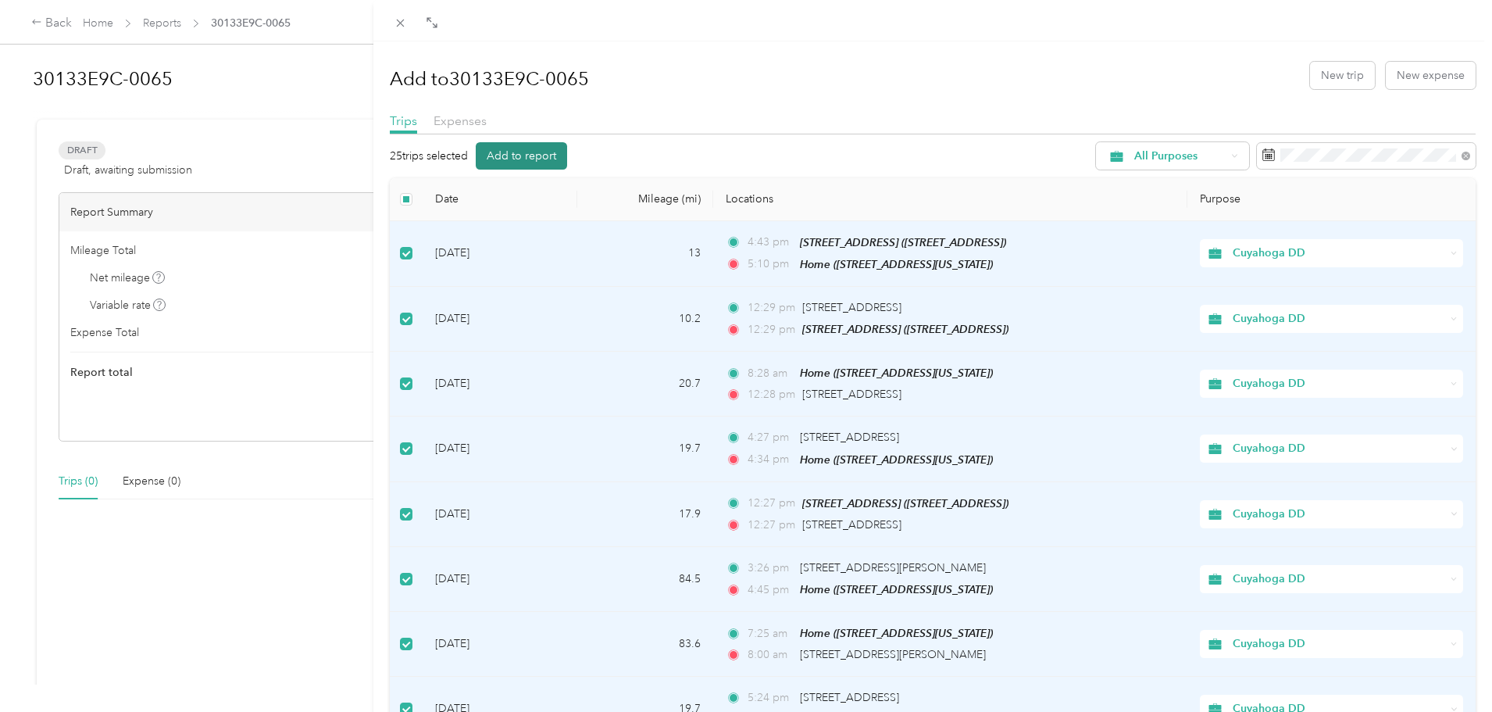
click at [528, 166] on button "Add to report" at bounding box center [521, 155] width 91 height 27
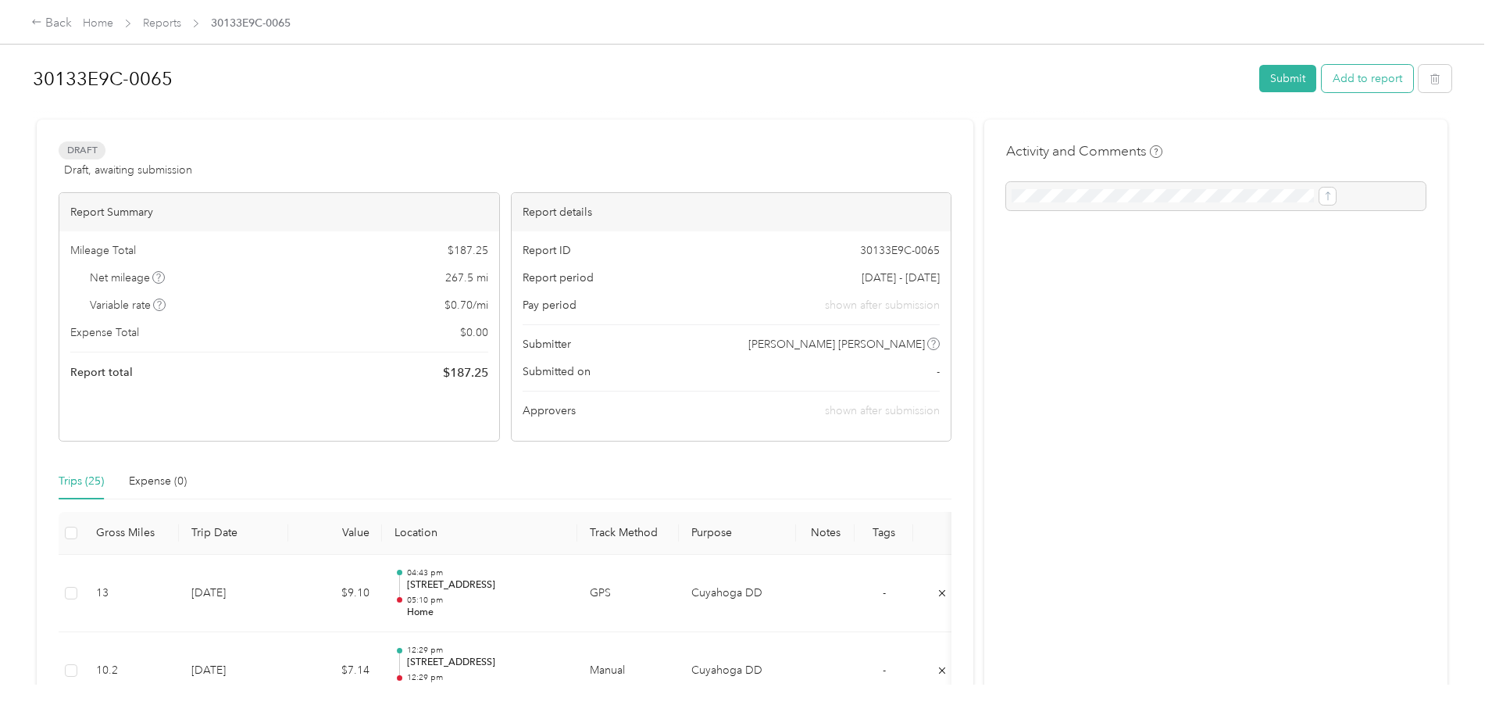
click at [1322, 76] on button "Add to report" at bounding box center [1367, 78] width 91 height 27
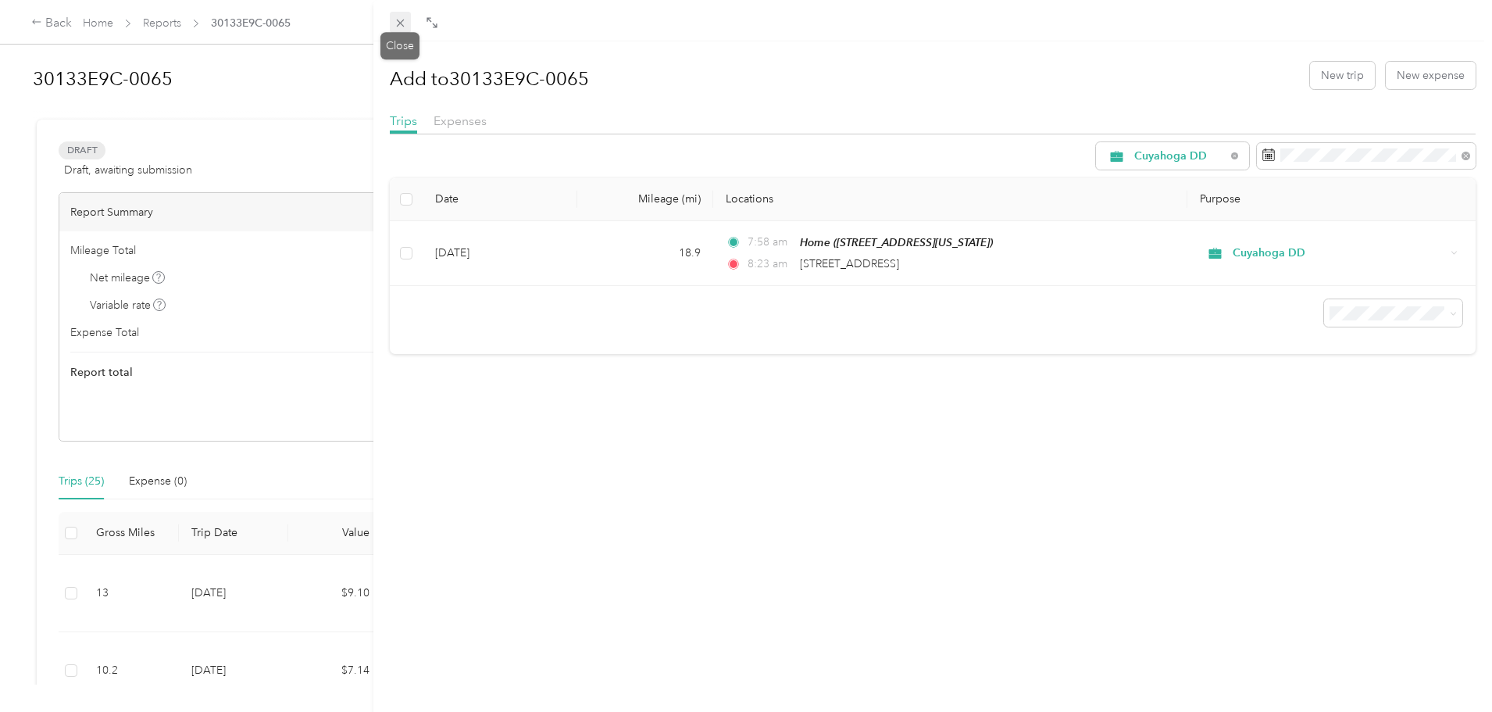
click at [405, 19] on icon at bounding box center [400, 22] width 13 height 13
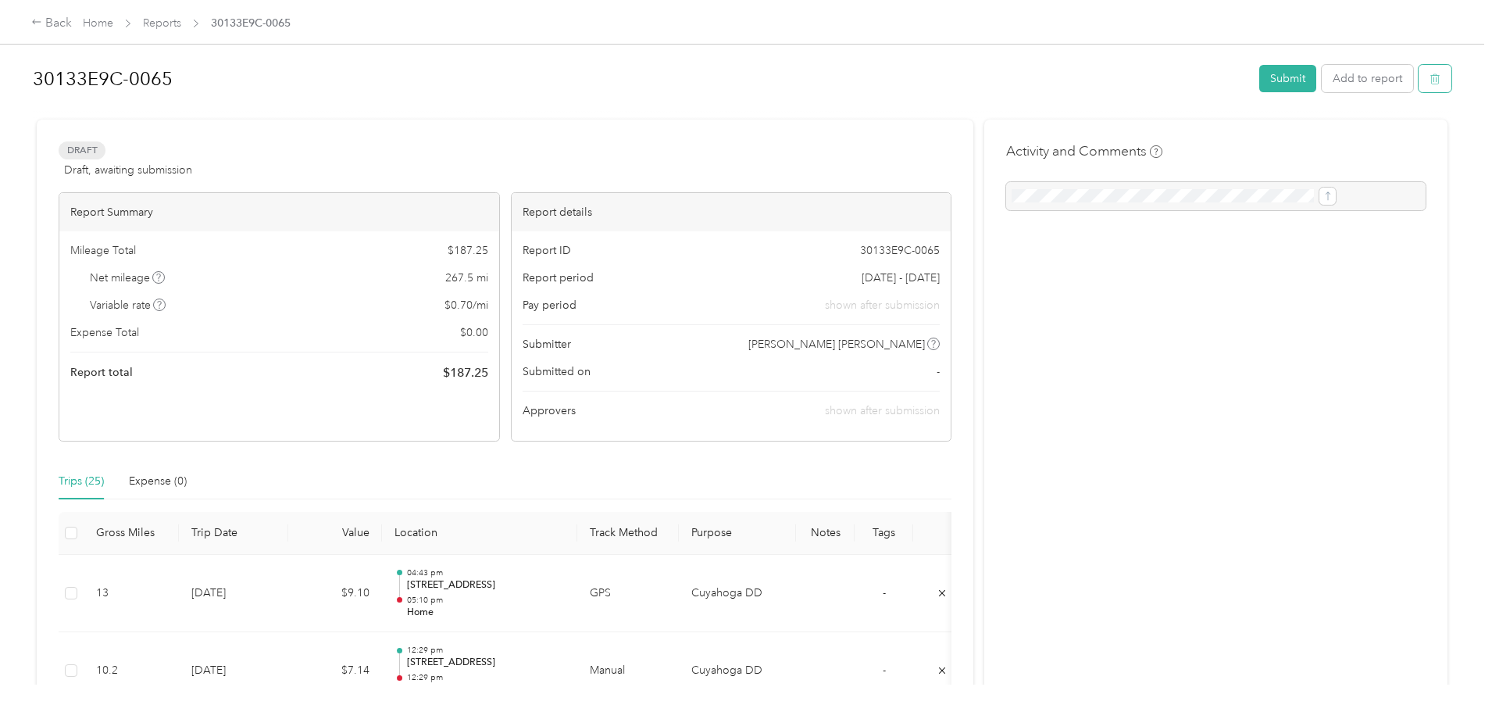
click at [1419, 80] on button "button" at bounding box center [1435, 78] width 33 height 27
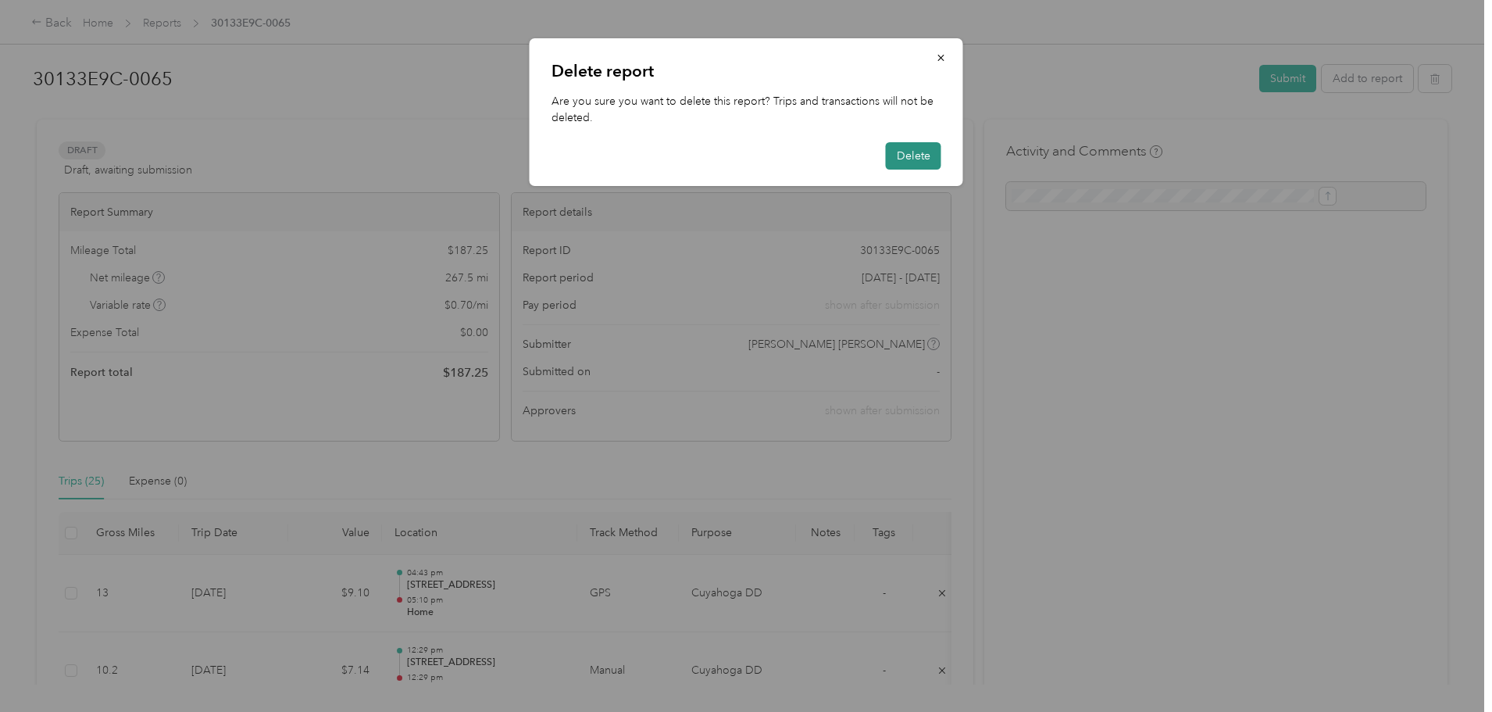
click at [909, 153] on button "Delete" at bounding box center [913, 155] width 55 height 27
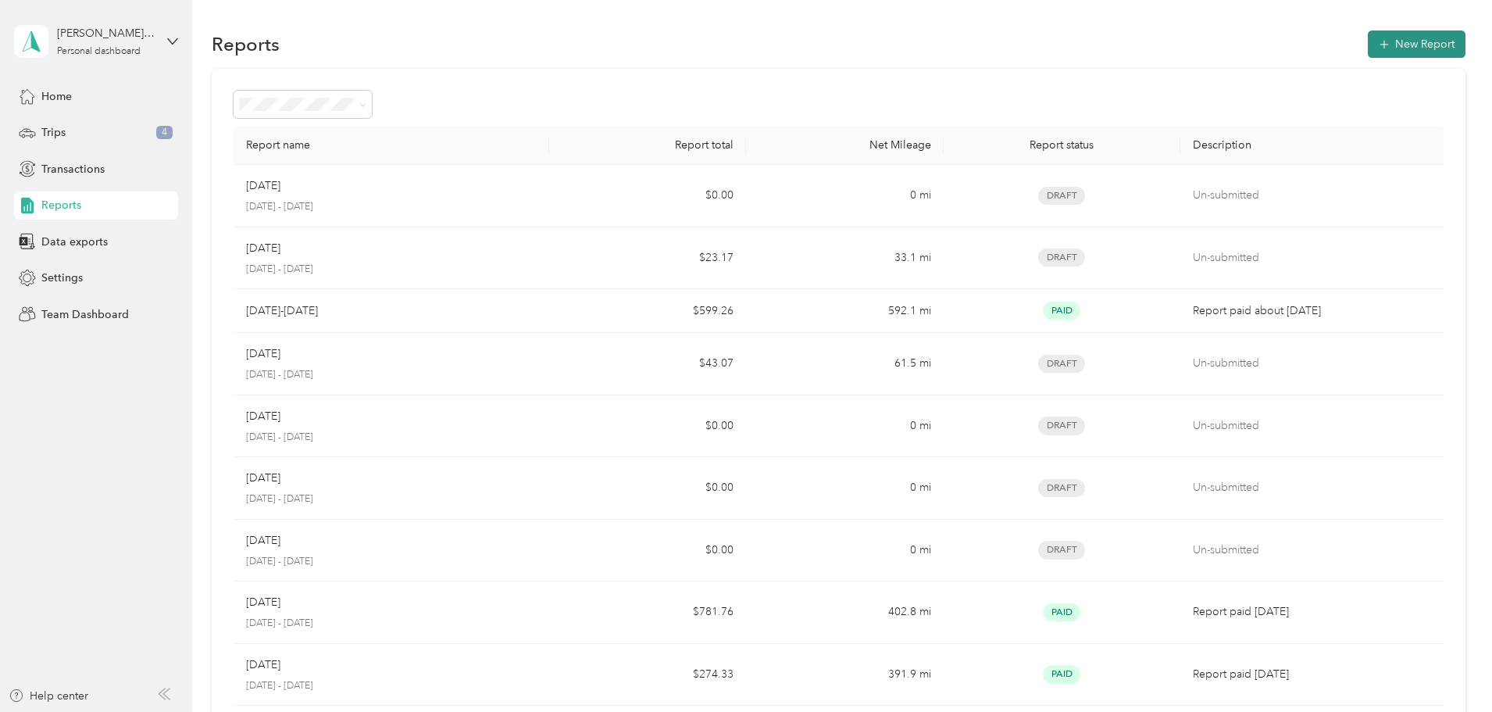
click at [1368, 34] on button "New Report" at bounding box center [1417, 43] width 98 height 27
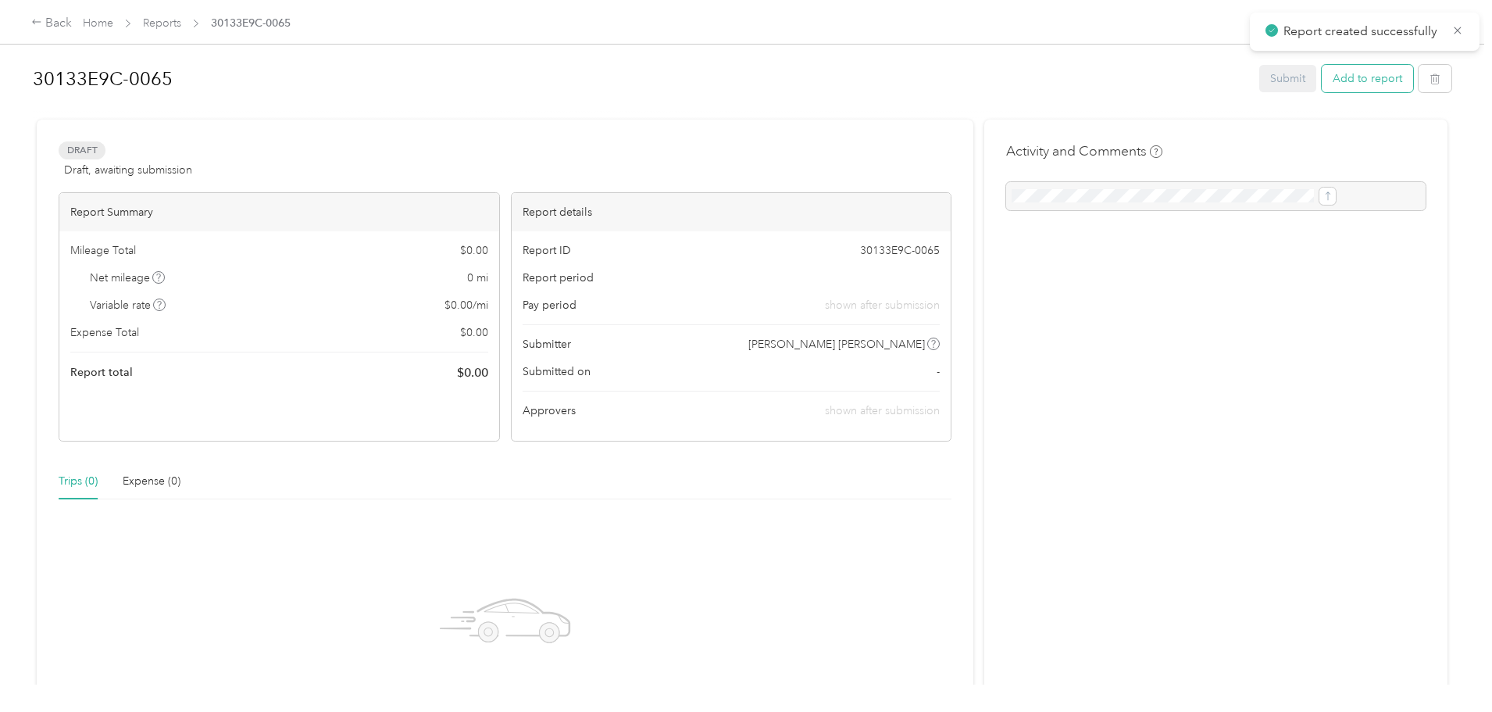
click at [1322, 80] on button "Add to report" at bounding box center [1367, 78] width 91 height 27
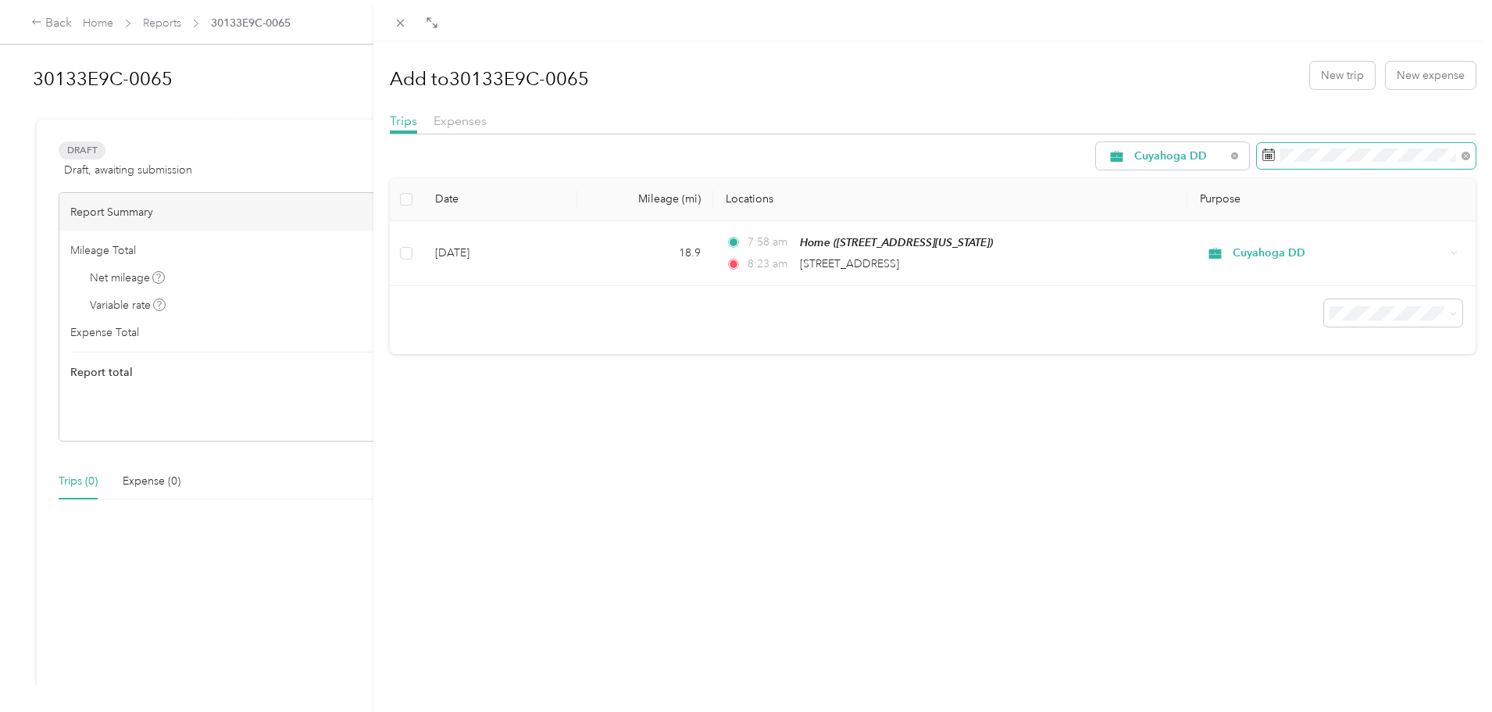
click at [1263, 151] on icon at bounding box center [1269, 154] width 13 height 13
click at [1360, 170] on div "Cuyahoga DD Date Mileage (mi) Locations [GEOGRAPHIC_DATA] [DATE] 18.9 7:58 am H…" at bounding box center [933, 248] width 1087 height 212
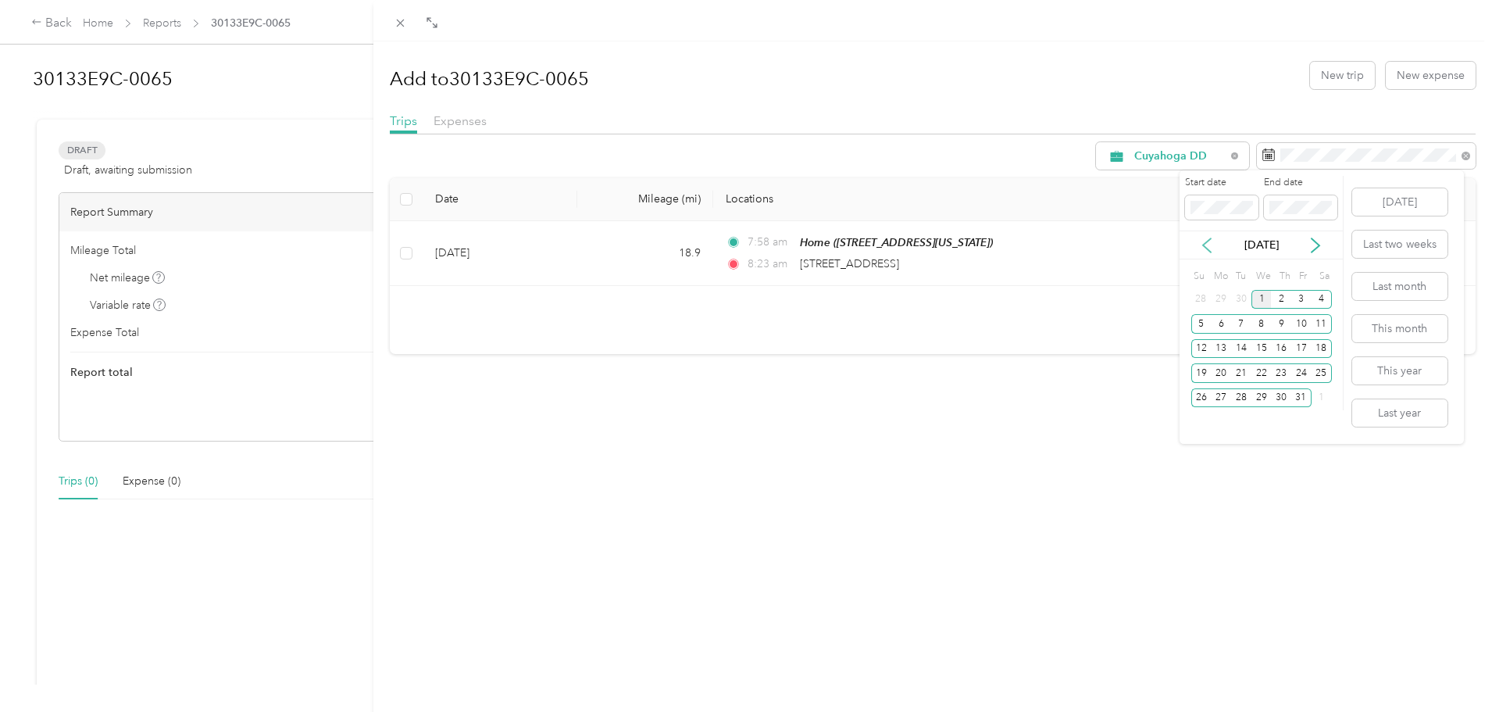
click at [1204, 246] on icon at bounding box center [1207, 245] width 8 height 14
click at [1300, 295] on div "1" at bounding box center [1301, 300] width 20 height 20
click at [1234, 241] on p "[DATE]" at bounding box center [1262, 245] width 66 height 16
click at [1316, 241] on icon at bounding box center [1316, 246] width 16 height 16
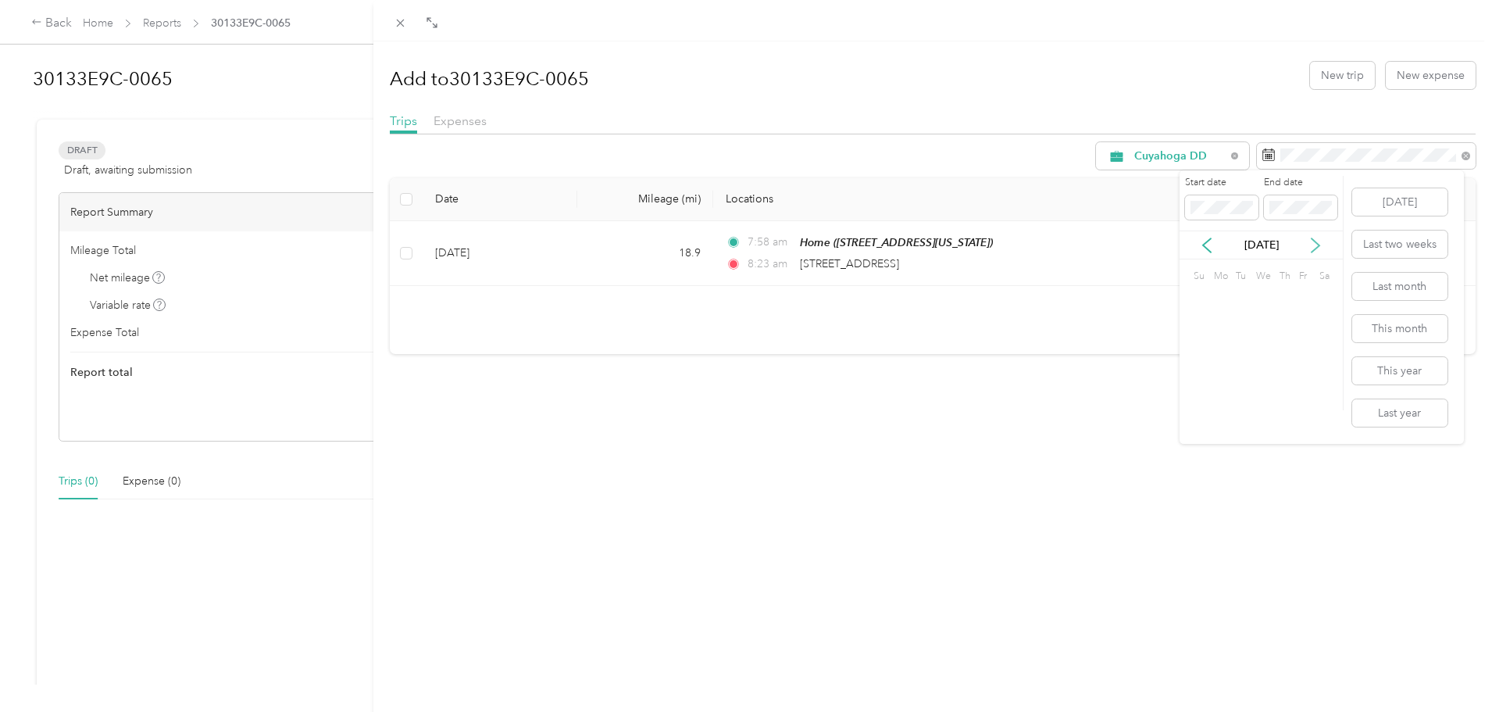
click at [1316, 241] on icon at bounding box center [1316, 246] width 16 height 16
click at [1207, 243] on icon at bounding box center [1207, 246] width 16 height 16
click at [1243, 395] on div "30" at bounding box center [1241, 398] width 20 height 20
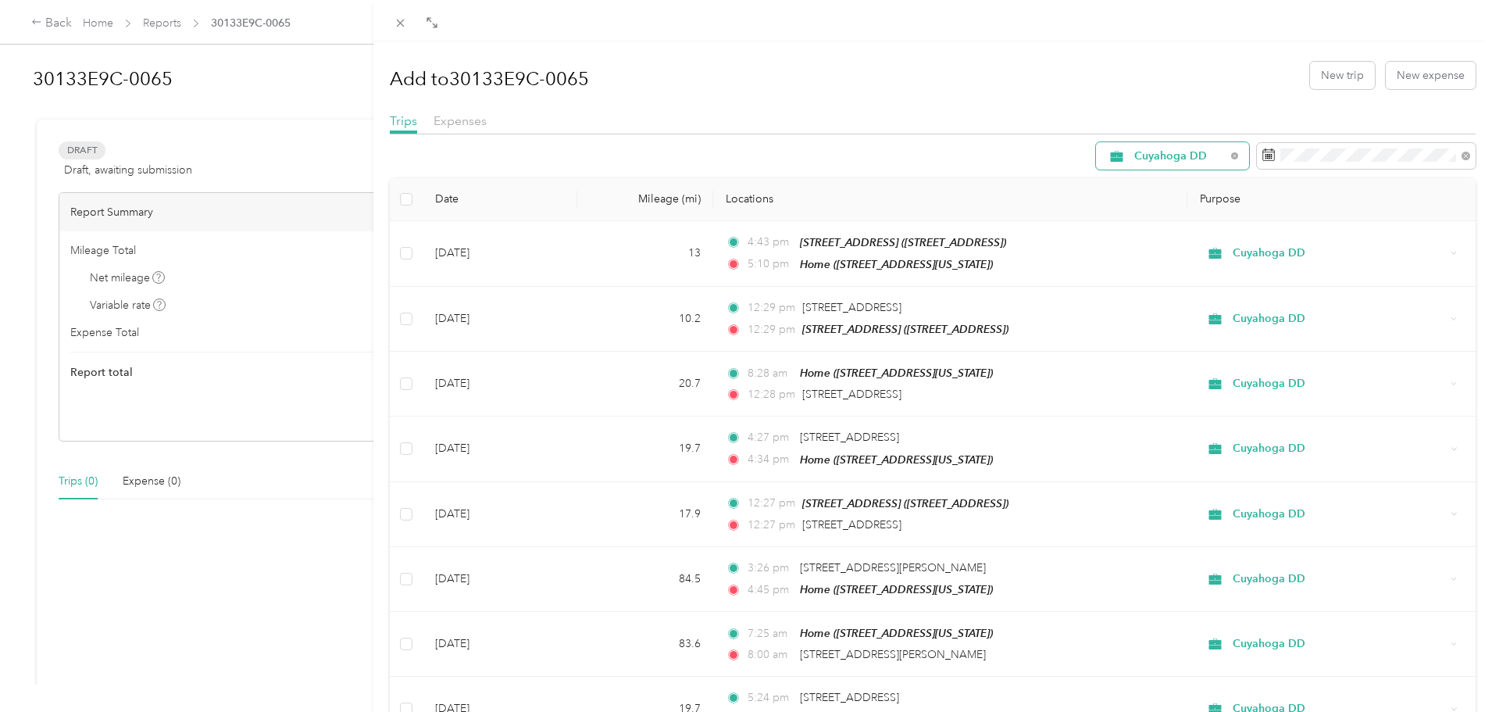
click at [1171, 148] on div "Cuyahoga DD" at bounding box center [1172, 155] width 153 height 27
click at [1157, 187] on span "All Purposes" at bounding box center [1175, 185] width 104 height 16
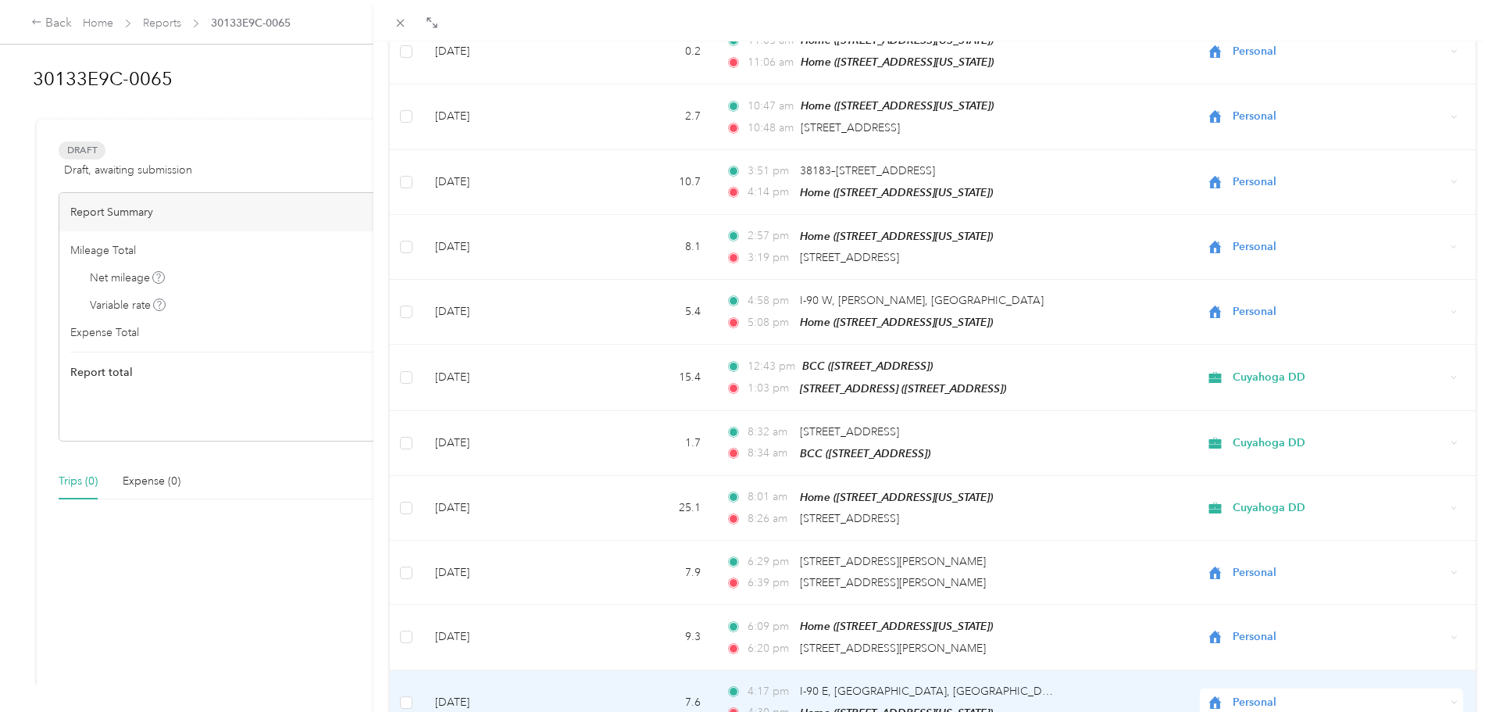
scroll to position [7534, 0]
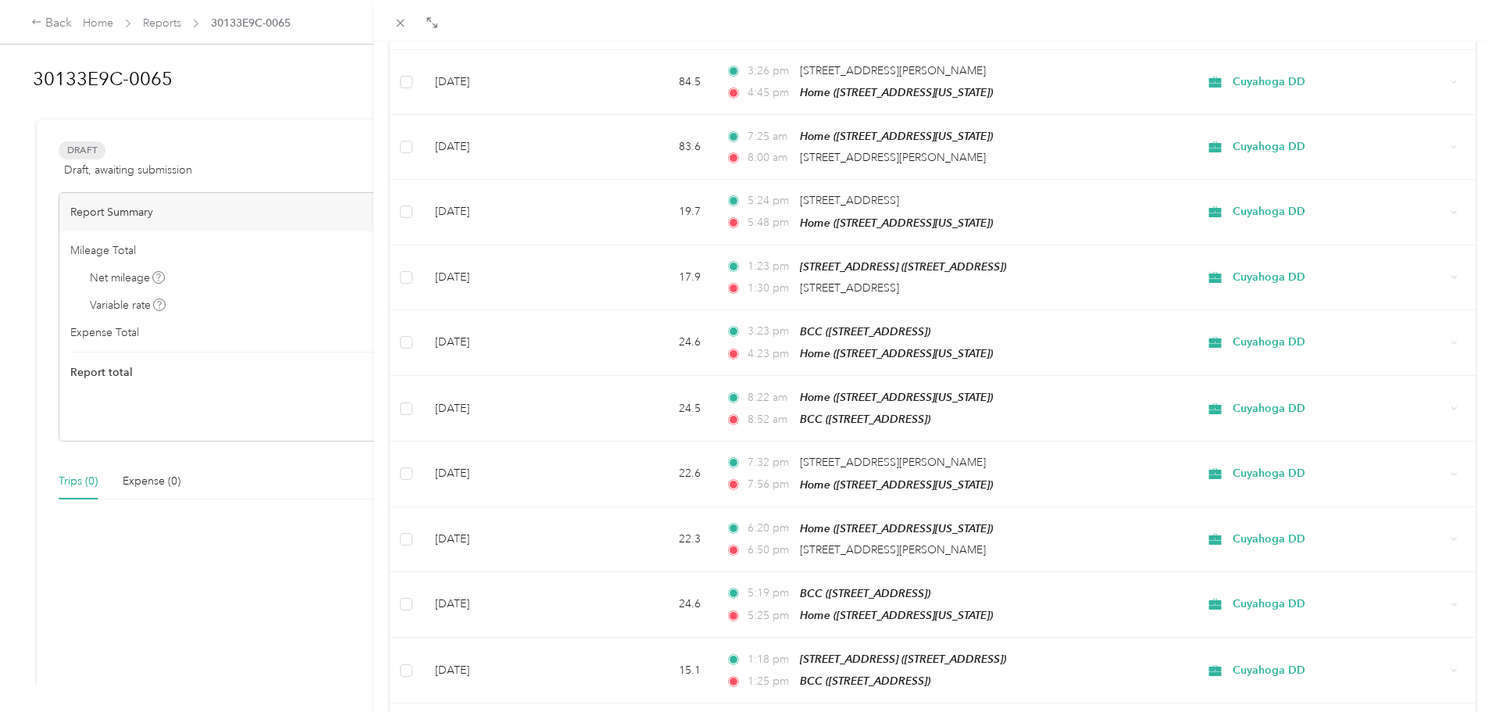
scroll to position [0, 0]
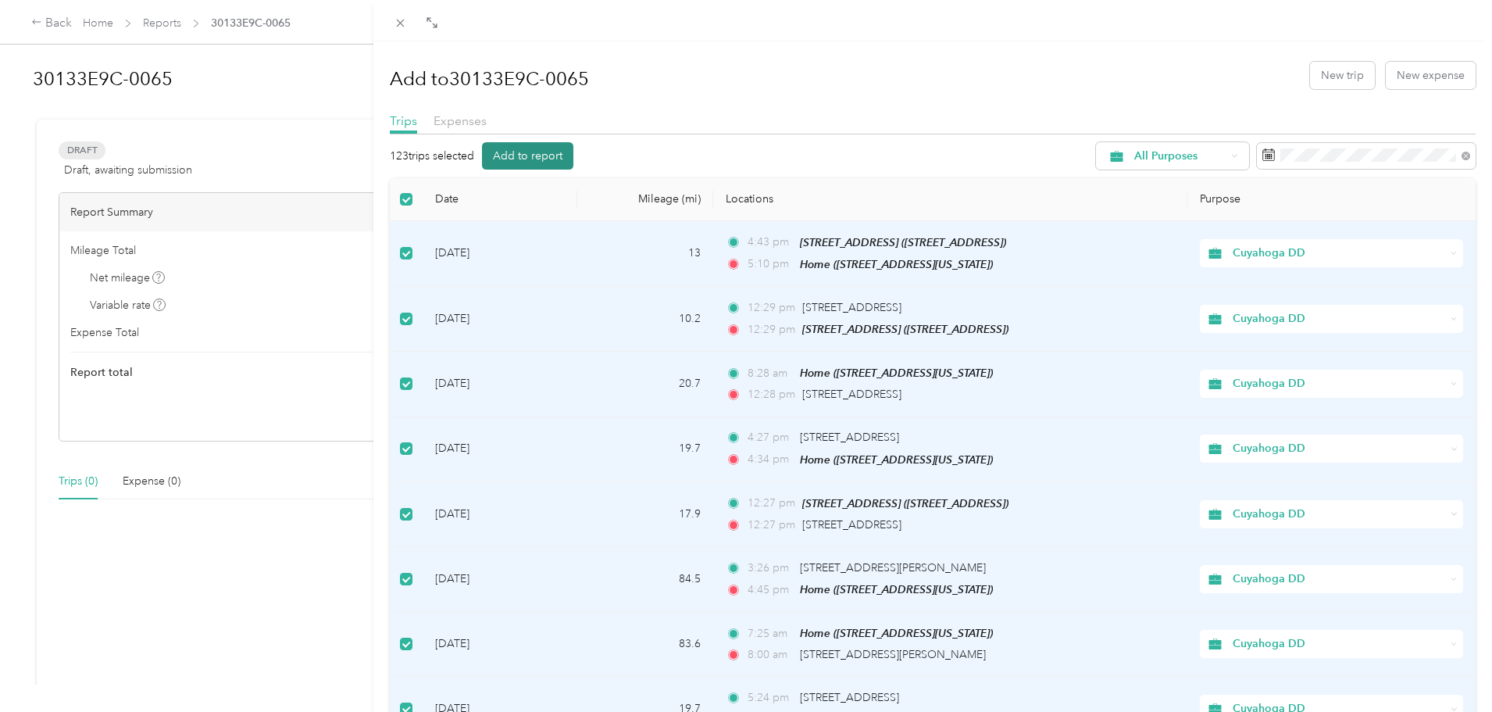
click at [517, 155] on button "Add to report" at bounding box center [527, 155] width 91 height 27
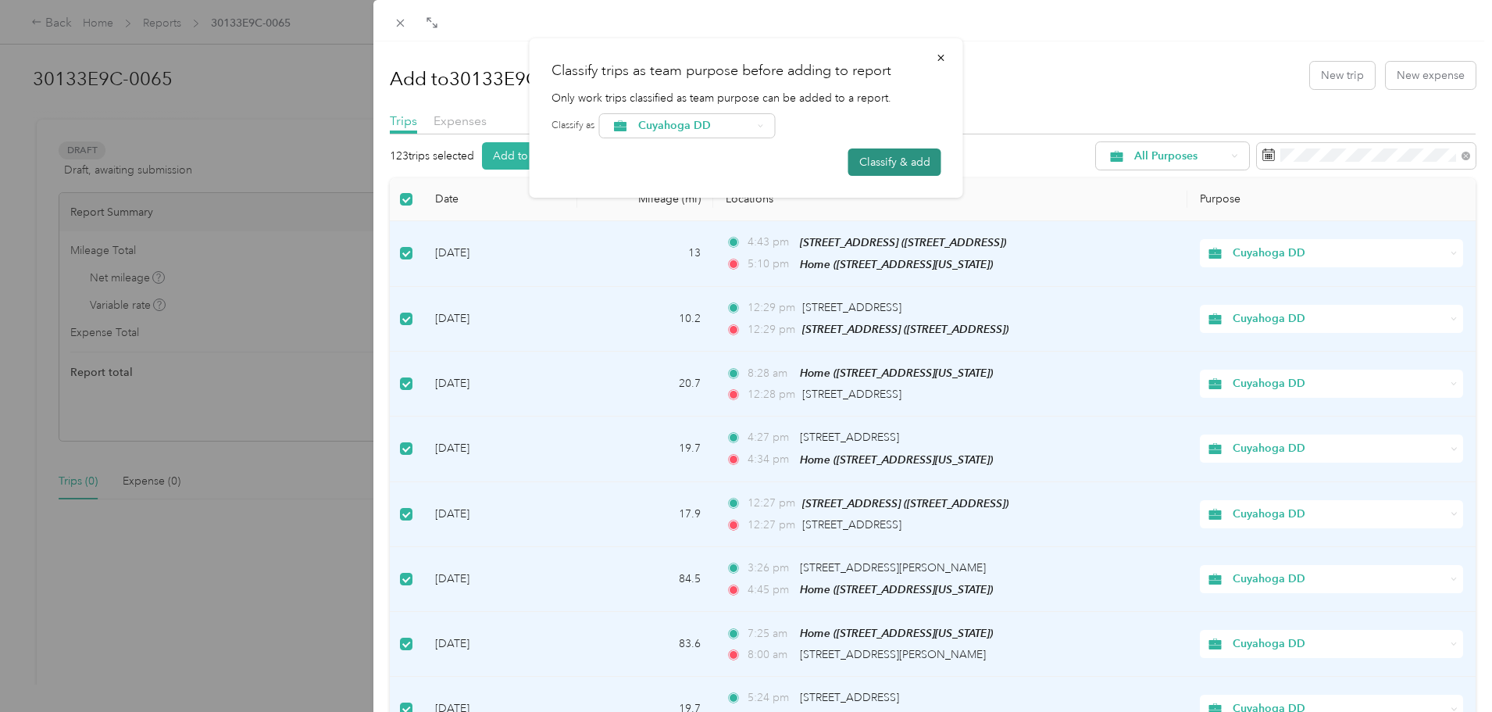
click at [891, 165] on button "Classify & add" at bounding box center [894, 161] width 93 height 27
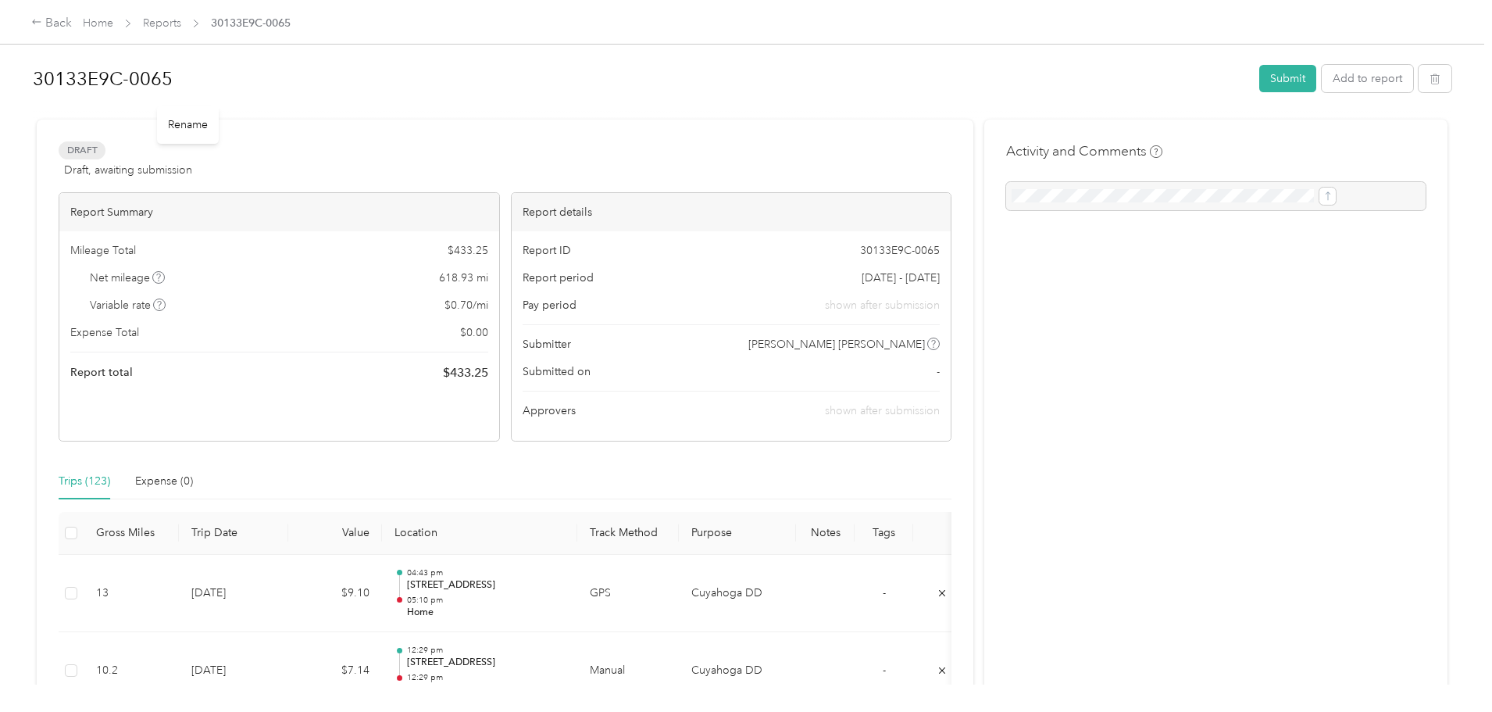
click at [173, 116] on div "Rename" at bounding box center [188, 124] width 62 height 38
click at [195, 125] on div "Rename" at bounding box center [188, 124] width 62 height 38
click at [173, 126] on div "Rename" at bounding box center [188, 124] width 62 height 38
click at [173, 120] on div "Rename" at bounding box center [188, 124] width 62 height 38
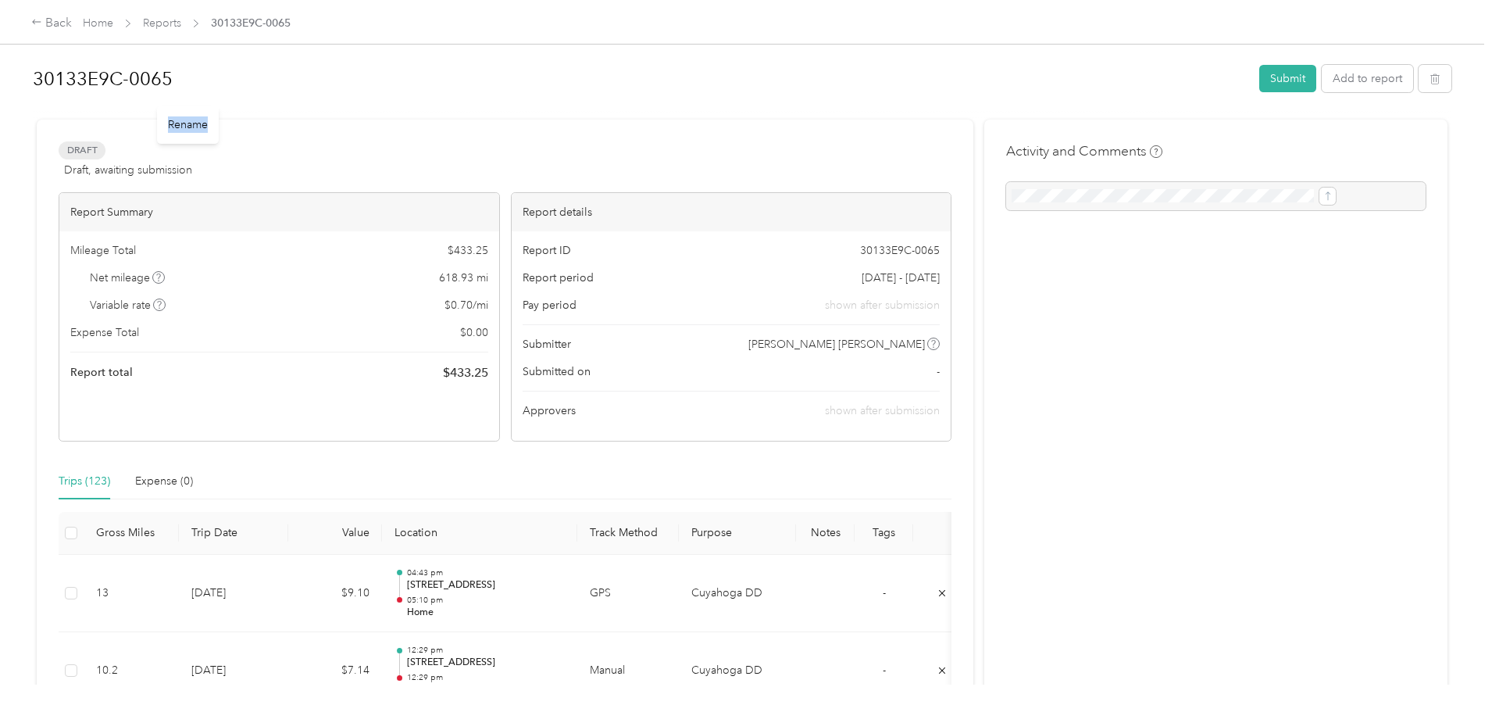
click at [173, 120] on div "Rename" at bounding box center [188, 124] width 62 height 38
click at [217, 77] on h1 "30133E9C-0065" at bounding box center [641, 79] width 1216 height 38
click at [1259, 82] on button "Submit" at bounding box center [1287, 78] width 57 height 27
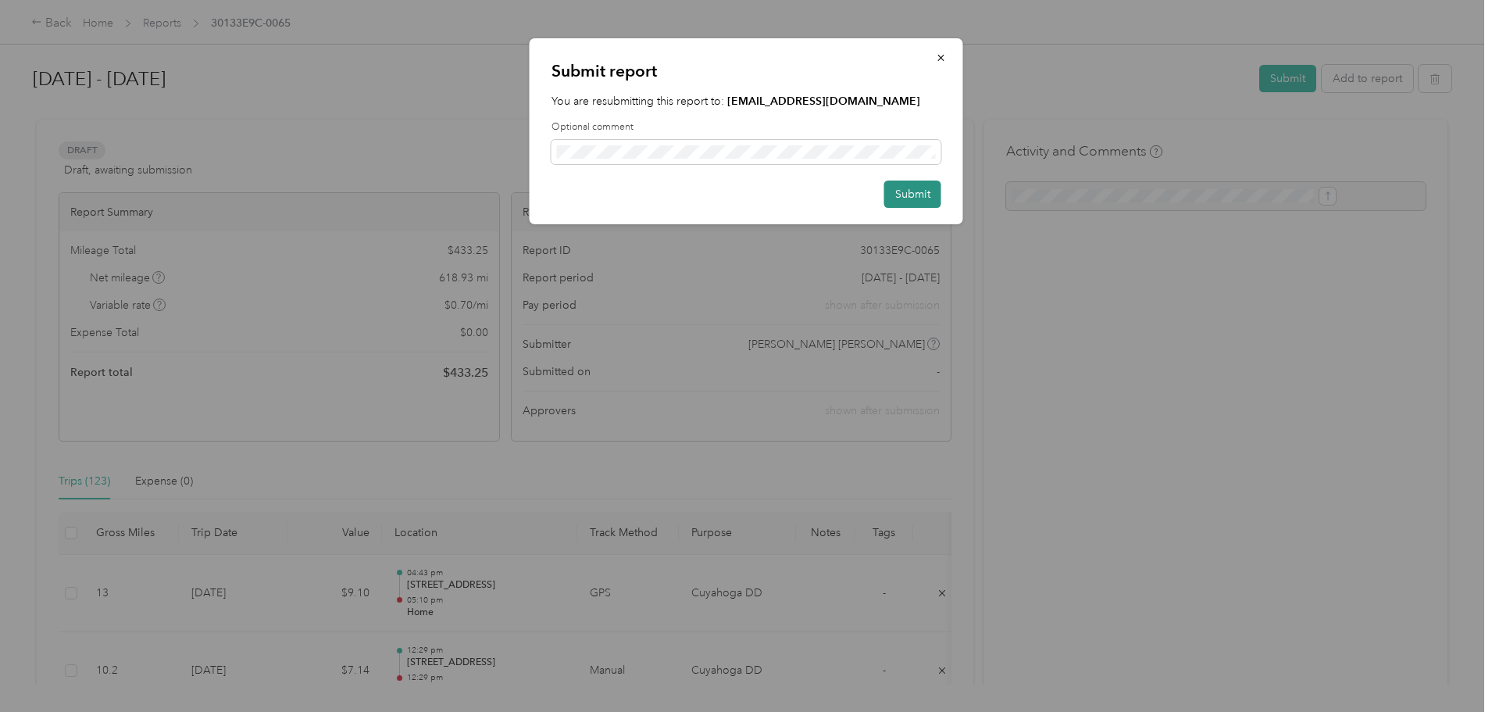
click at [913, 195] on button "Submit" at bounding box center [912, 193] width 57 height 27
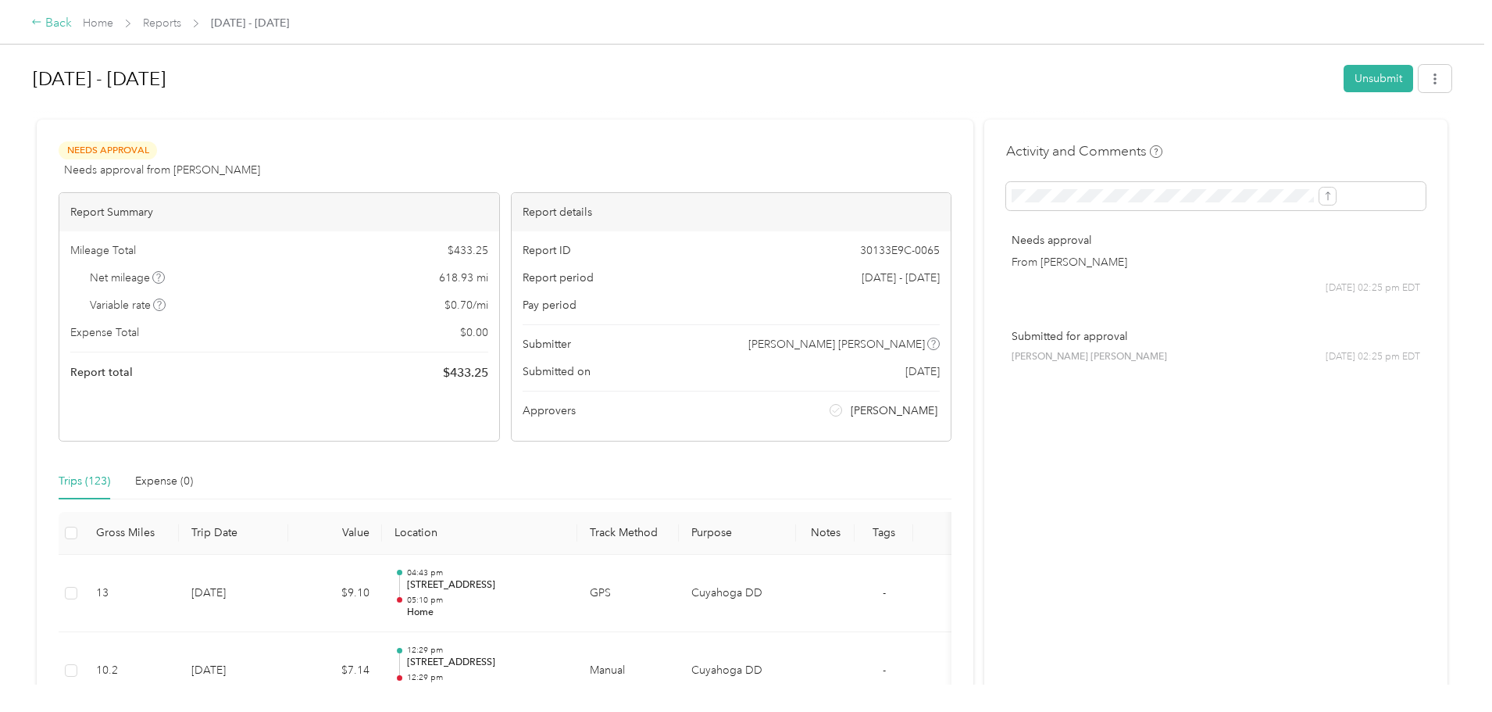
click at [72, 28] on div "Back" at bounding box center [51, 23] width 41 height 19
